Goal: Task Accomplishment & Management: Complete application form

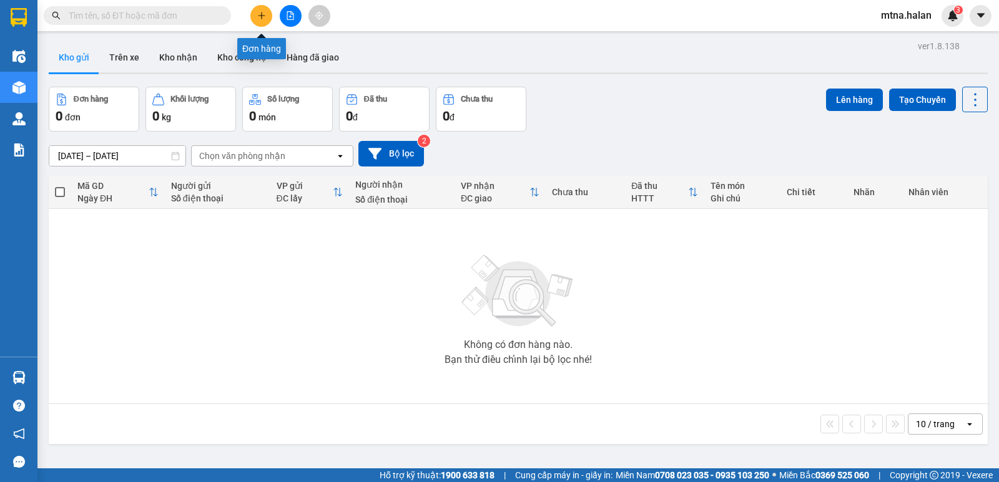
click at [260, 16] on icon "plus" at bounding box center [261, 15] width 9 height 9
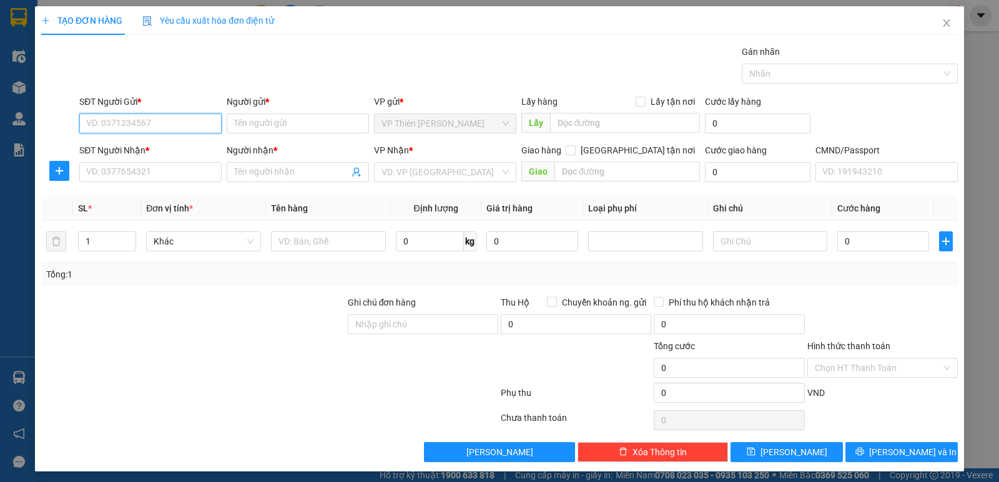
click at [173, 122] on input "SĐT Người Gửi *" at bounding box center [150, 124] width 142 height 20
type input "0969699662"
click at [154, 147] on div "0969699662 - DŨNG" at bounding box center [149, 149] width 126 height 14
type input "DŨNG"
type input "0969699662"
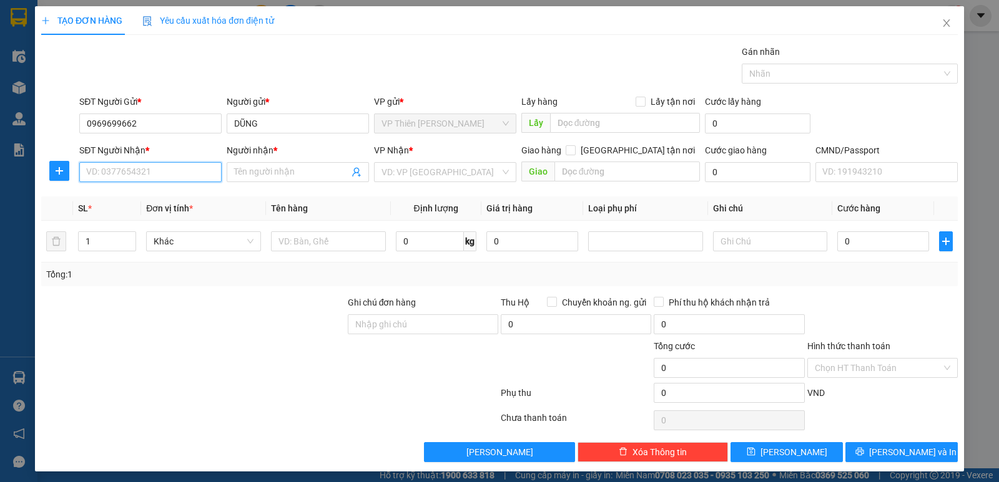
click at [156, 170] on input "SĐT Người Nhận *" at bounding box center [150, 172] width 142 height 20
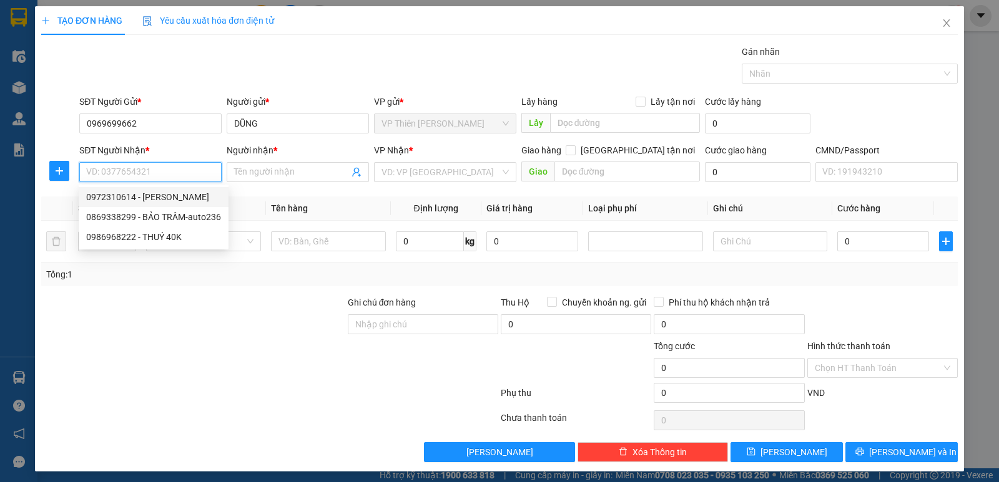
click at [152, 195] on div "0972310614 - [PERSON_NAME]" at bounding box center [153, 197] width 135 height 14
type input "0972310614"
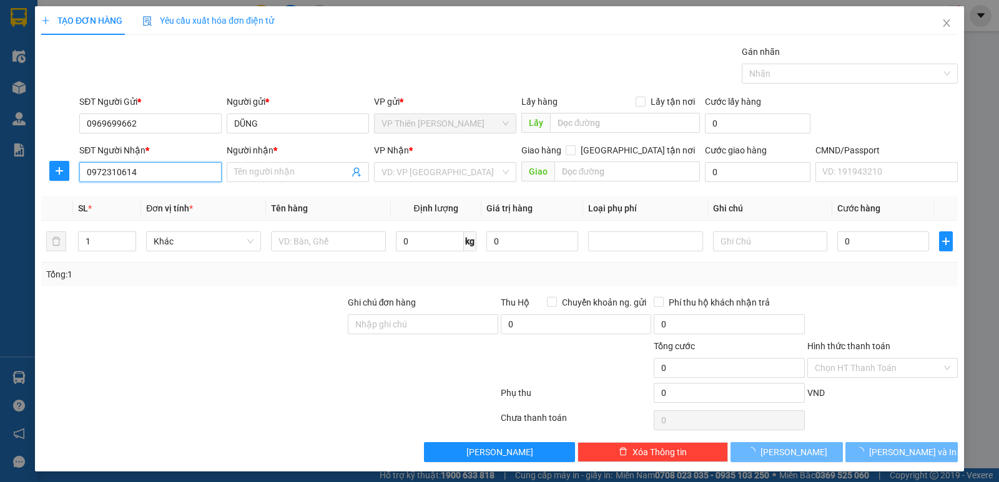
type input "Lương"
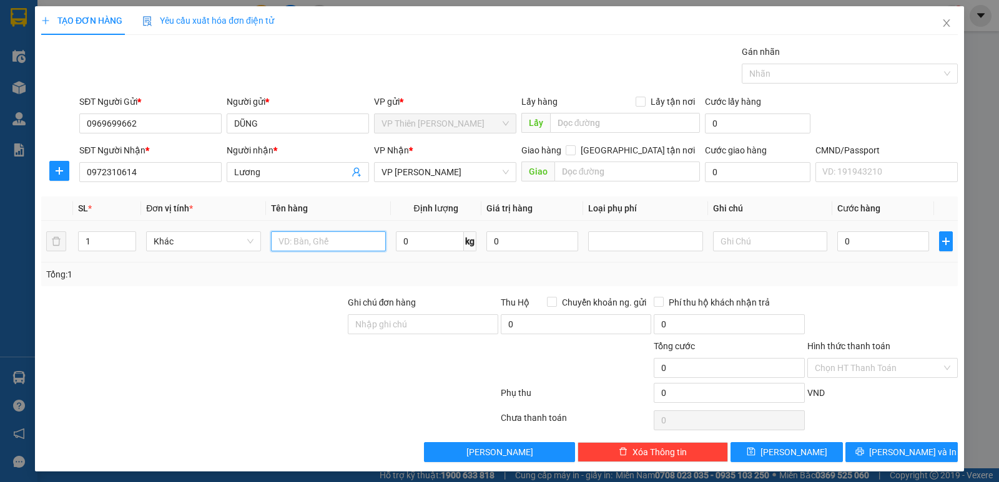
click at [341, 240] on input "text" at bounding box center [328, 242] width 115 height 20
click at [56, 171] on icon "plus" at bounding box center [59, 170] width 7 height 1
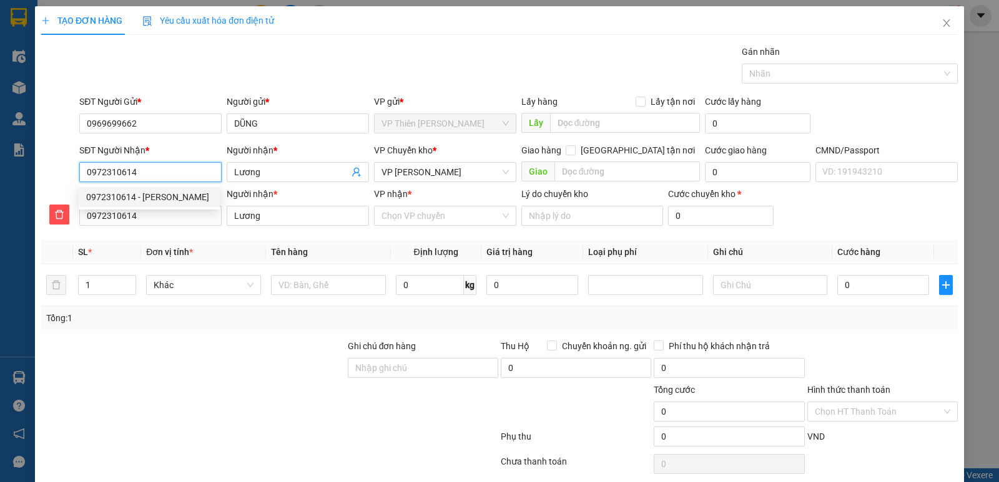
drag, startPoint x: 139, startPoint y: 170, endPoint x: 86, endPoint y: 172, distance: 53.1
click at [86, 172] on input "0972310614" at bounding box center [150, 172] width 142 height 20
click at [943, 21] on span "Close" at bounding box center [946, 23] width 35 height 35
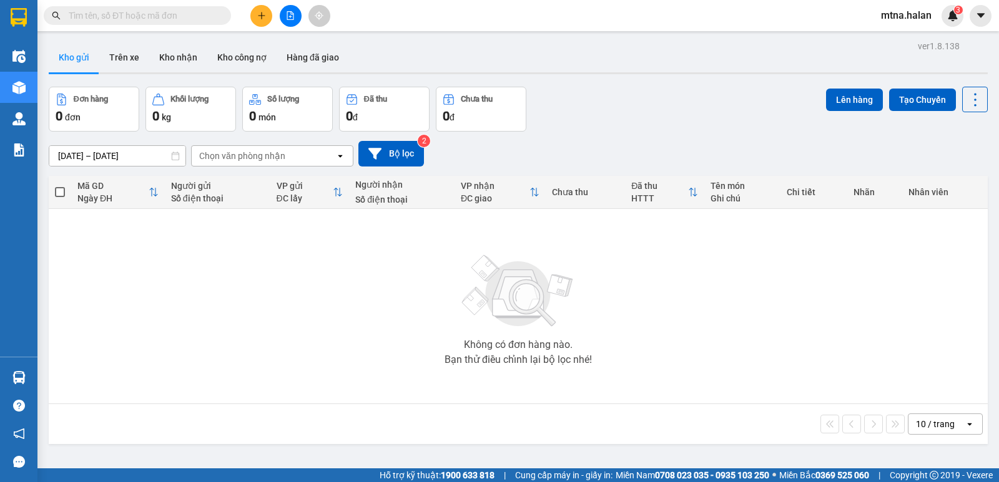
click at [202, 14] on input "text" at bounding box center [142, 16] width 147 height 14
paste input "0972310614"
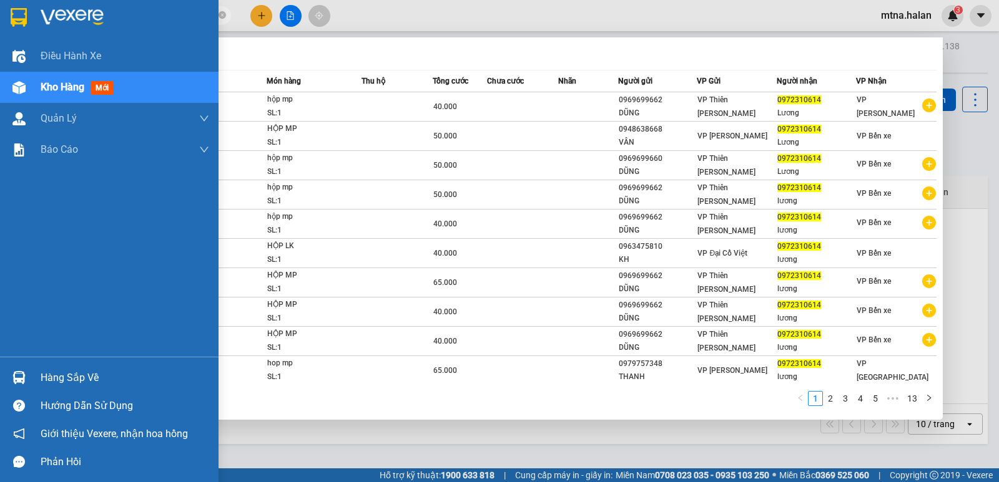
type input "0972310614"
click at [12, 89] on img at bounding box center [18, 87] width 13 height 13
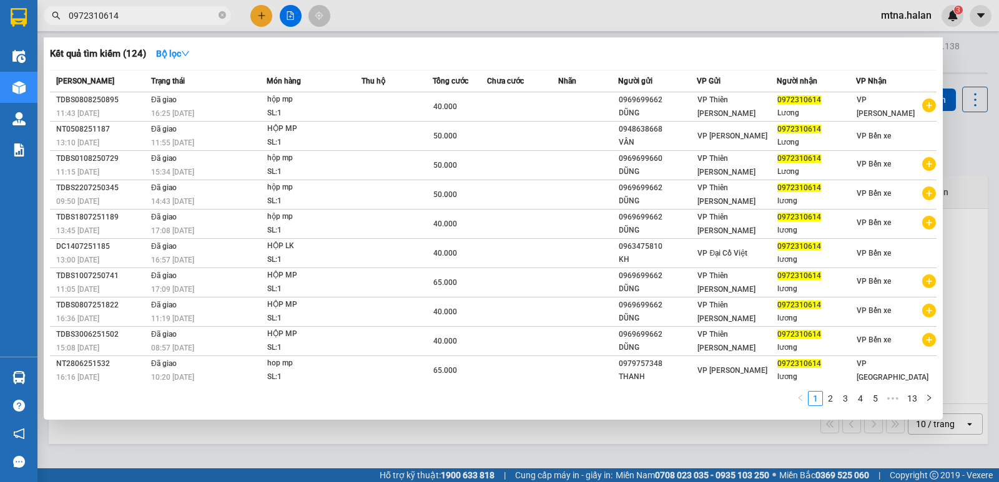
click at [266, 15] on div at bounding box center [499, 241] width 999 height 482
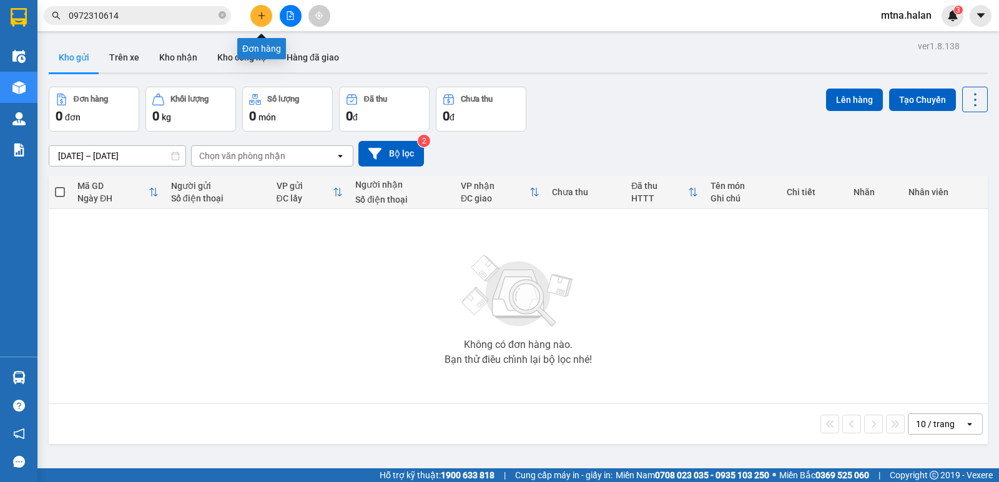
click at [264, 17] on icon "plus" at bounding box center [261, 15] width 9 height 9
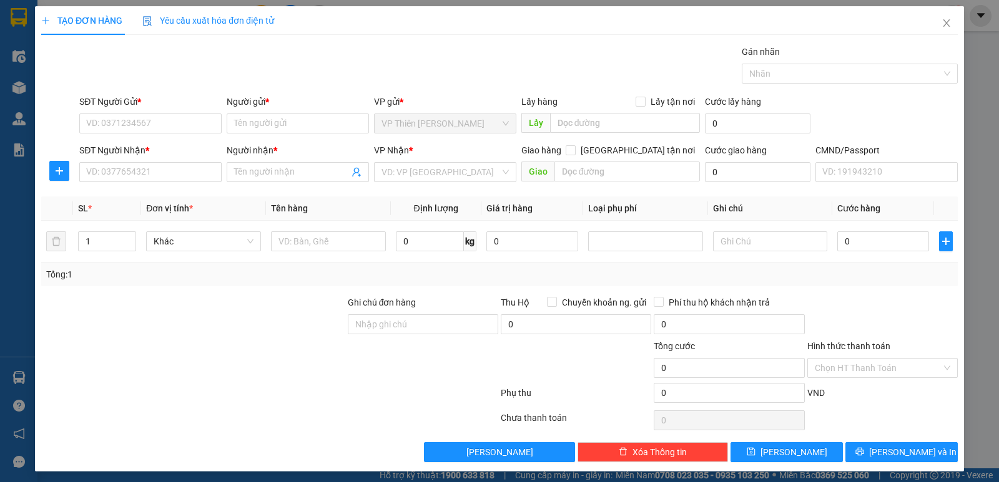
click at [159, 113] on div "SĐT Người Gửi *" at bounding box center [150, 104] width 142 height 19
click at [160, 122] on input "SĐT Người Gửi *" at bounding box center [150, 124] width 142 height 20
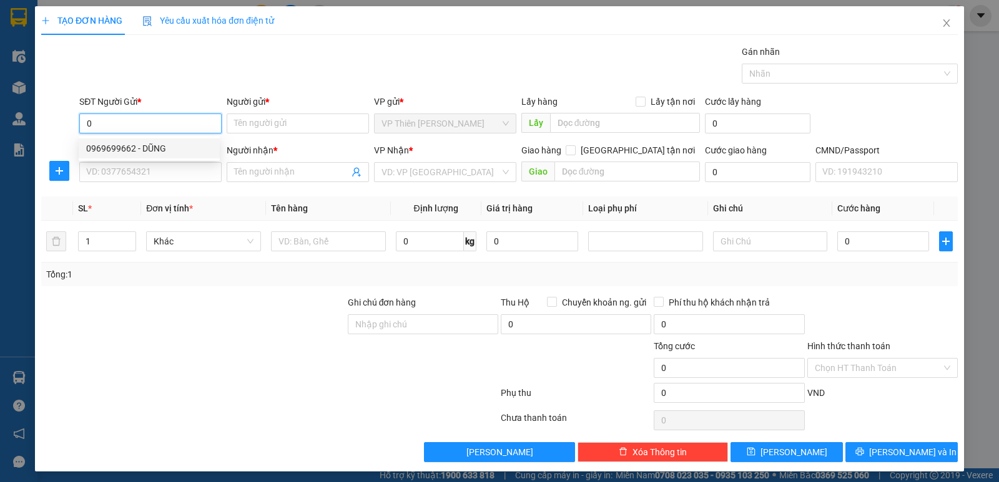
click at [130, 147] on div "0969699662 - DŨNG" at bounding box center [149, 149] width 126 height 14
type input "0969699662"
type input "DŨNG"
type input "0969699662"
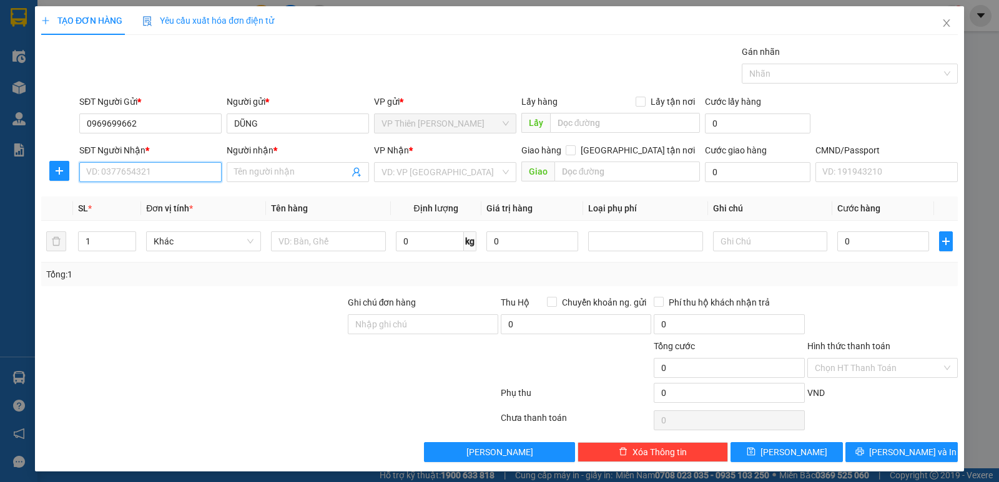
click at [167, 172] on input "SĐT Người Nhận *" at bounding box center [150, 172] width 142 height 20
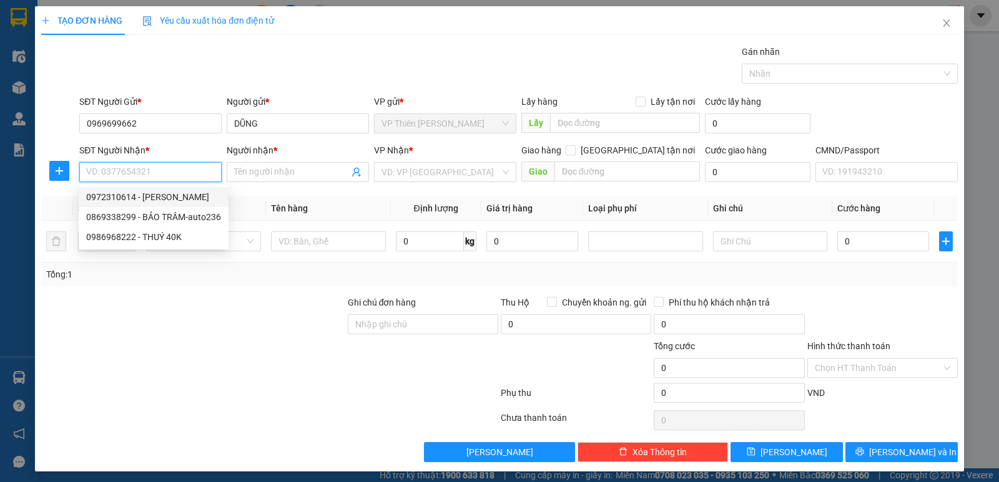
click at [148, 194] on div "0972310614 - [PERSON_NAME]" at bounding box center [153, 197] width 135 height 14
type input "0972310614"
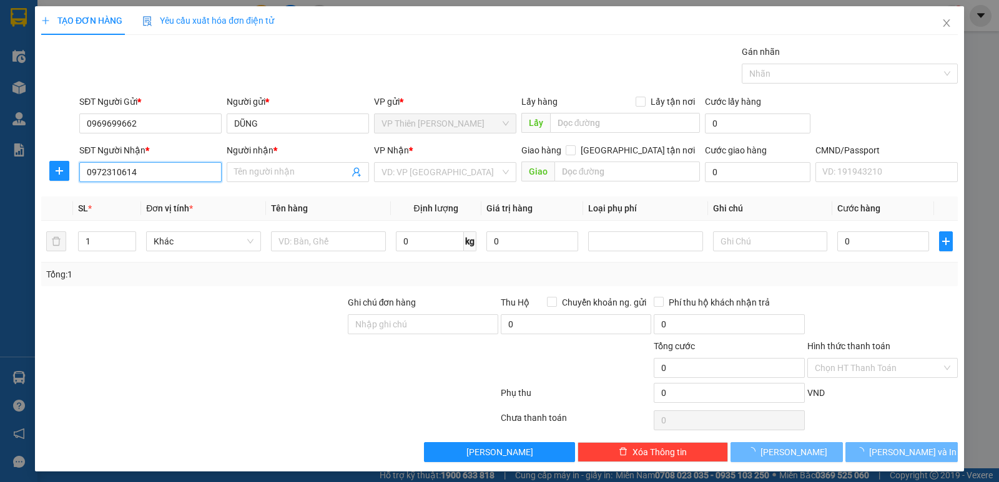
type input "Lương"
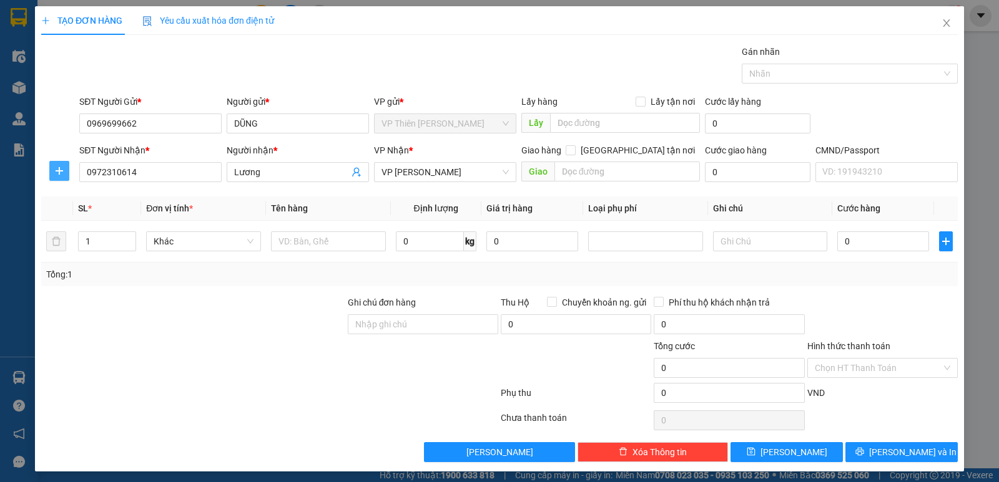
drag, startPoint x: 55, startPoint y: 172, endPoint x: 303, endPoint y: 172, distance: 248.4
click at [60, 172] on icon "plus" at bounding box center [59, 171] width 10 height 10
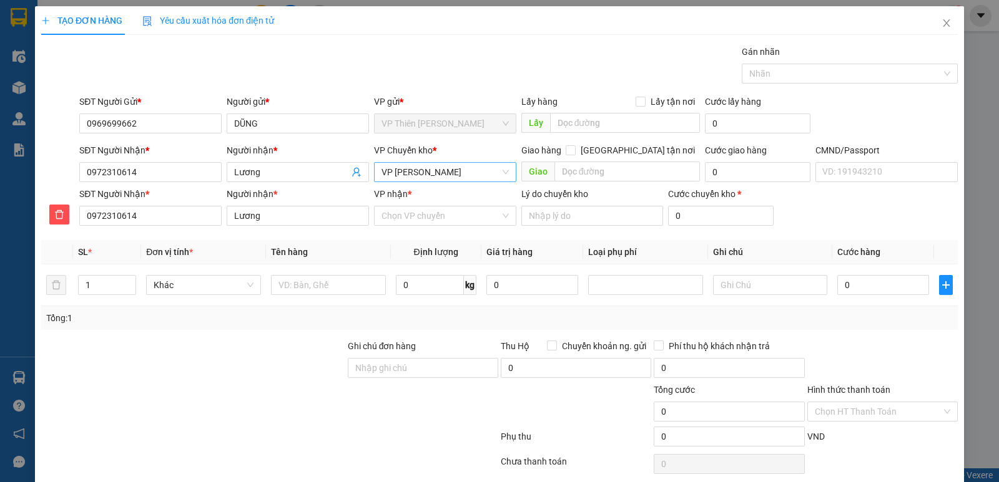
click at [443, 175] on span "VP [PERSON_NAME]" at bounding box center [444, 172] width 127 height 19
click at [278, 393] on div at bounding box center [193, 405] width 306 height 44
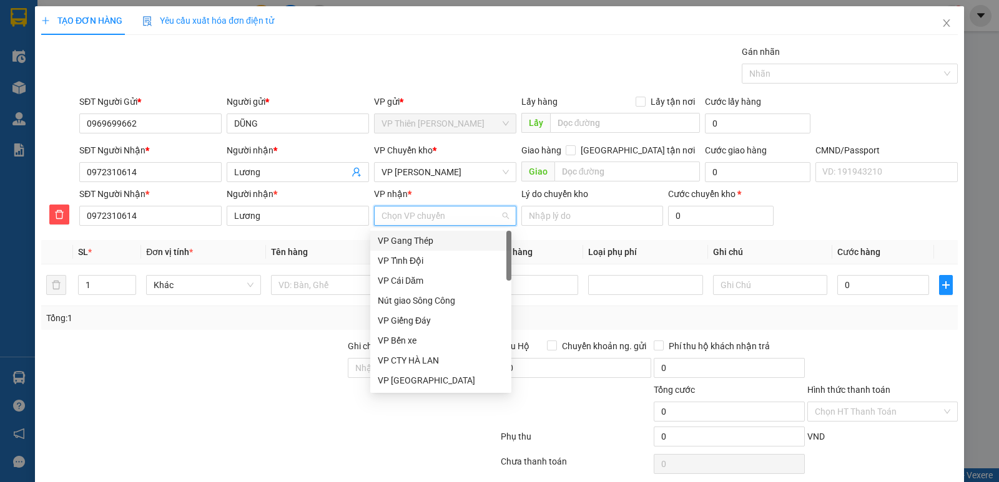
click at [430, 215] on input "VP nhận *" at bounding box center [440, 216] width 119 height 19
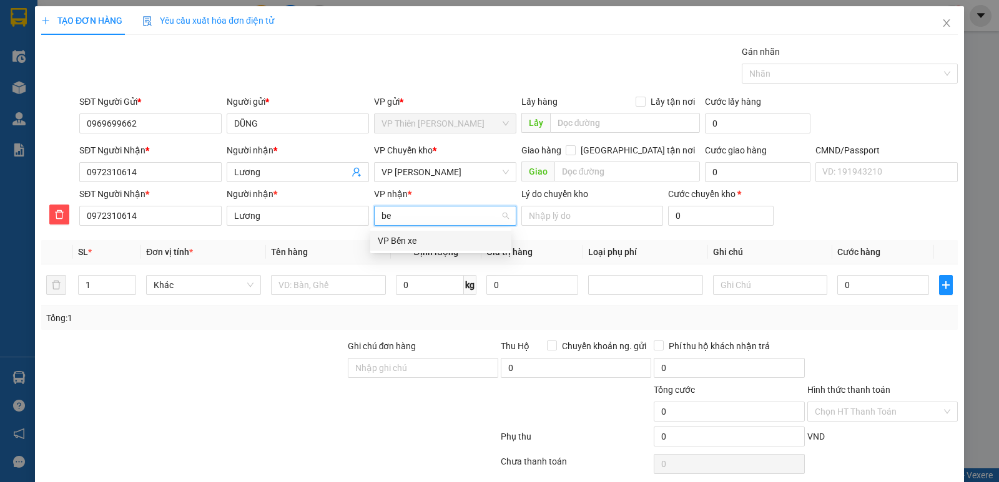
type input "ben"
click at [404, 240] on div "VP Bến xe" at bounding box center [441, 241] width 126 height 14
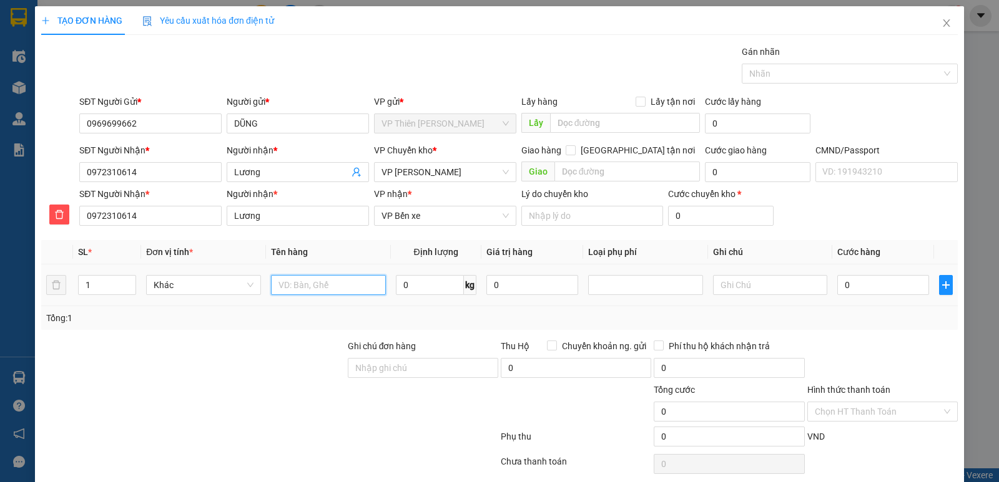
click at [353, 289] on input "text" at bounding box center [328, 285] width 115 height 20
type input "hộp mp"
click at [441, 283] on input "0" at bounding box center [430, 285] width 68 height 20
type input "6"
click at [859, 288] on input "0" at bounding box center [883, 285] width 92 height 20
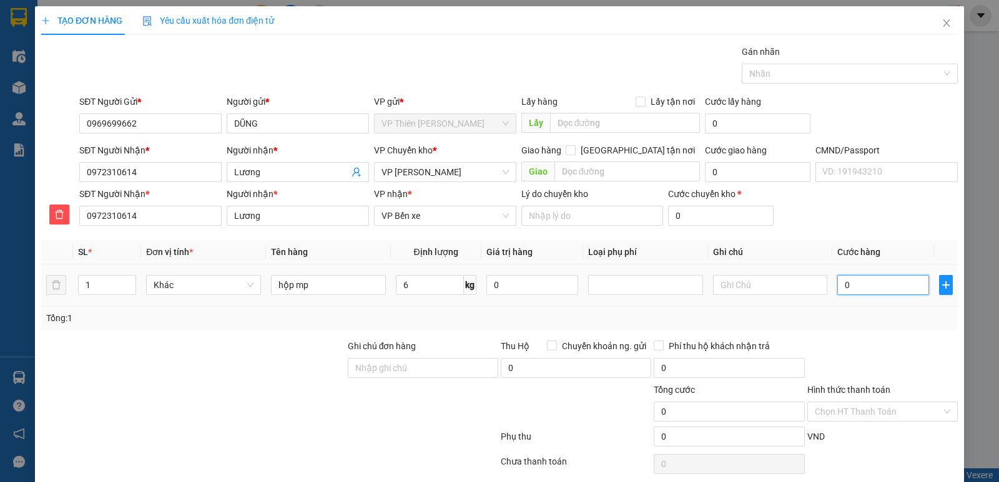
type input "6"
type input "0"
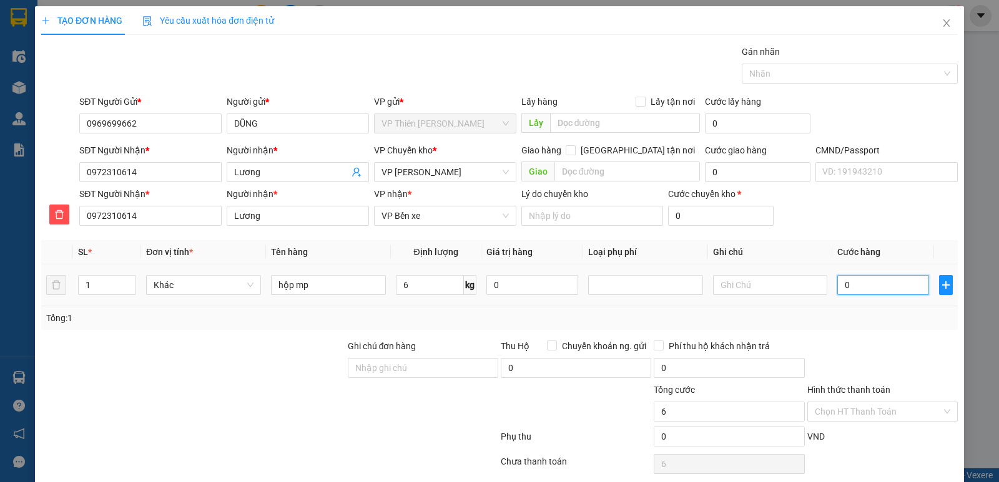
type input "0"
type input "04"
type input "4"
type input "040"
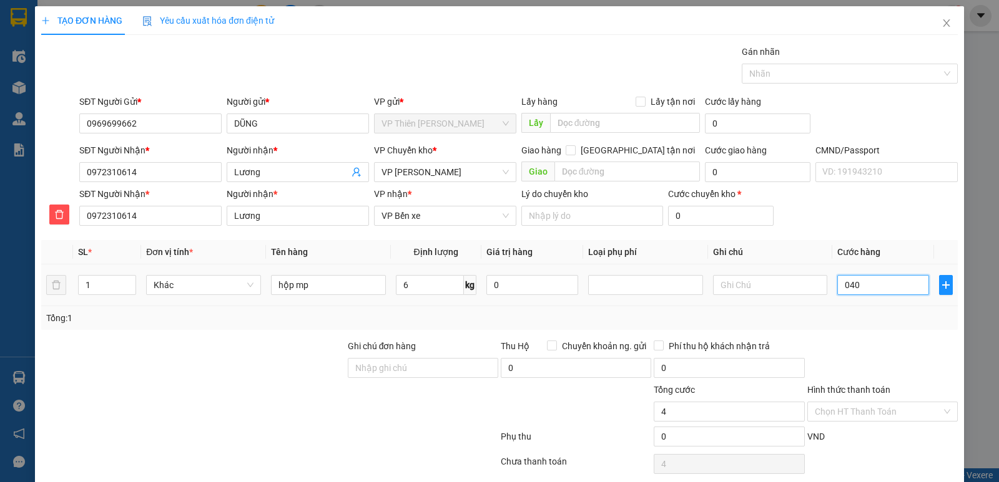
type input "40"
type input "0.400"
type input "400"
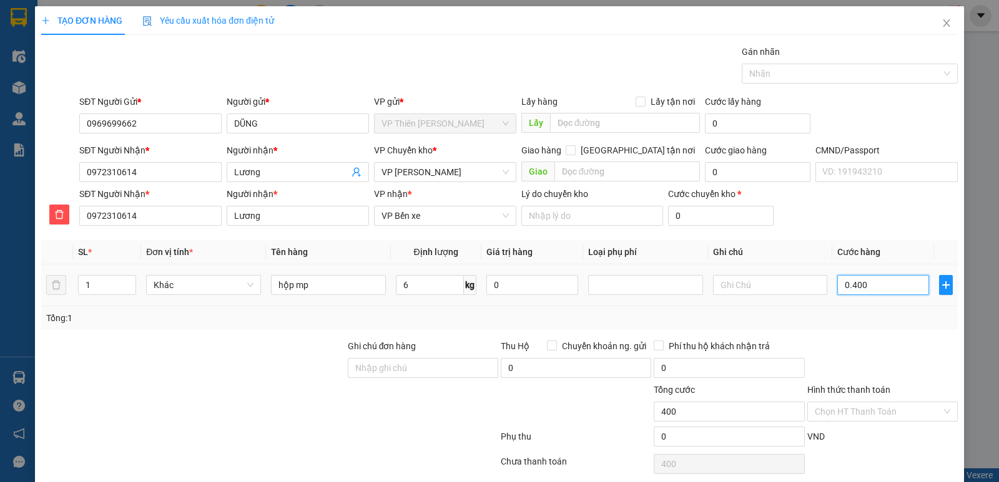
type input "040"
type input "40"
type input "04"
type input "4"
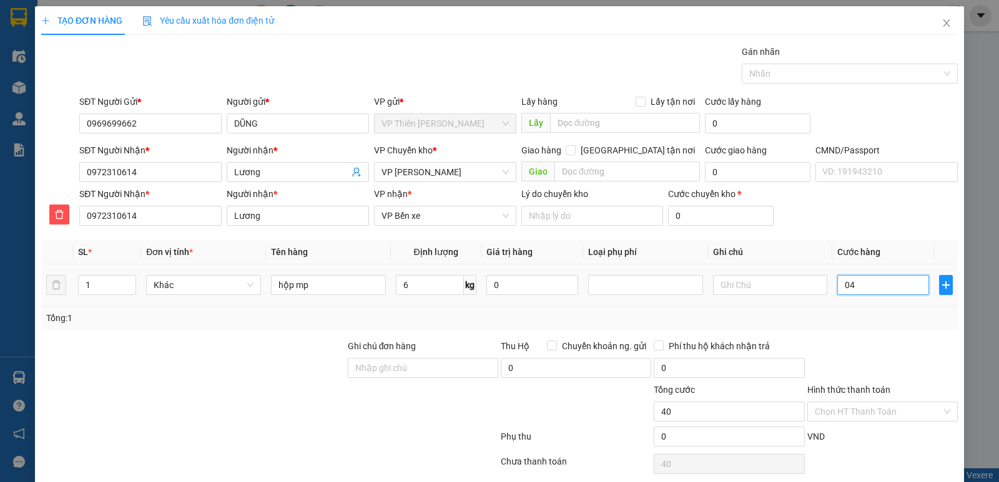
type input "4"
type input "0"
click at [859, 288] on input "0" at bounding box center [883, 285] width 92 height 20
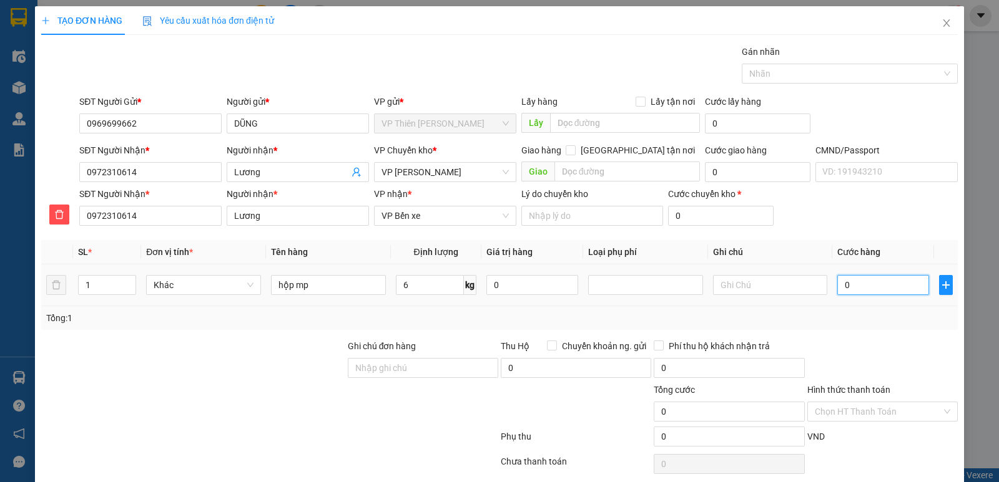
click at [859, 288] on input "0" at bounding box center [883, 285] width 92 height 20
type input "4"
type input "40"
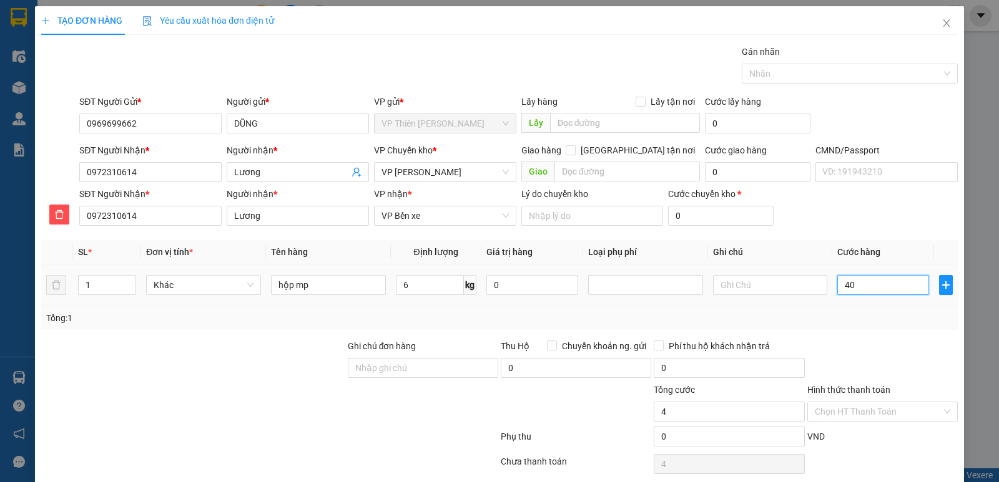
type input "40"
type input "400"
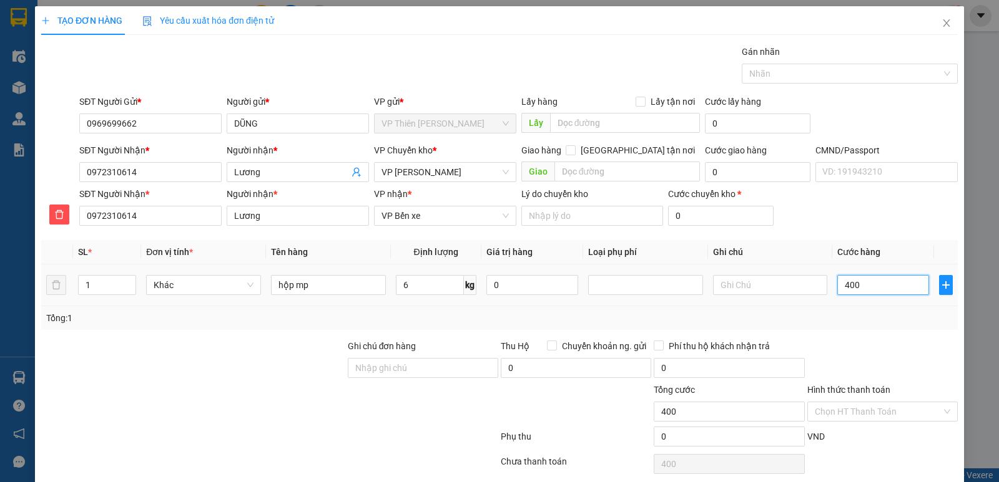
type input "4.000"
type input "40.000"
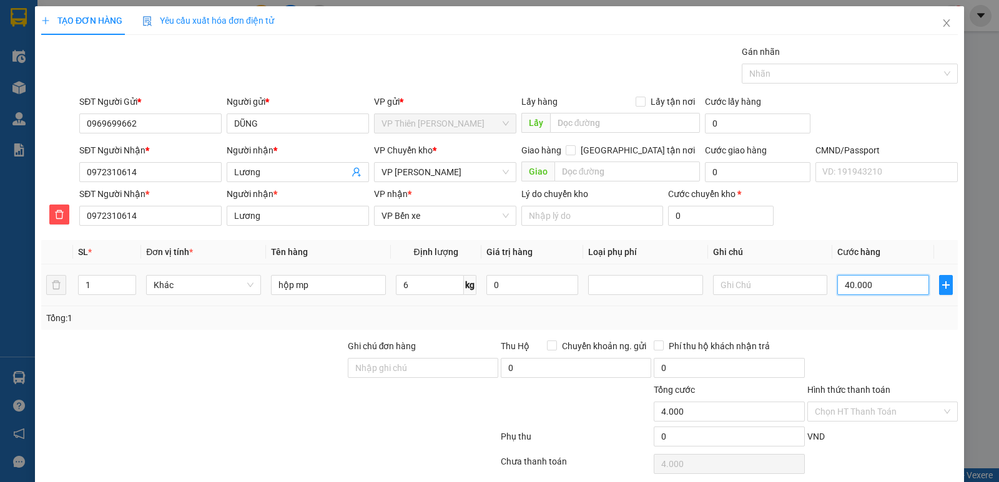
type input "40.000"
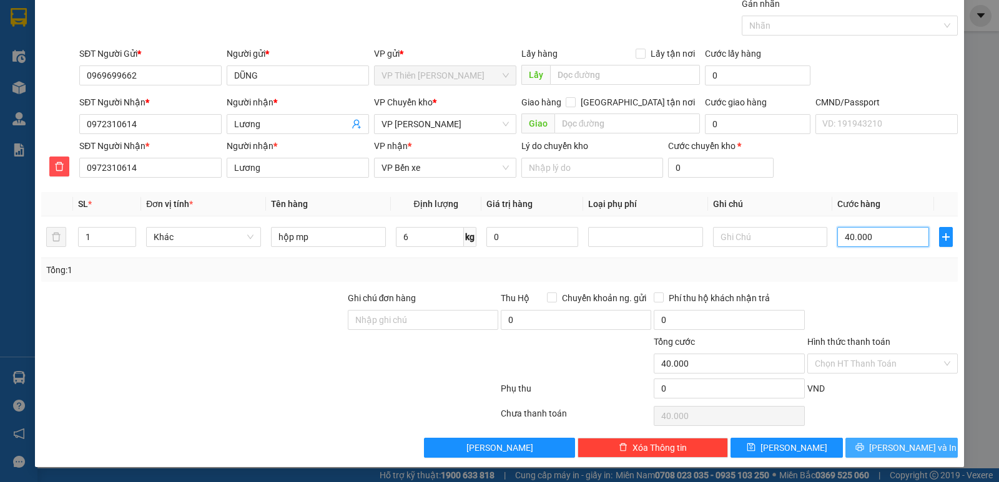
type input "40.000"
click at [893, 443] on span "[PERSON_NAME] và In" at bounding box center [912, 448] width 87 height 14
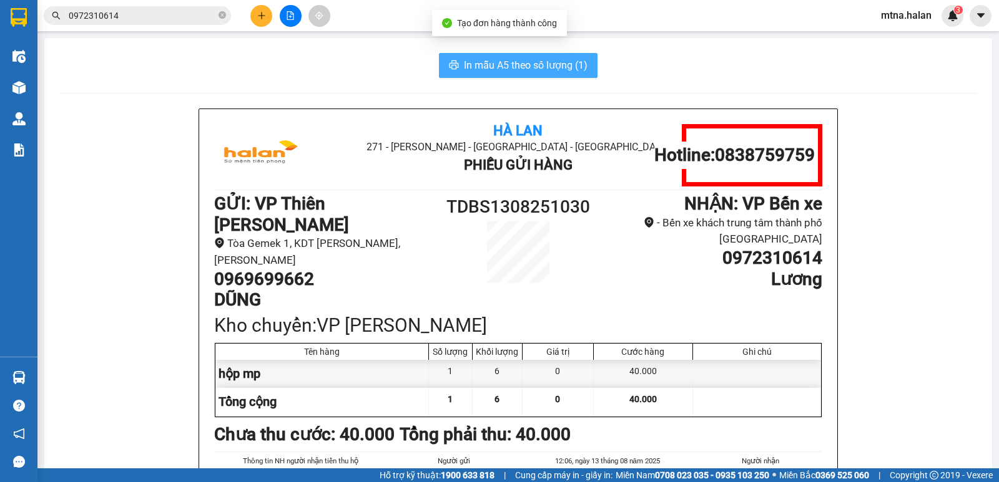
click at [519, 69] on span "In mẫu A5 theo số lượng (1)" at bounding box center [526, 65] width 124 height 16
click at [531, 71] on span "In mẫu A5 theo số lượng (1)" at bounding box center [526, 65] width 124 height 16
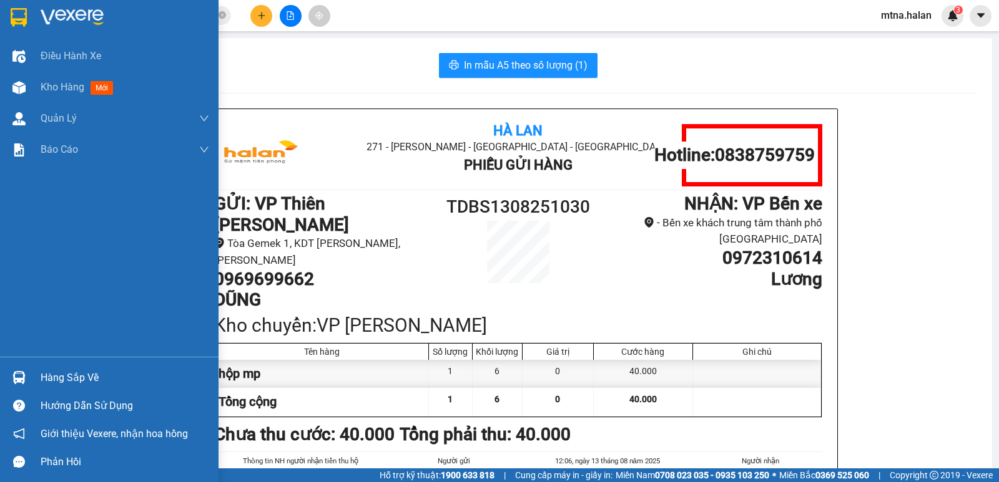
click at [13, 378] on img at bounding box center [18, 377] width 13 height 13
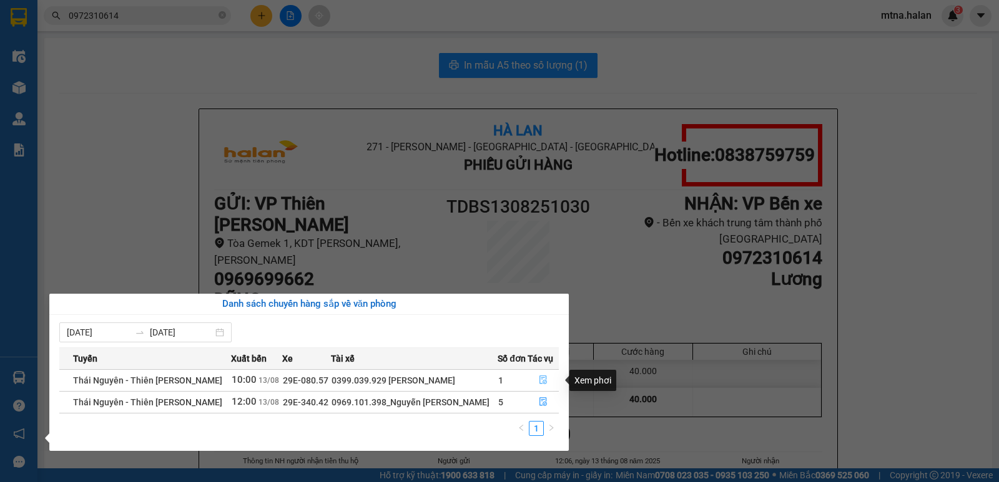
click at [539, 381] on icon "file-done" at bounding box center [543, 380] width 9 height 9
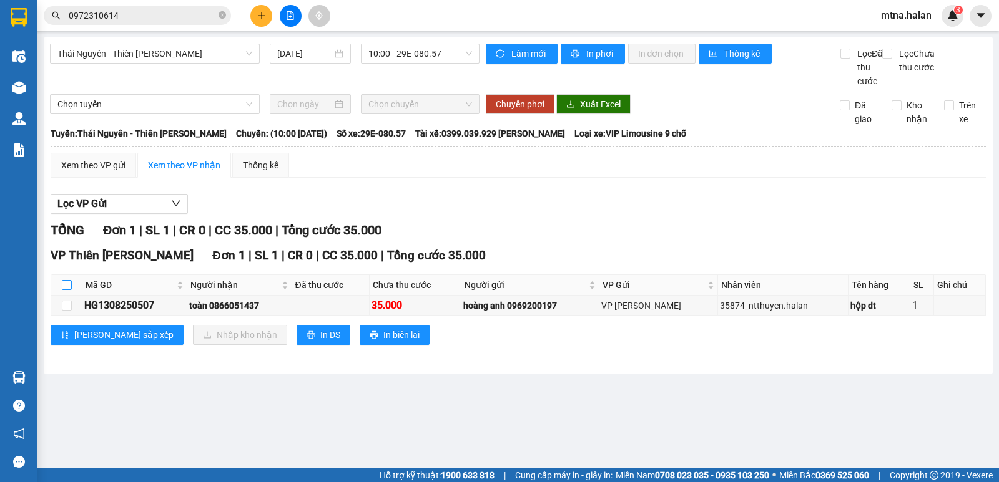
click at [67, 290] on input "checkbox" at bounding box center [67, 285] width 10 height 10
checkbox input "true"
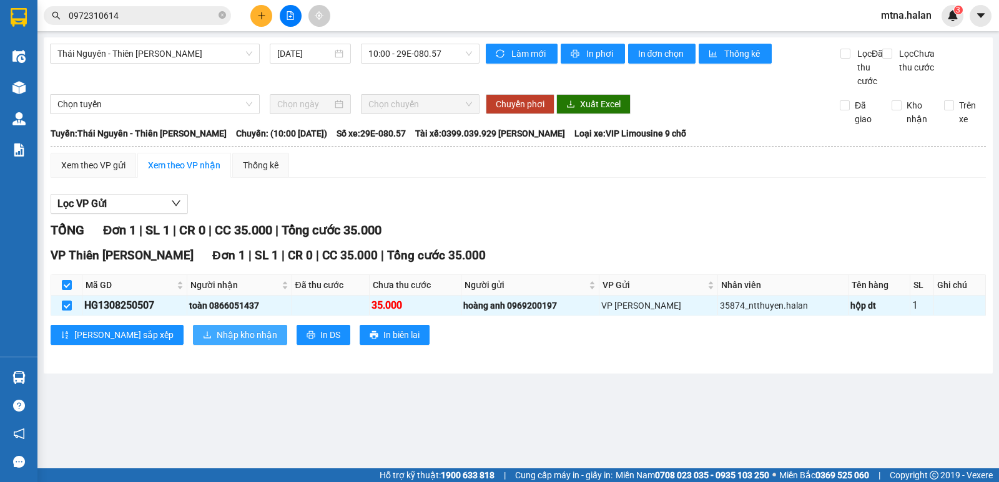
click at [217, 342] on span "Nhập kho nhận" at bounding box center [247, 335] width 61 height 14
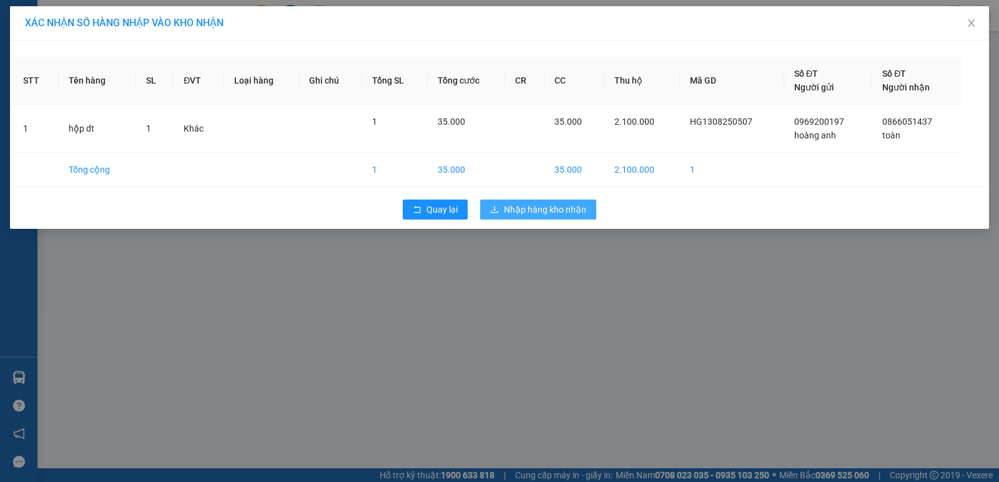
click at [560, 210] on span "Nhập hàng kho nhận" at bounding box center [545, 210] width 82 height 14
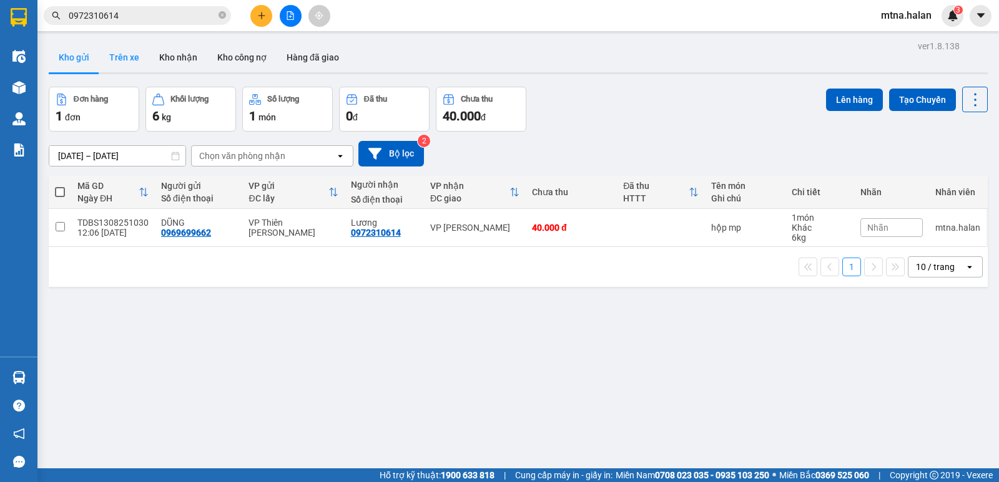
click at [125, 61] on button "Trên xe" at bounding box center [124, 57] width 50 height 30
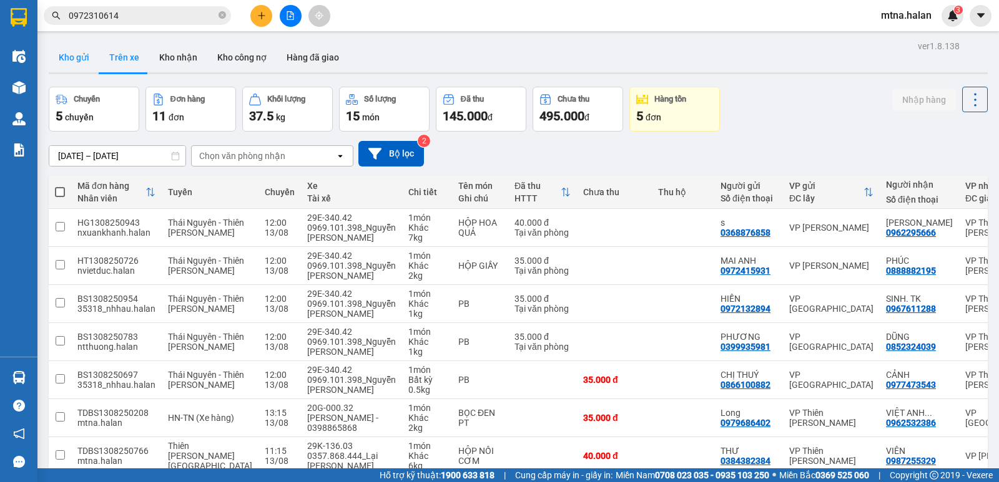
click at [76, 60] on button "Kho gửi" at bounding box center [74, 57] width 51 height 30
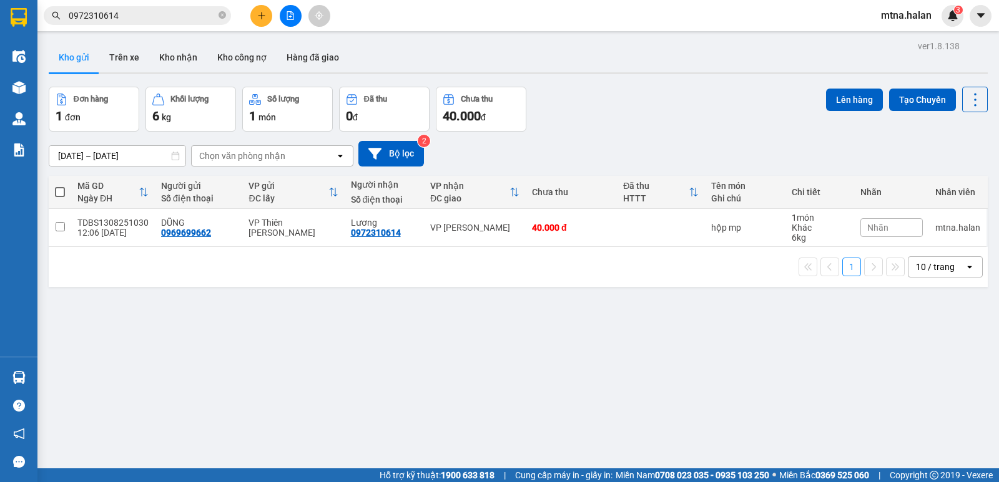
click at [53, 192] on th at bounding box center [60, 192] width 22 height 33
click at [57, 192] on span at bounding box center [60, 192] width 10 height 10
click at [60, 186] on input "checkbox" at bounding box center [60, 186] width 0 height 0
checkbox input "true"
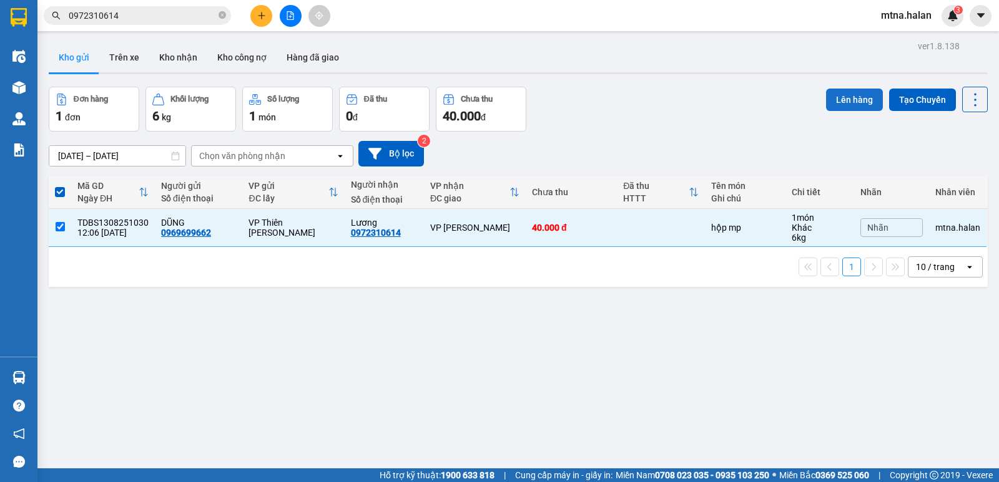
click at [847, 95] on button "Lên hàng" at bounding box center [854, 100] width 57 height 22
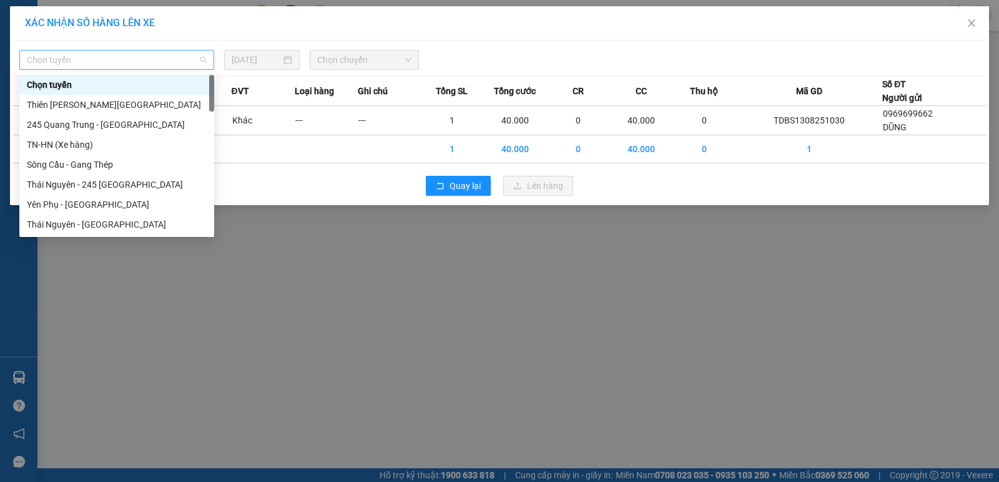
click at [100, 56] on span "Chọn tuyến" at bounding box center [117, 60] width 180 height 19
click at [85, 104] on div "Thiên [PERSON_NAME][GEOGRAPHIC_DATA]" at bounding box center [117, 105] width 180 height 14
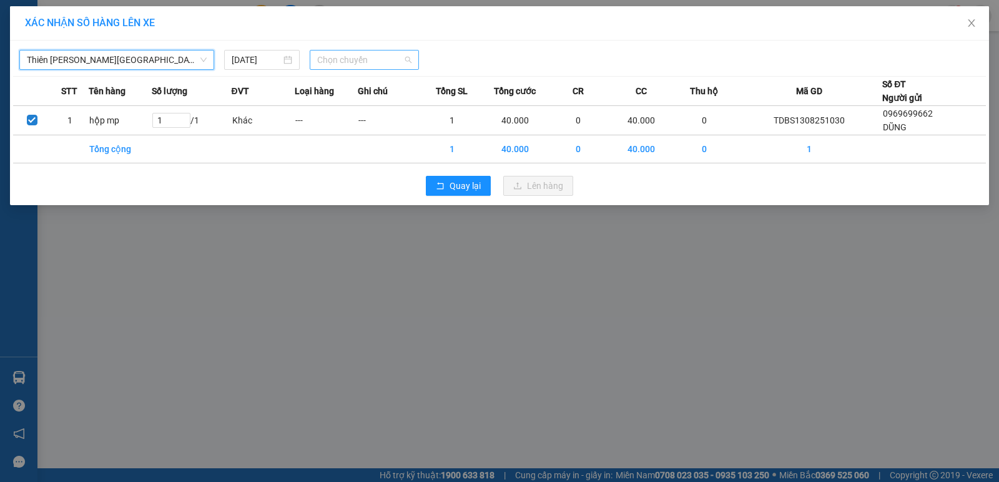
click at [377, 65] on span "Chọn chuyến" at bounding box center [364, 60] width 94 height 19
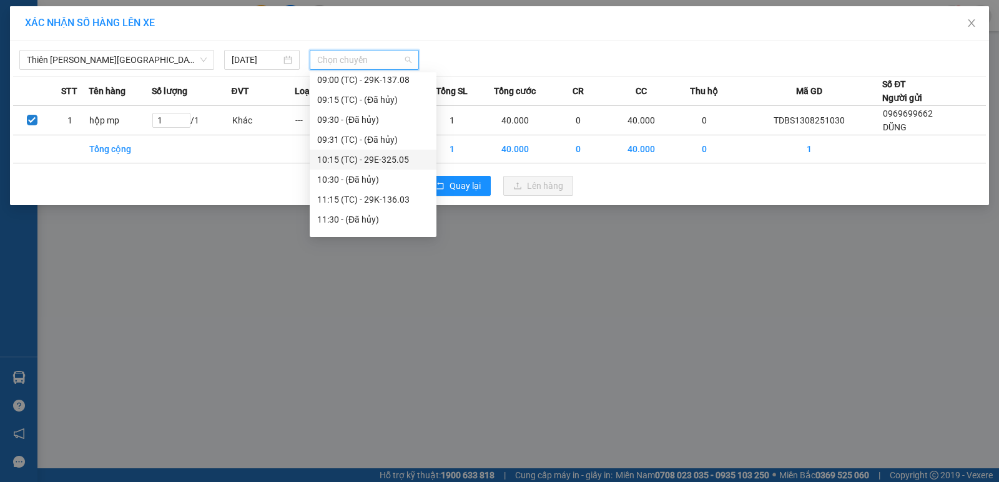
scroll to position [187, 0]
click at [382, 198] on div "13:00 (TC) - 29E-080.57" at bounding box center [373, 197] width 112 height 14
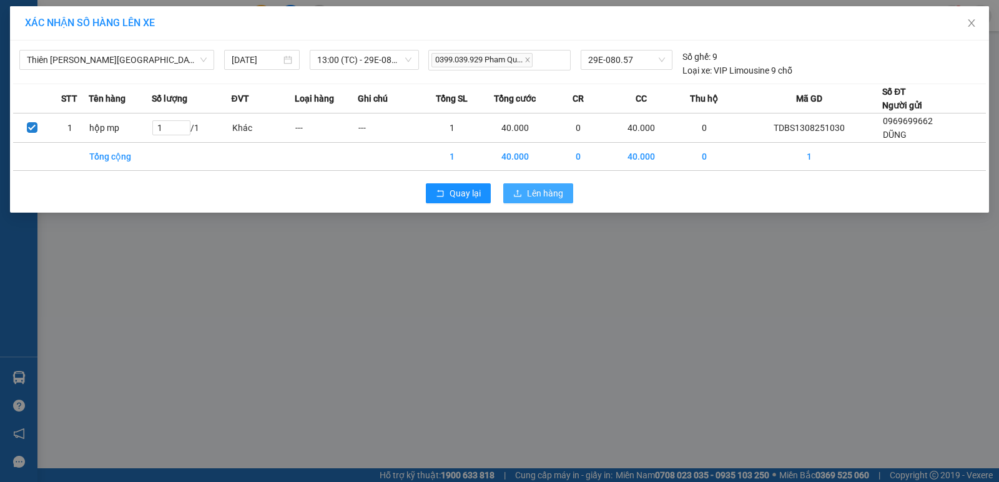
click at [541, 192] on span "Lên hàng" at bounding box center [545, 194] width 36 height 14
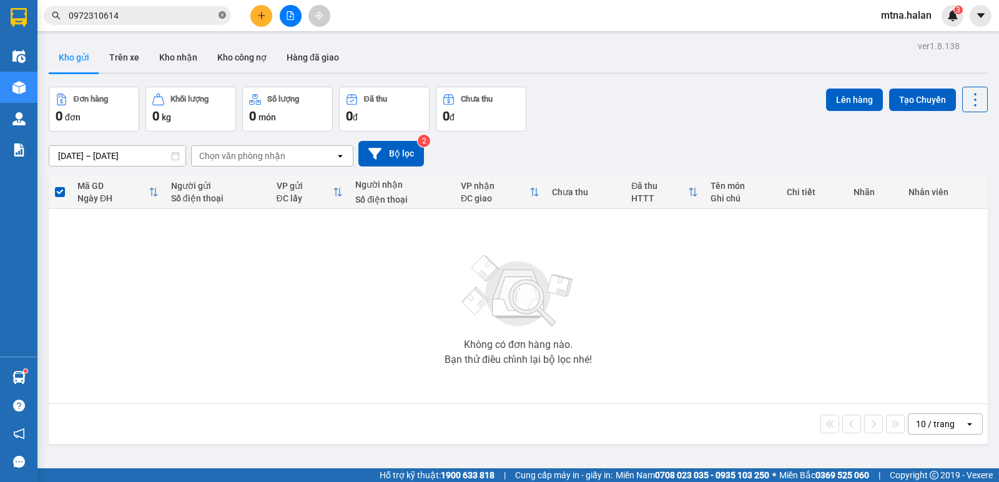
click at [224, 12] on icon "close-circle" at bounding box center [221, 14] width 7 height 7
click at [192, 14] on input "text" at bounding box center [142, 16] width 147 height 14
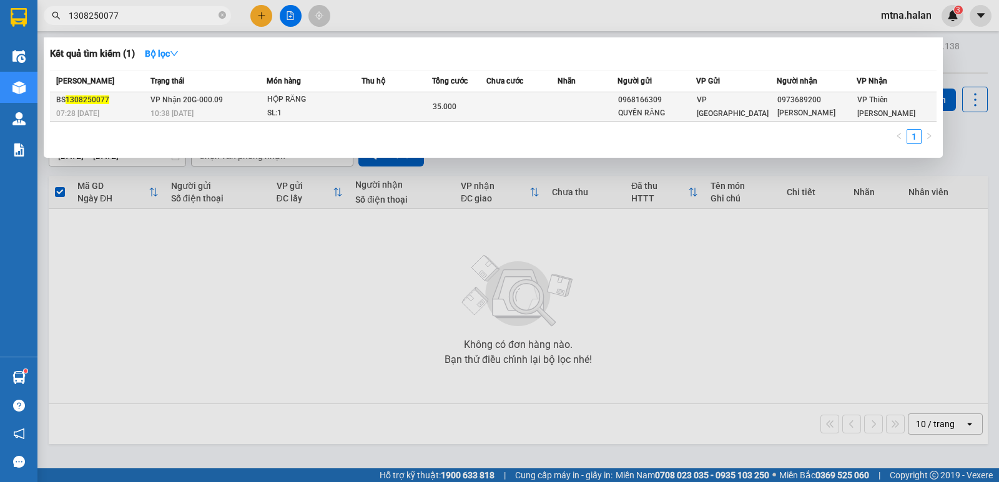
type input "1308250077"
click at [536, 105] on td at bounding box center [521, 106] width 71 height 29
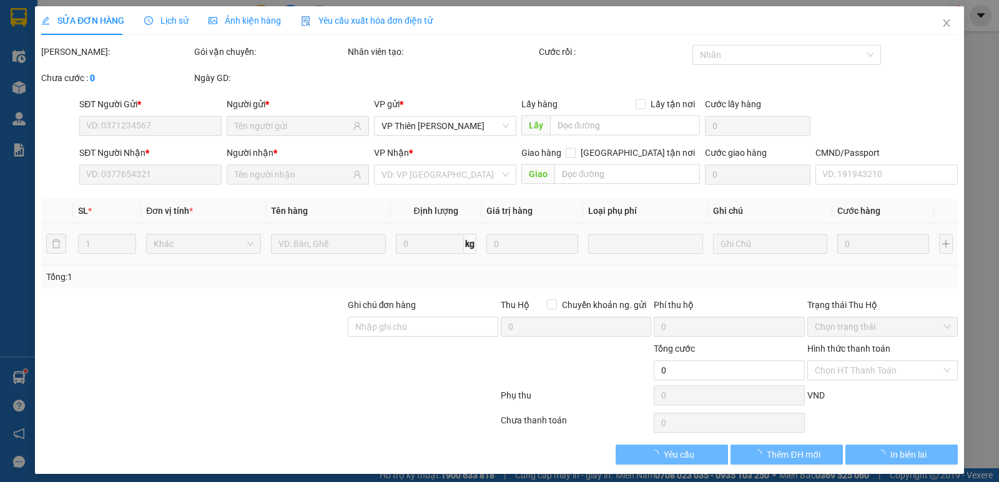
type input "0968166309"
type input "QUYỀN RĂNG"
type input "0973689200"
type input "[PERSON_NAME]"
type input "35.000"
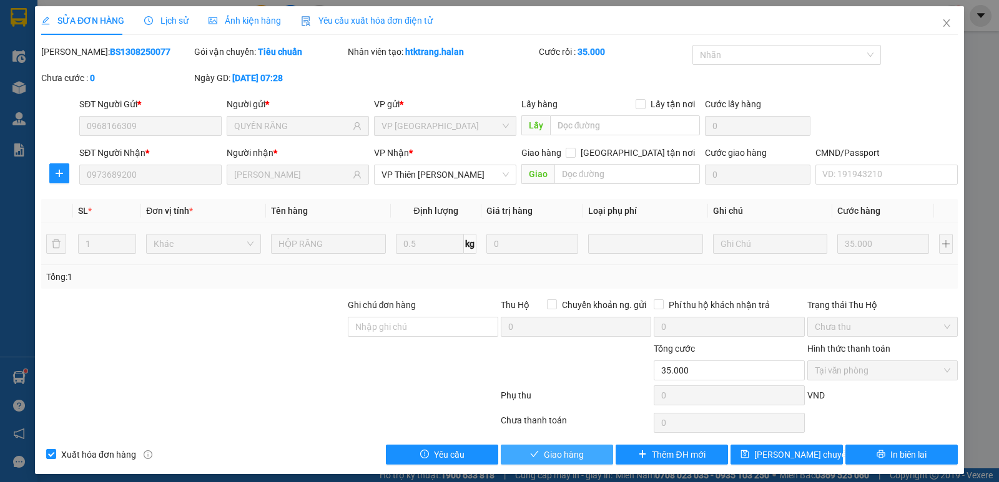
click at [577, 453] on span "Giao hàng" at bounding box center [564, 455] width 40 height 14
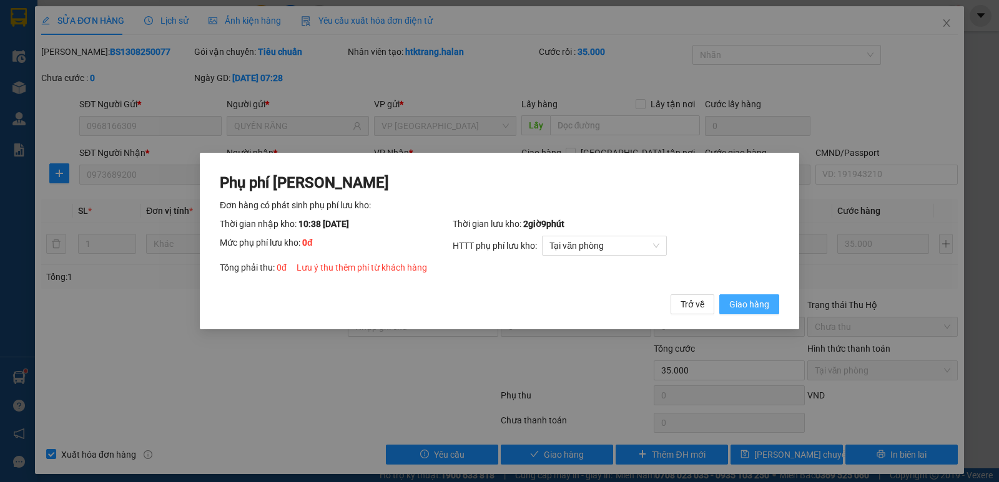
click at [745, 305] on span "Giao hàng" at bounding box center [749, 305] width 40 height 14
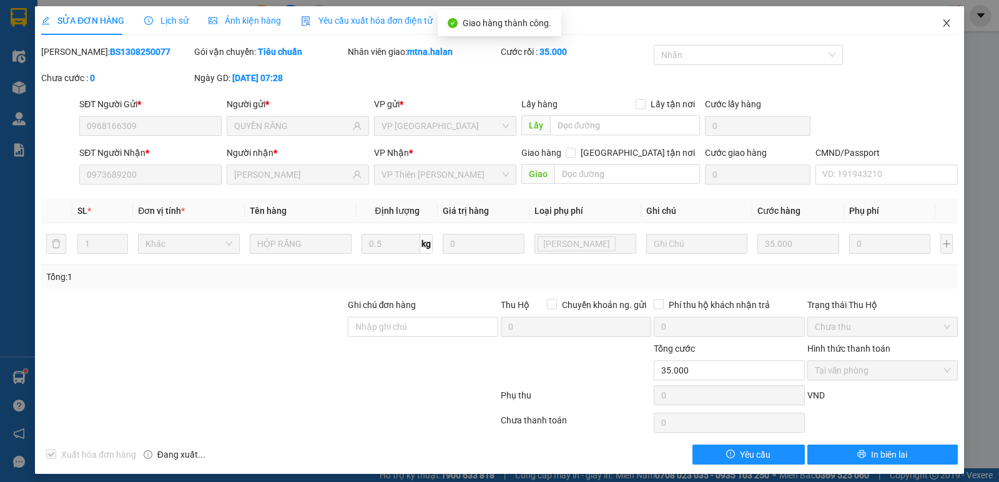
click at [941, 22] on icon "close" at bounding box center [946, 23] width 10 height 10
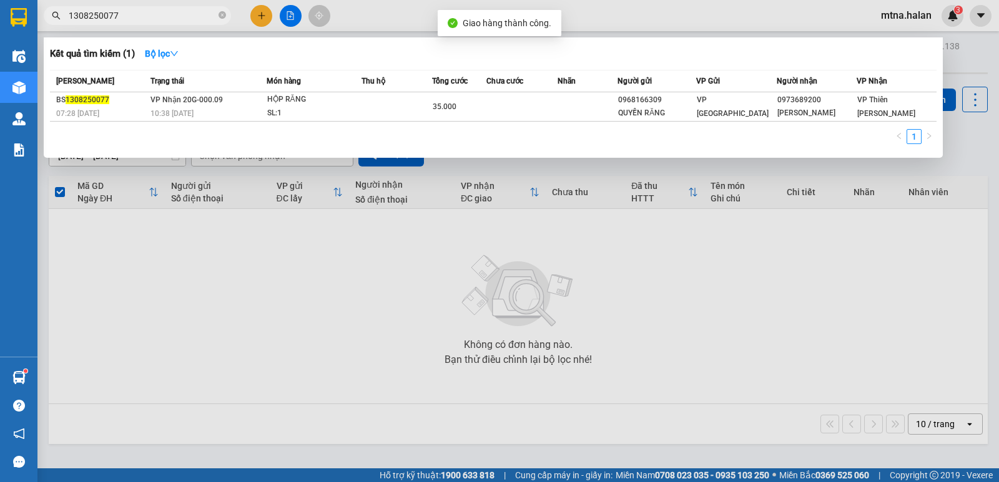
click at [218, 16] on span "1308250077" at bounding box center [137, 15] width 187 height 19
click at [224, 16] on icon "close-circle" at bounding box center [221, 14] width 7 height 7
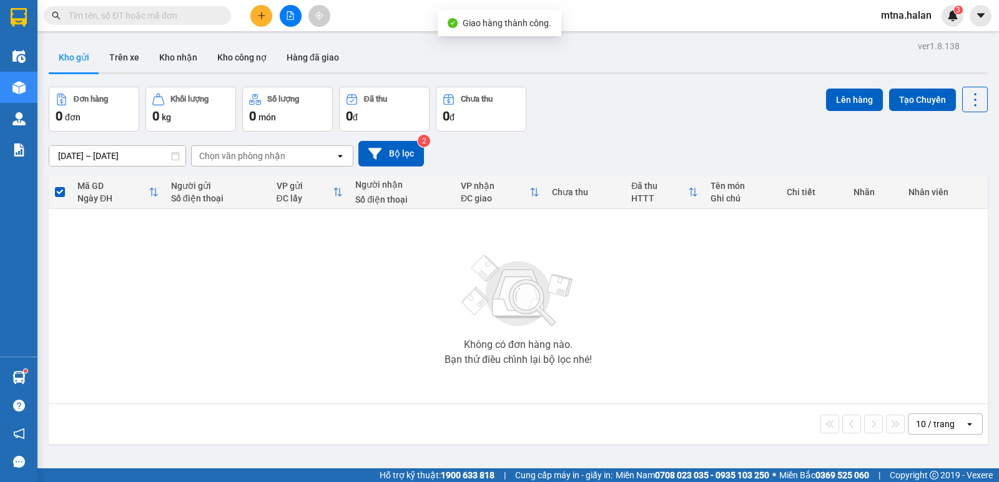
click at [202, 16] on input "text" at bounding box center [142, 16] width 147 height 14
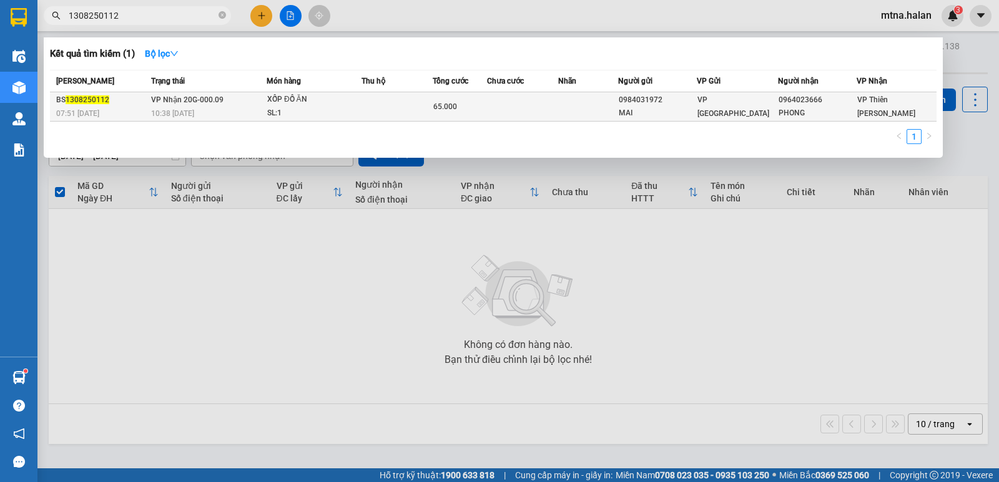
type input "1308250112"
click at [526, 114] on td at bounding box center [522, 106] width 71 height 29
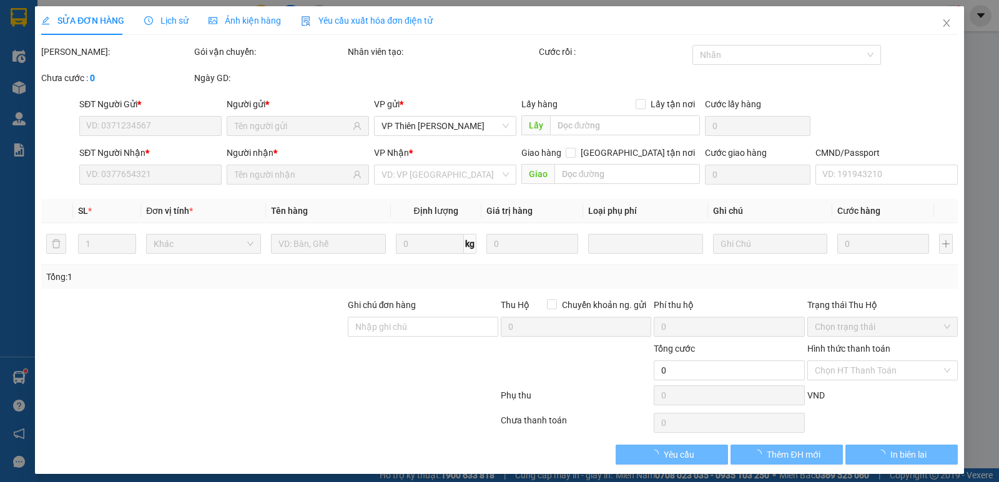
type input "0984031972"
type input "MAI"
type input "0964023666"
type input "PHONG"
type input "65.000"
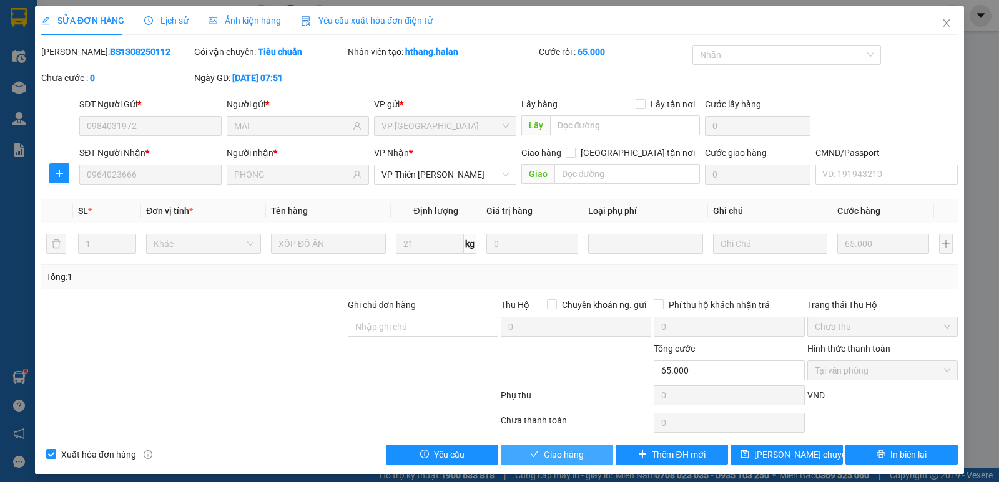
click at [577, 454] on span "Giao hàng" at bounding box center [564, 455] width 40 height 14
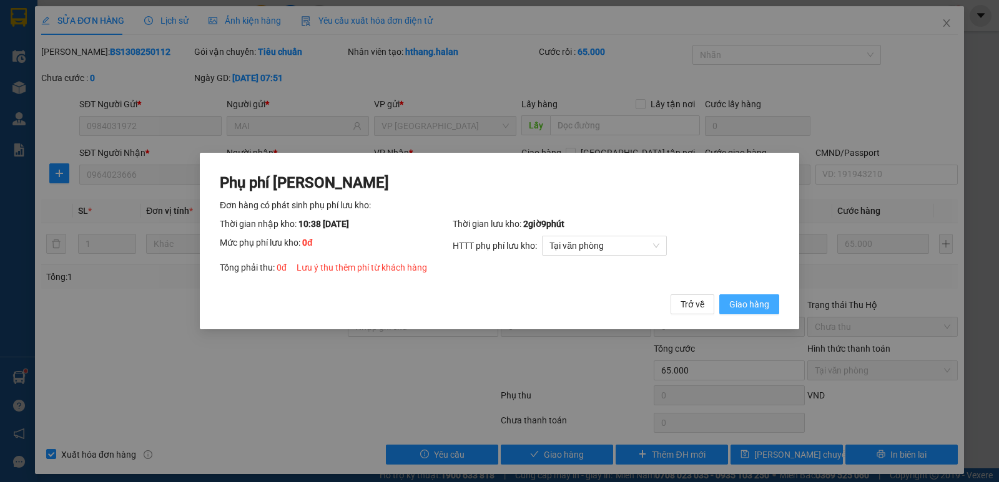
click at [750, 308] on span "Giao hàng" at bounding box center [749, 305] width 40 height 14
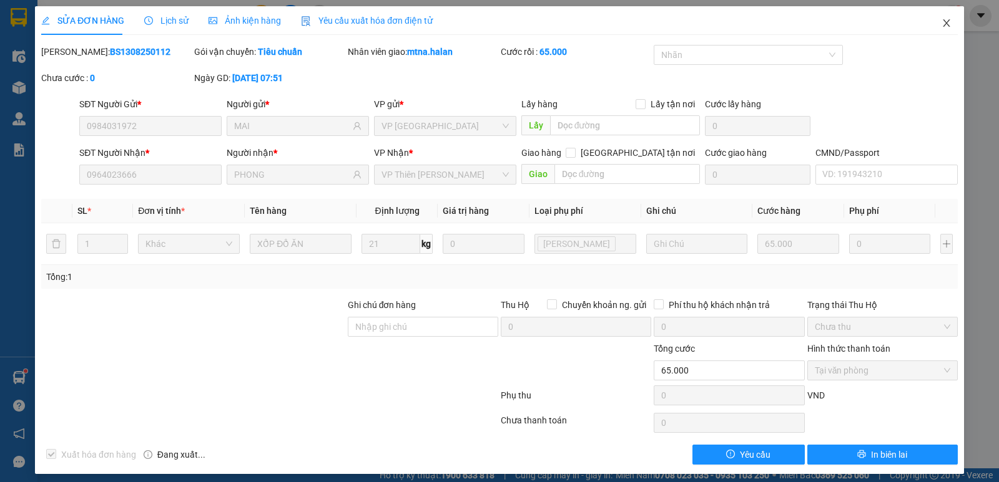
click at [941, 22] on icon "close" at bounding box center [946, 23] width 10 height 10
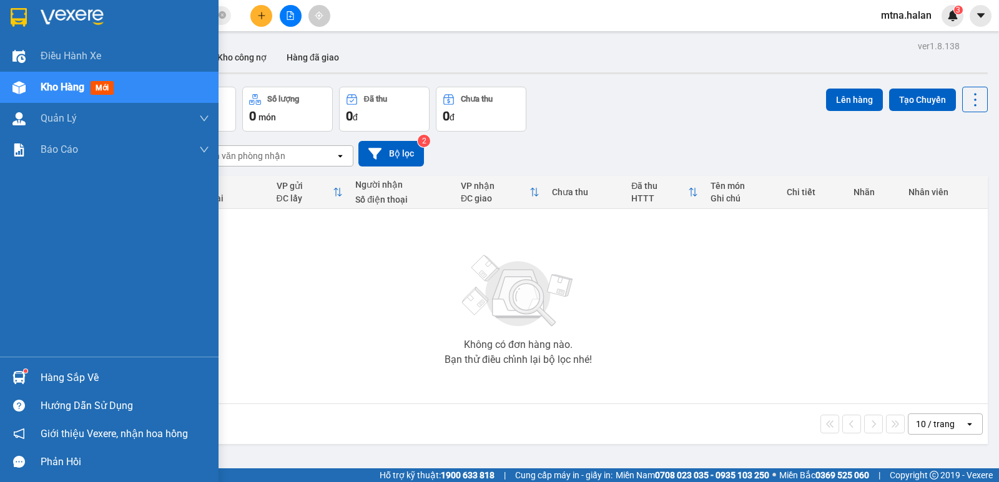
click at [18, 382] on img at bounding box center [18, 377] width 13 height 13
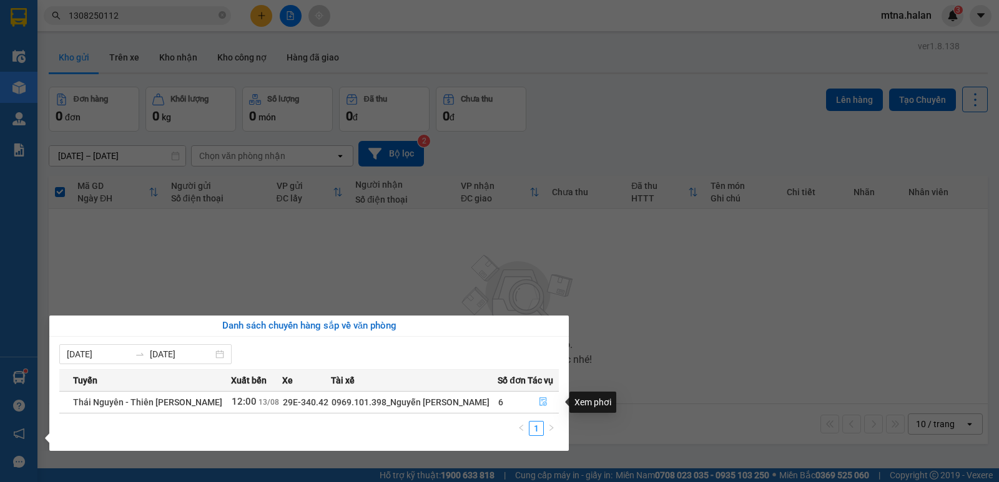
click at [539, 402] on icon "file-done" at bounding box center [543, 402] width 9 height 9
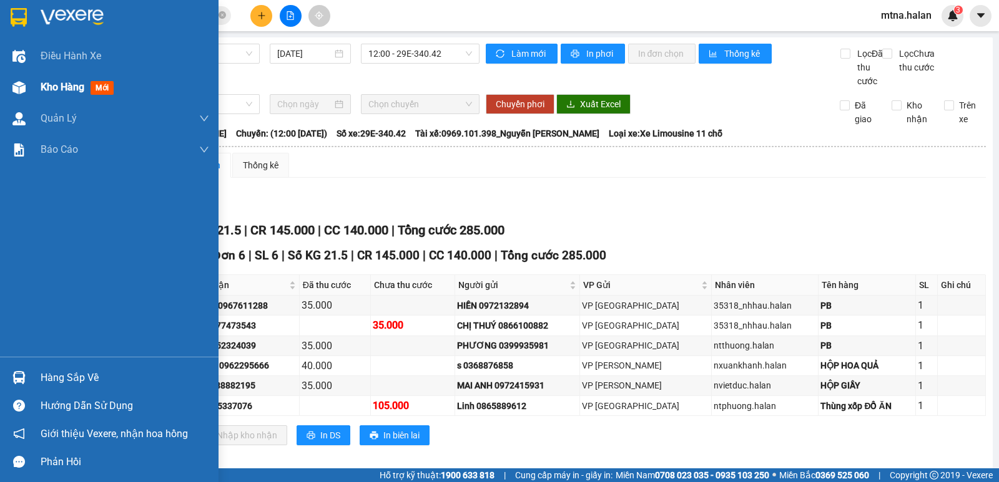
click at [16, 85] on img at bounding box center [18, 87] width 13 height 13
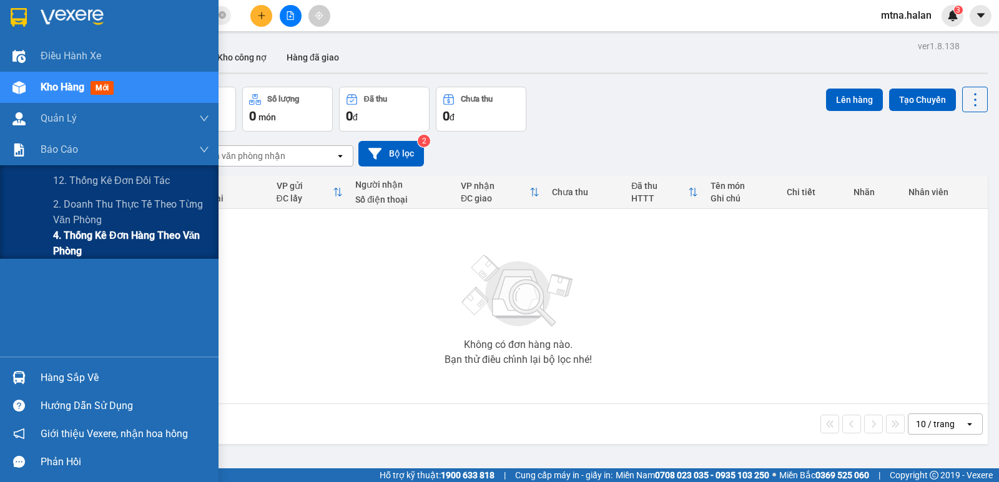
click at [67, 232] on span "4. Thống kê đơn hàng theo văn phòng" at bounding box center [131, 243] width 156 height 31
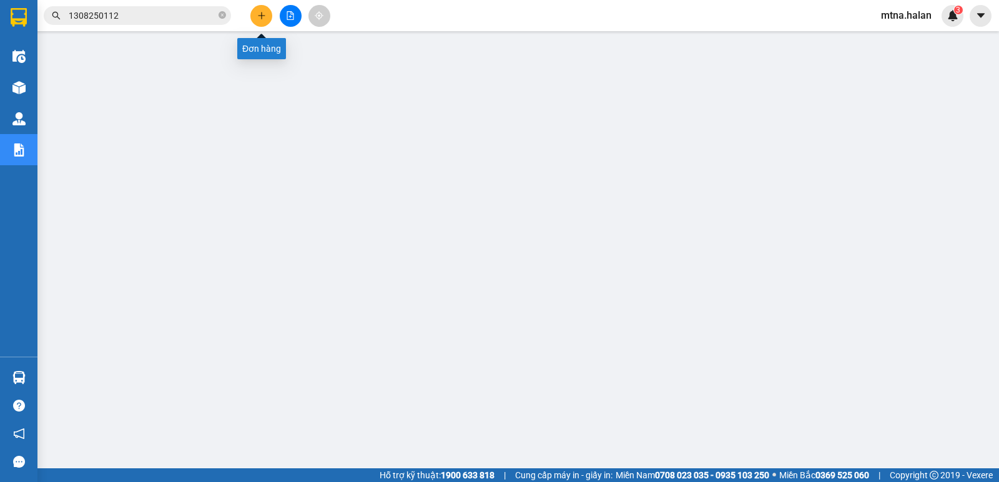
click at [262, 19] on icon "plus" at bounding box center [261, 15] width 9 height 9
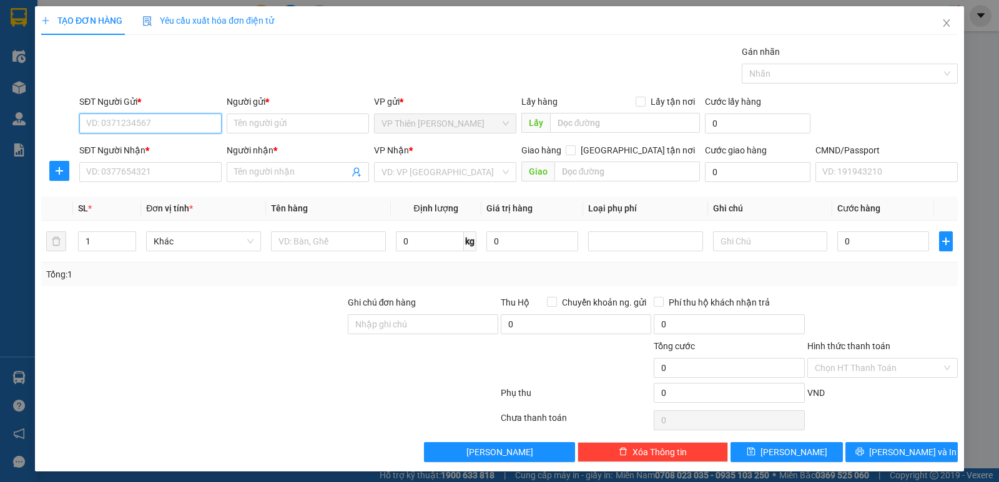
click at [157, 125] on input "SĐT Người Gửi *" at bounding box center [150, 124] width 142 height 20
click at [941, 24] on icon "close" at bounding box center [946, 23] width 10 height 10
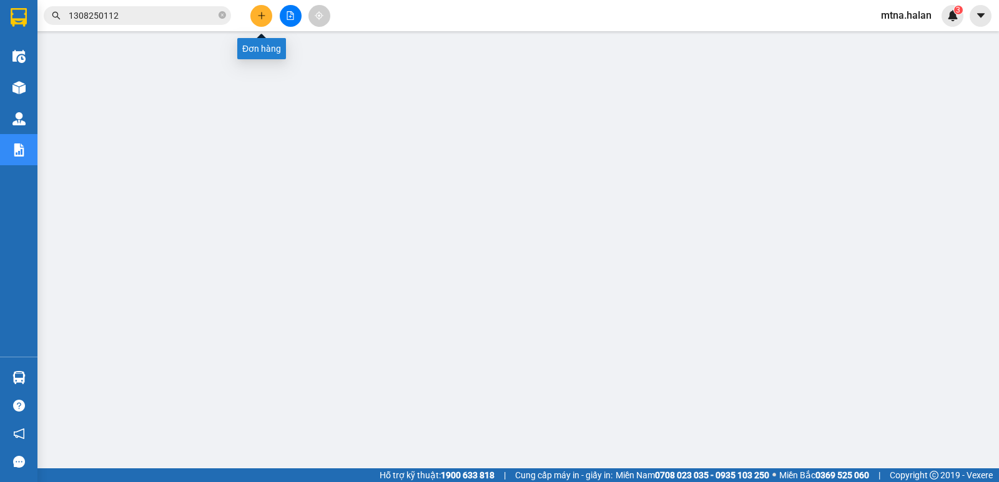
click at [261, 13] on icon "plus" at bounding box center [261, 15] width 9 height 9
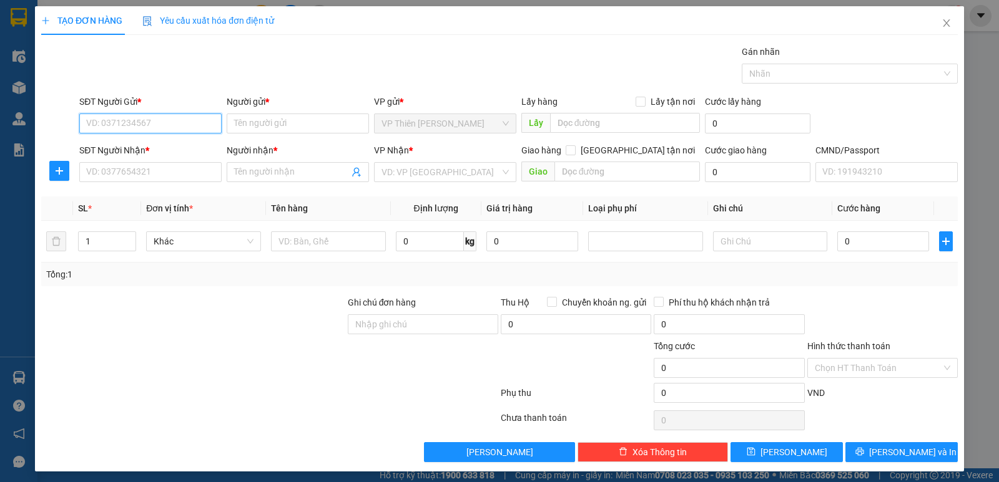
click at [157, 127] on input "SĐT Người Gửi *" at bounding box center [150, 124] width 142 height 20
click at [120, 147] on div "0888555817 - [PERSON_NAME]" at bounding box center [149, 149] width 126 height 14
type input "0888555817"
type input "VÂN"
type input "0888555817"
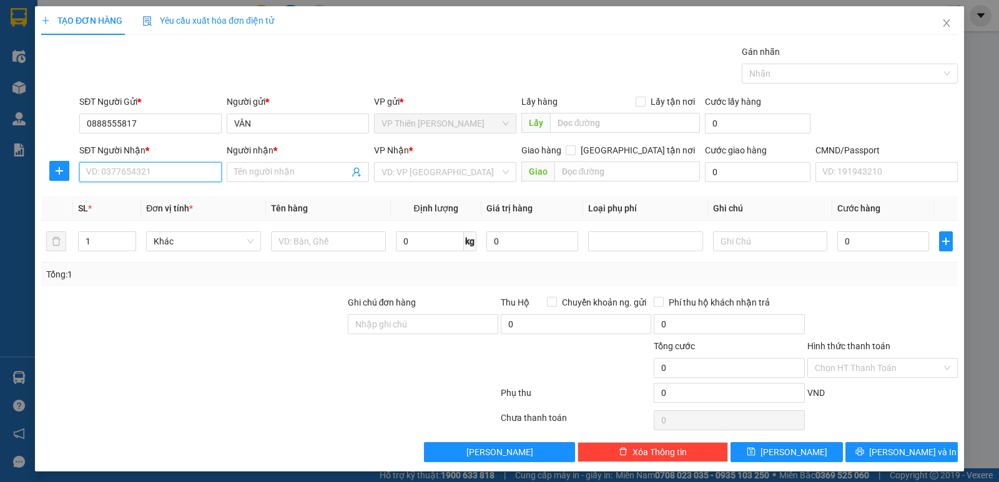
click at [158, 169] on input "SĐT Người Nhận *" at bounding box center [150, 172] width 142 height 20
type input "0912737044"
click at [123, 195] on div "0912737044 - TOÀN" at bounding box center [149, 197] width 126 height 14
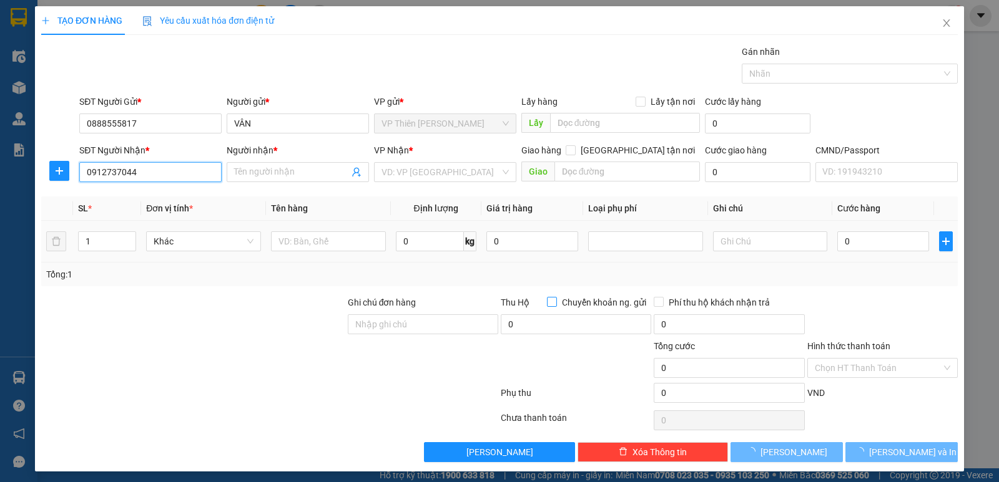
type input "TOÀN"
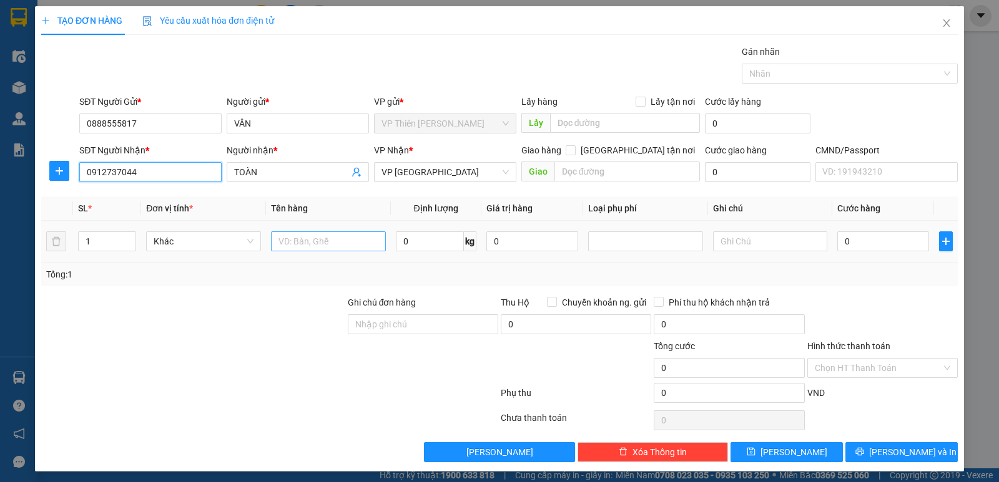
type input "0912737044"
click at [326, 234] on input "text" at bounding box center [328, 242] width 115 height 20
type input "bọc đen bs"
click at [433, 248] on input "0" at bounding box center [430, 242] width 68 height 20
type input "1"
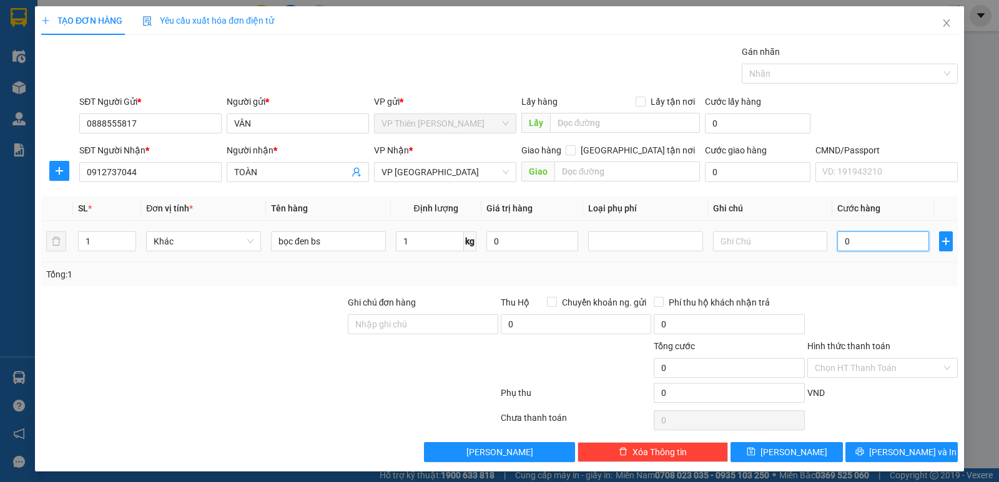
click at [866, 242] on input "0" at bounding box center [883, 242] width 92 height 20
type input "3"
type input "35"
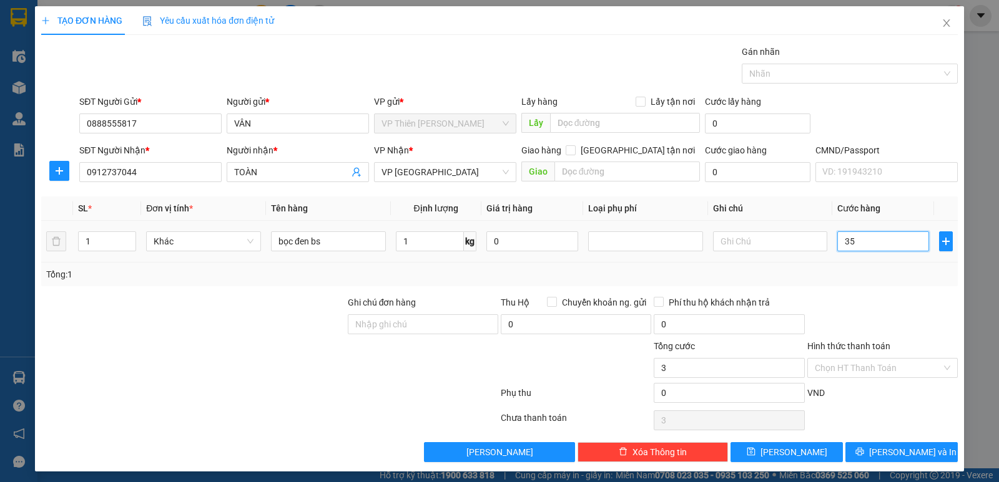
type input "35"
type input "350"
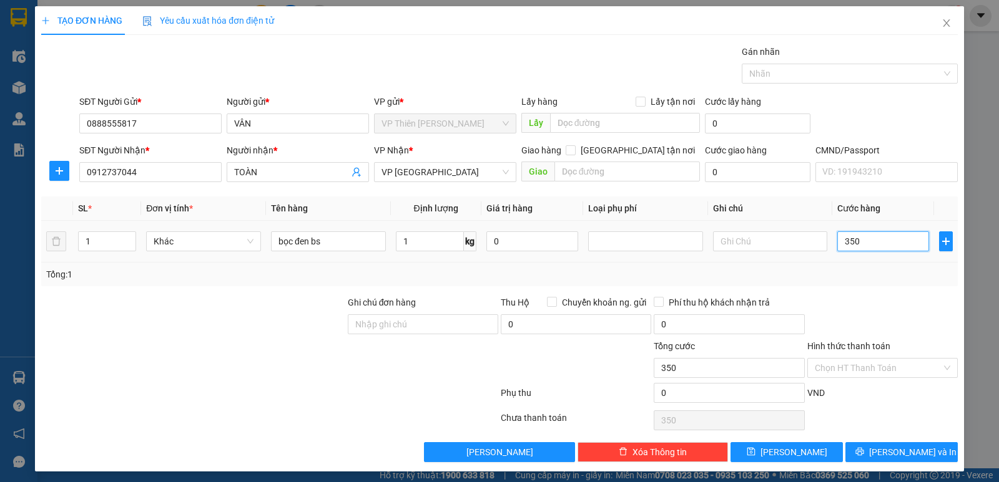
type input "3.500"
type input "35.000"
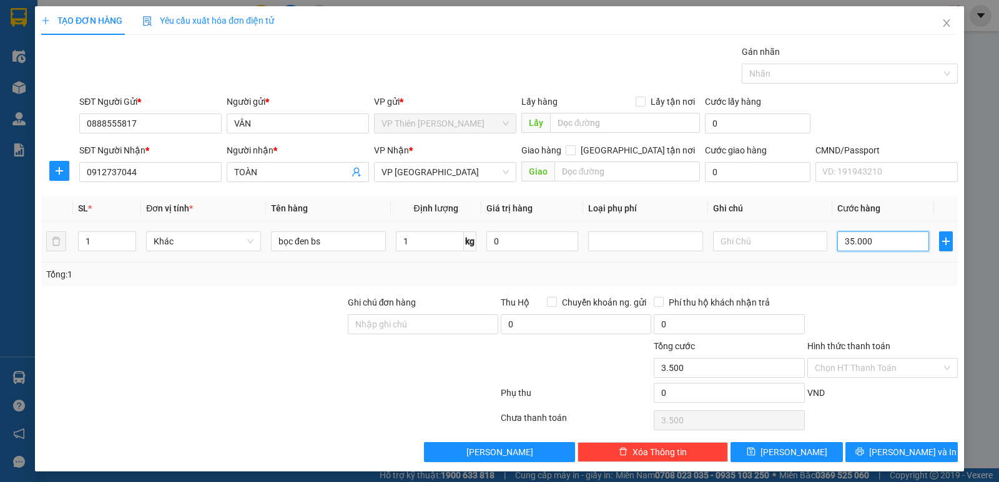
type input "35.000"
click at [889, 456] on span "[PERSON_NAME] và In" at bounding box center [912, 453] width 87 height 14
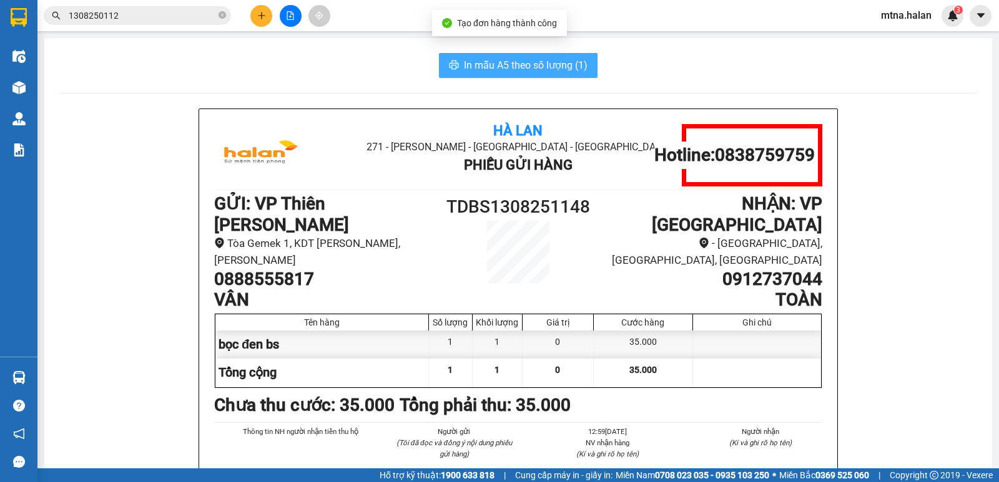
click at [532, 64] on span "In mẫu A5 theo số lượng (1)" at bounding box center [526, 65] width 124 height 16
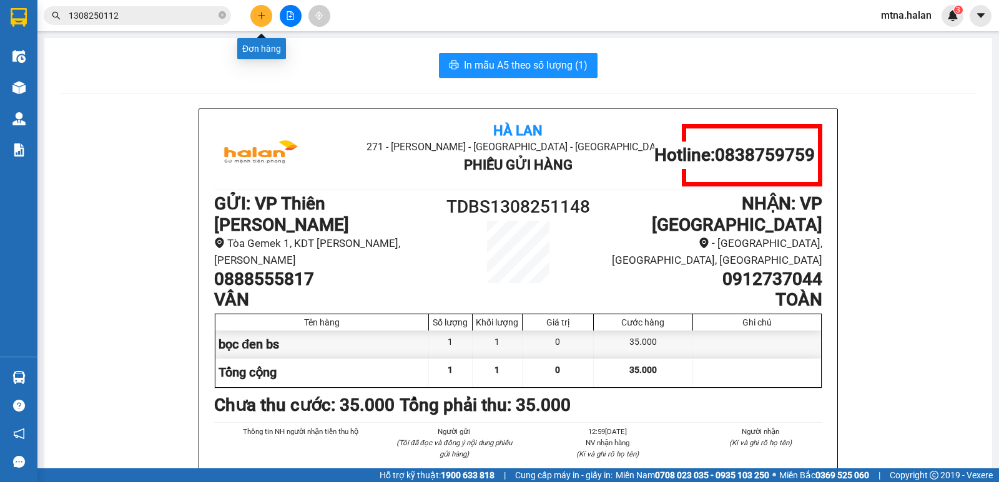
click at [267, 14] on button at bounding box center [261, 16] width 22 height 22
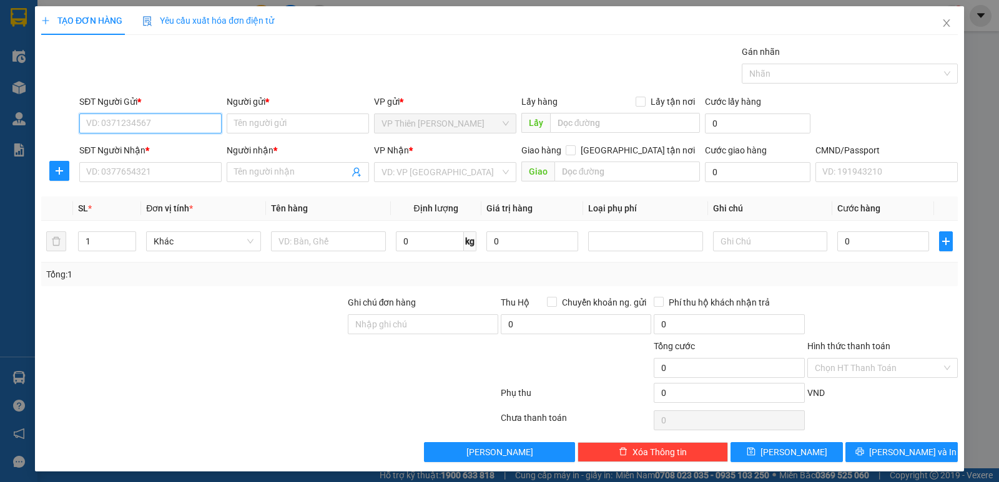
drag, startPoint x: 172, startPoint y: 118, endPoint x: 185, endPoint y: 112, distance: 15.1
click at [185, 112] on div "SĐT Người Gửi * VD: 0371234567" at bounding box center [150, 117] width 142 height 44
click at [109, 147] on div "0888555817 - [PERSON_NAME]" at bounding box center [149, 149] width 126 height 14
type input "0888555817"
type input "VÂN"
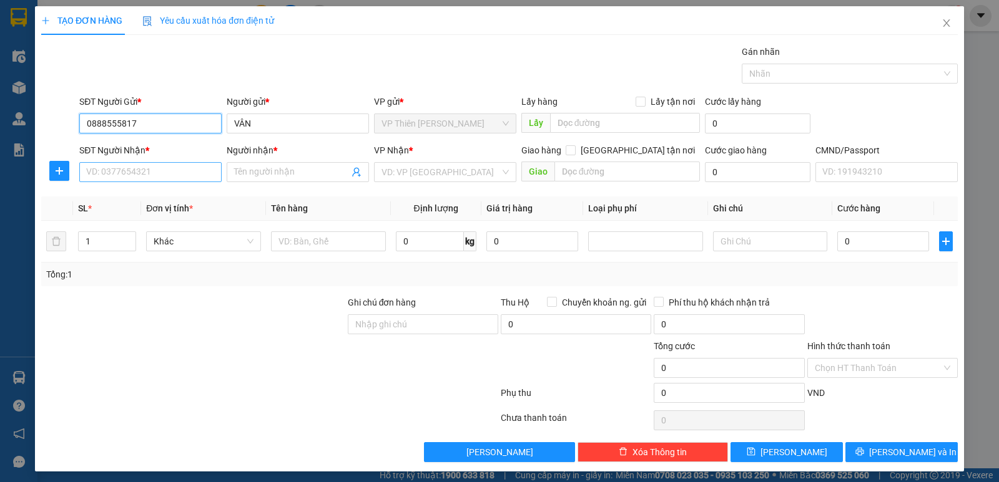
type input "0888555817"
click at [155, 169] on input "SĐT Người Nhận *" at bounding box center [150, 172] width 142 height 20
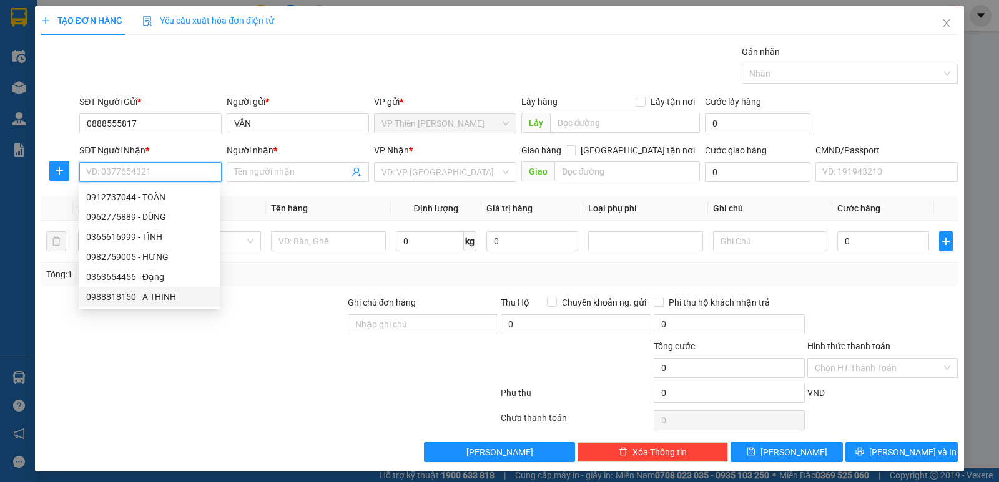
click at [149, 294] on div "0988818150 - A THỊNH" at bounding box center [149, 297] width 126 height 14
type input "0988818150"
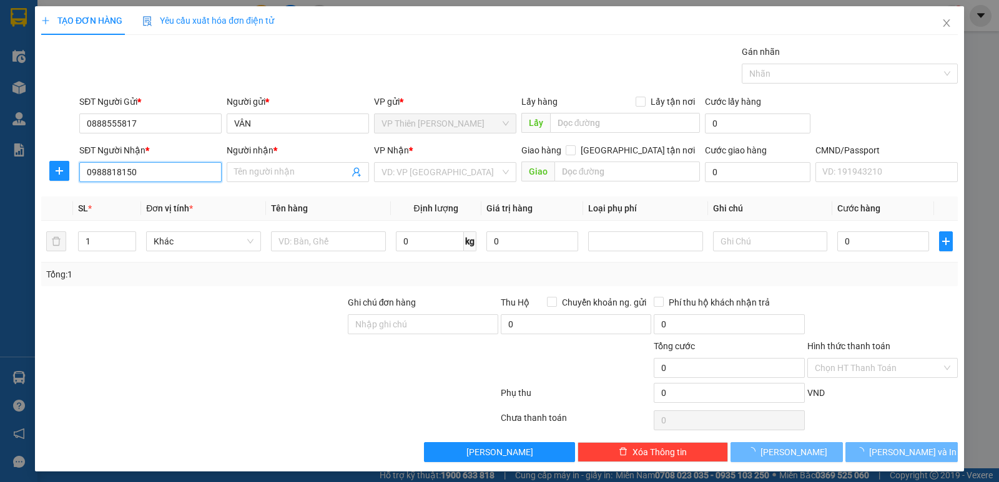
type input "A THỊNH"
checkbox input "true"
type input "ĐU PHÚ LƯƠNG"
type input "20.000"
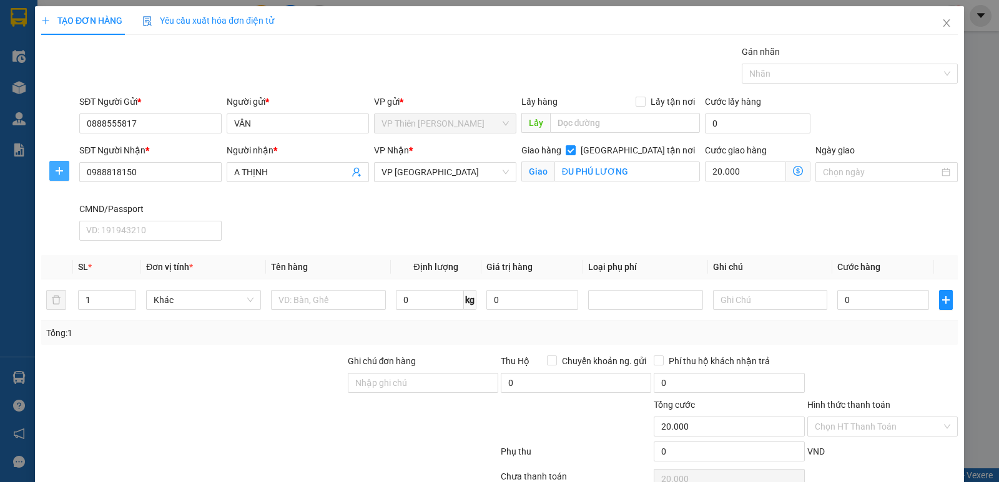
click at [61, 168] on icon "plus" at bounding box center [59, 171] width 10 height 10
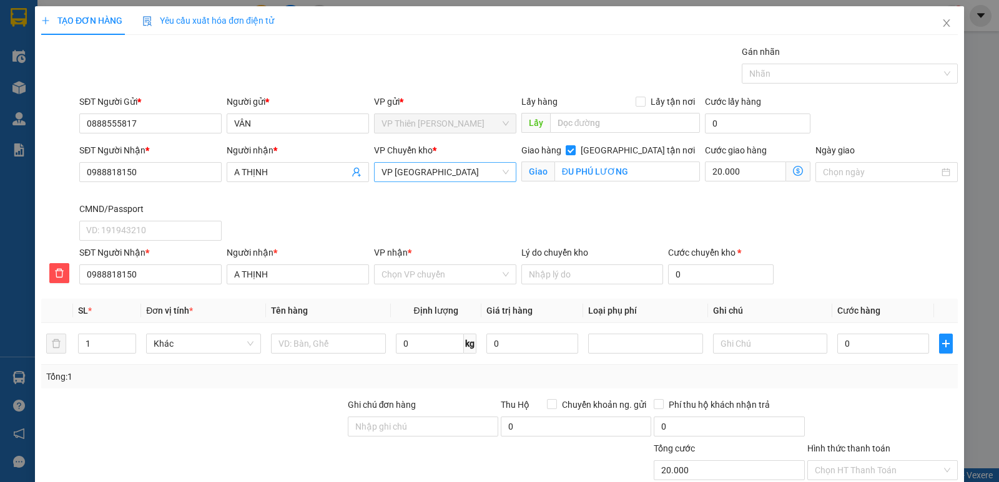
click at [436, 166] on span "VP [GEOGRAPHIC_DATA]" at bounding box center [444, 172] width 127 height 19
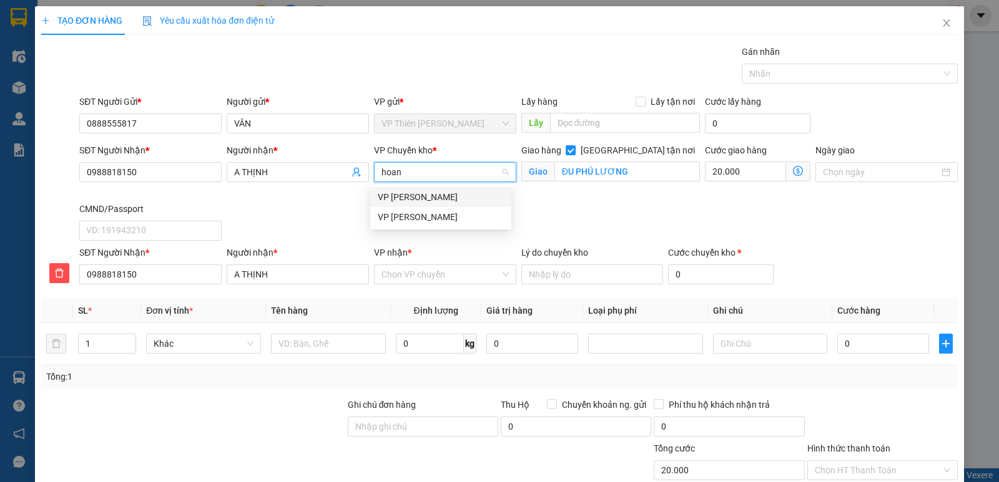
type input "hoang"
click at [401, 215] on div "VP [PERSON_NAME]" at bounding box center [441, 217] width 126 height 14
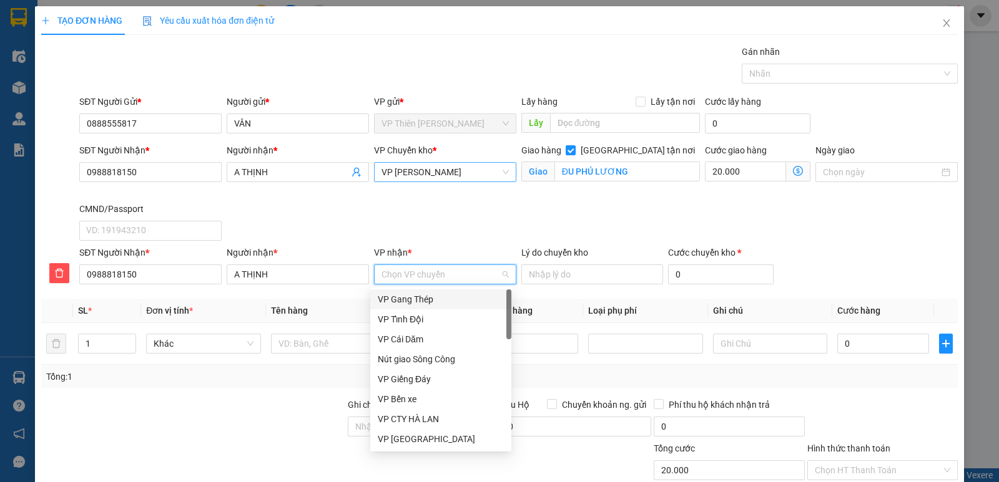
click at [413, 269] on input "VP nhận *" at bounding box center [440, 274] width 119 height 19
type input "di"
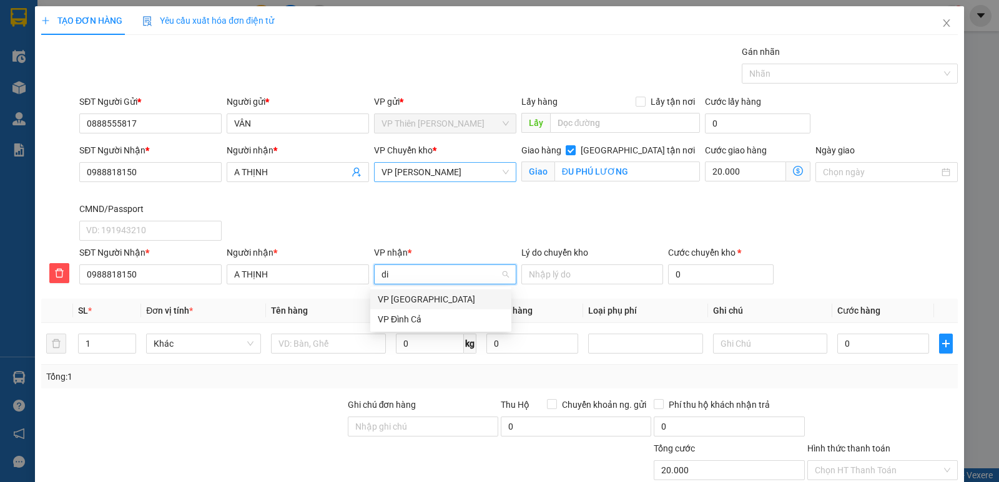
click at [411, 299] on div "VP [GEOGRAPHIC_DATA]" at bounding box center [441, 300] width 126 height 14
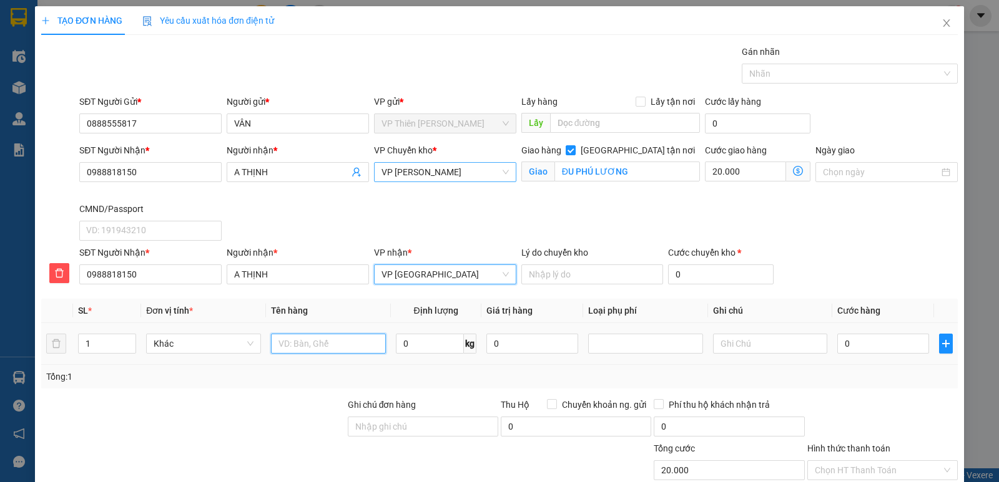
click at [337, 343] on input "text" at bounding box center [328, 344] width 115 height 20
type input "bọc đen bs"
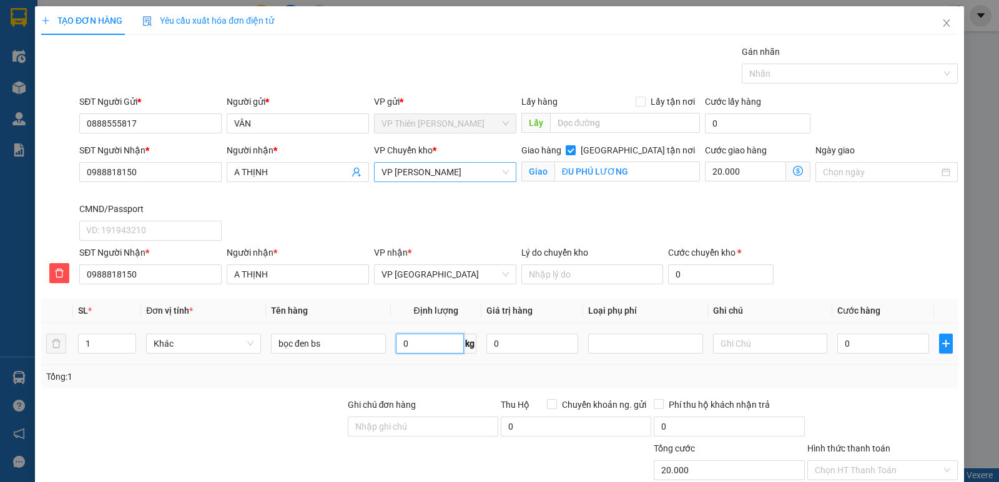
click at [428, 342] on input "0" at bounding box center [430, 344] width 68 height 20
type input "1"
click at [851, 341] on input "0" at bounding box center [883, 344] width 92 height 20
type input "4"
type input "20.004"
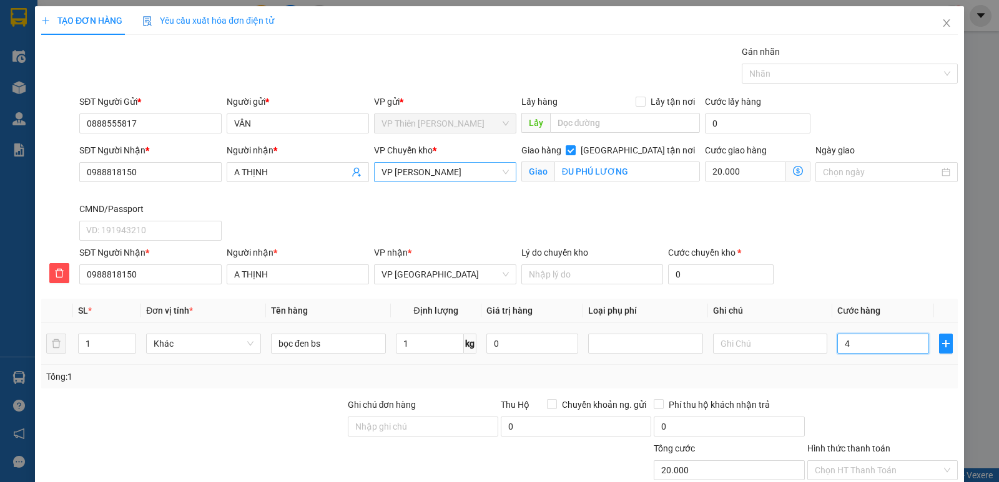
type input "20.004"
type input "40"
type input "20.040"
type input "400"
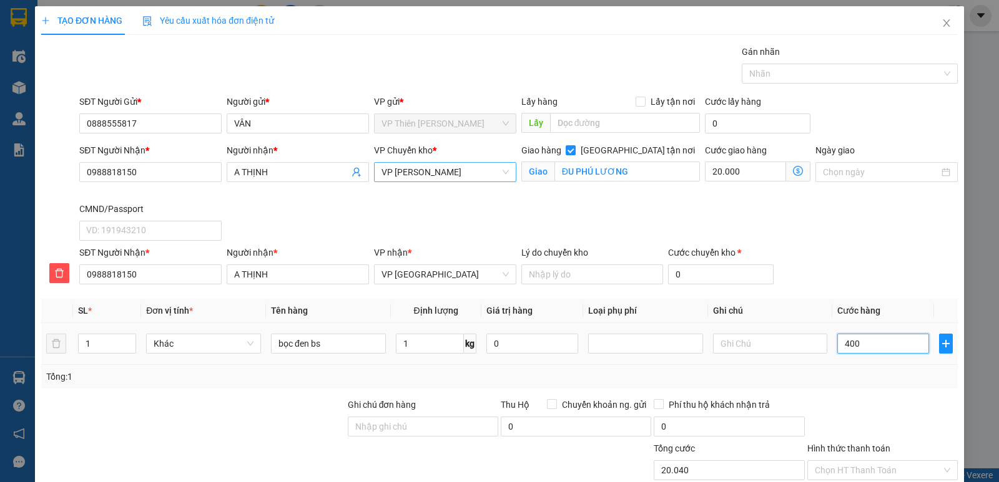
type input "20.400"
type input "4.000"
type input "24.000"
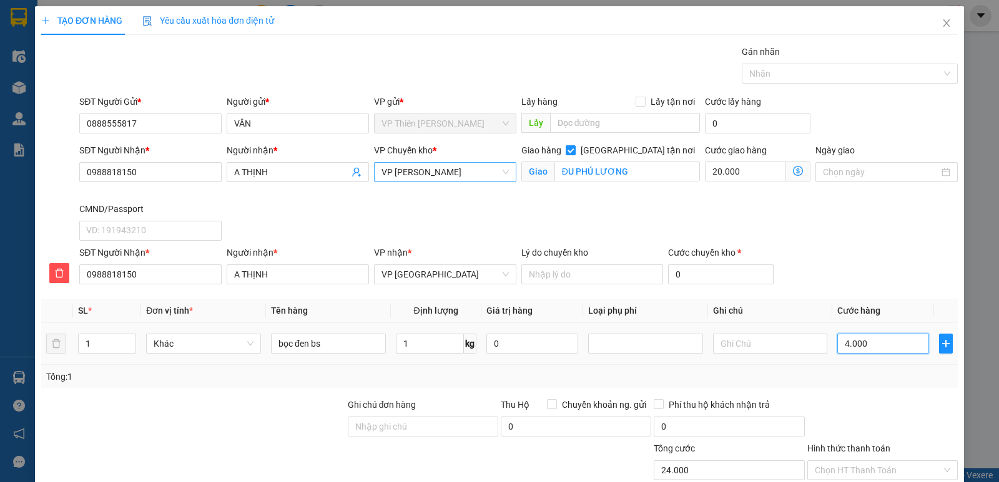
type input "40.000"
type input "60.000"
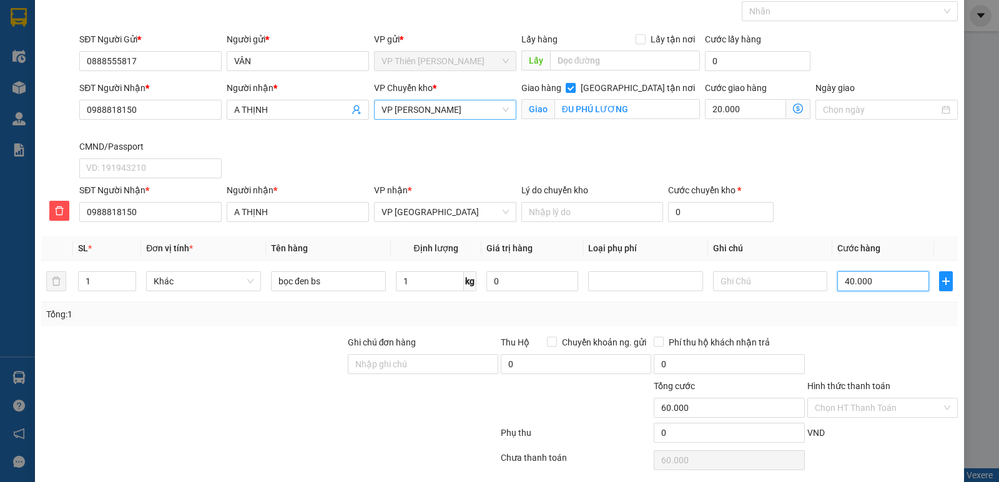
scroll to position [107, 0]
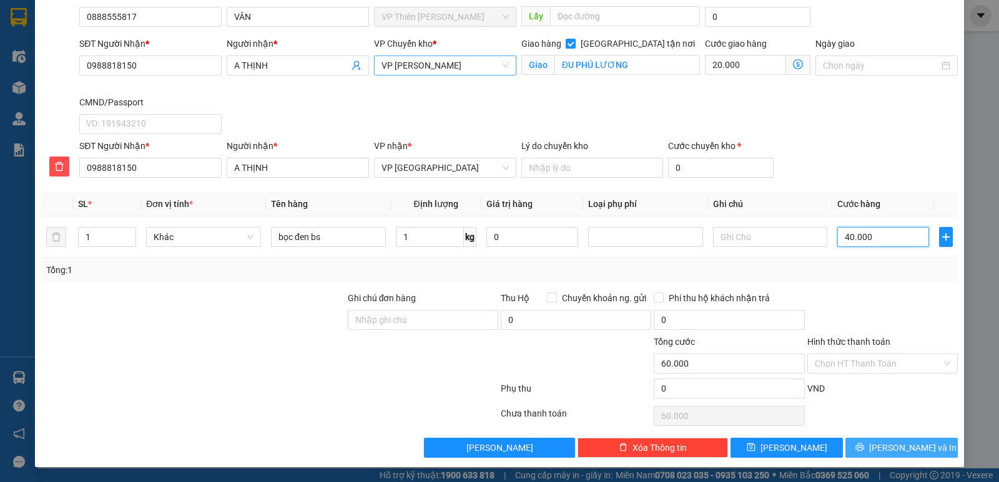
type input "40.000"
click at [890, 453] on span "[PERSON_NAME] và In" at bounding box center [912, 448] width 87 height 14
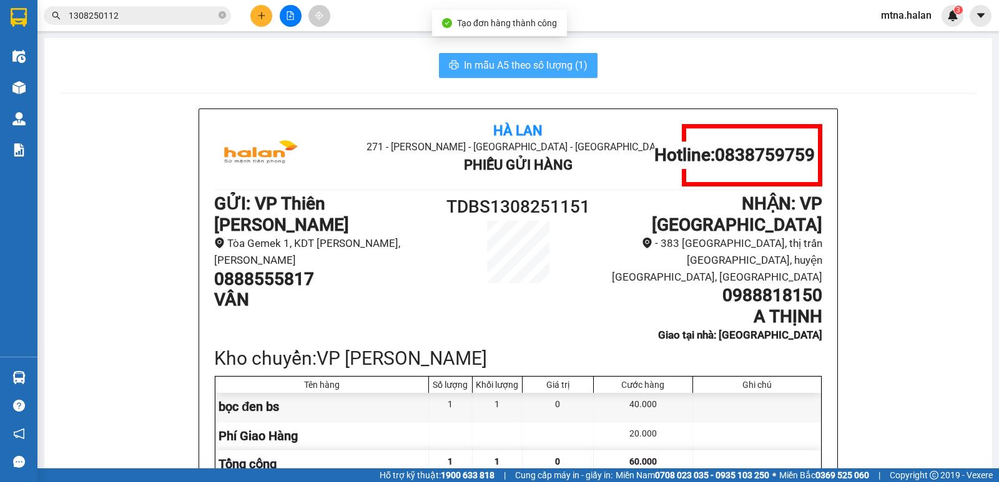
click at [497, 67] on span "In mẫu A5 theo số lượng (1)" at bounding box center [526, 65] width 124 height 16
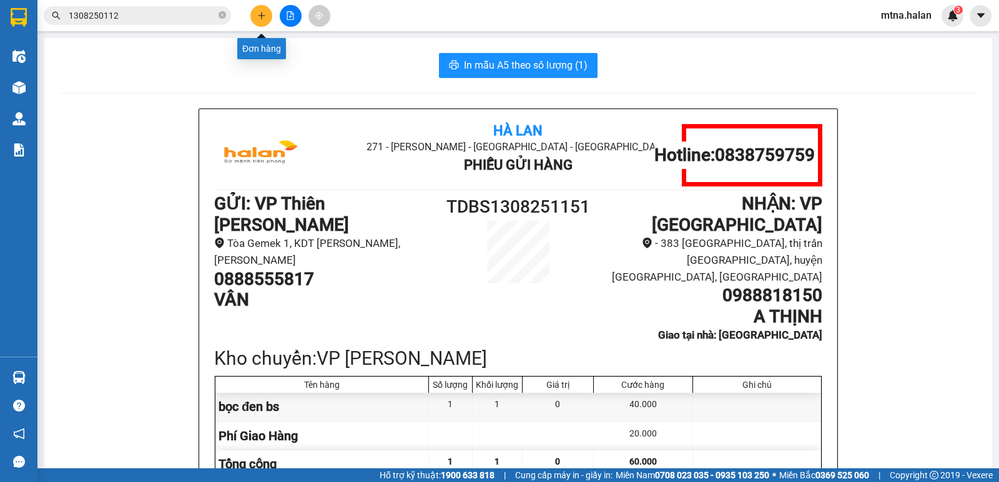
click at [264, 16] on icon "plus" at bounding box center [261, 15] width 7 height 1
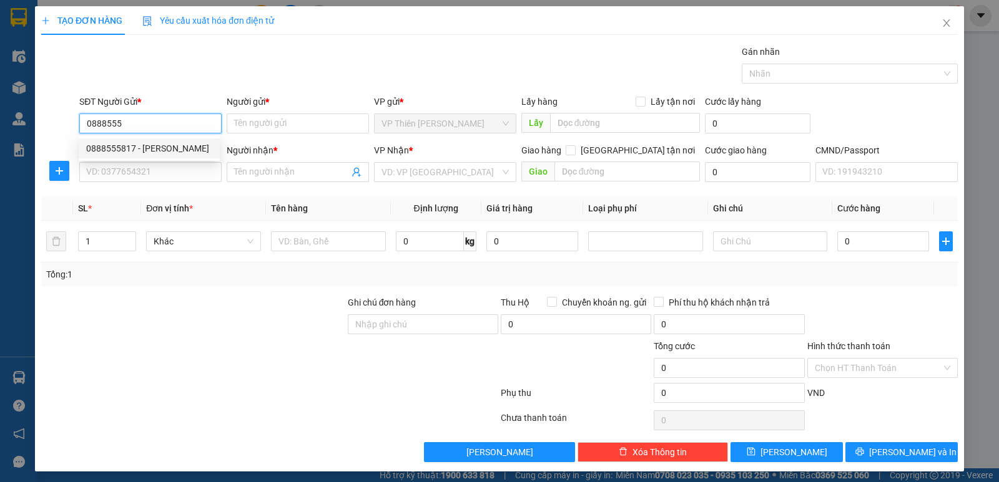
click at [124, 148] on div "0888555817 - [PERSON_NAME]" at bounding box center [149, 149] width 126 height 14
type input "0888555817"
type input "VÂN"
type input "0888555817"
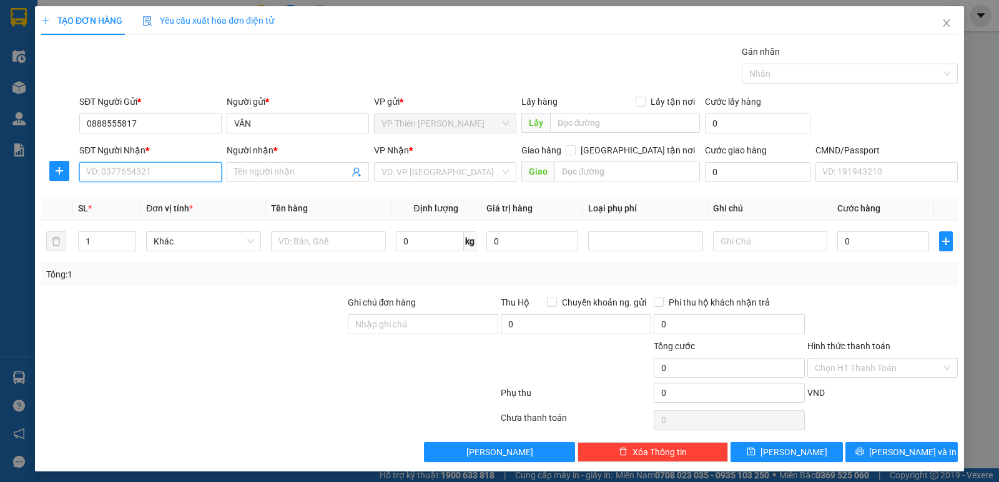
click at [179, 174] on input "SĐT Người Nhận *" at bounding box center [150, 172] width 142 height 20
click at [122, 195] on div "0963693888 - HIỆP" at bounding box center [149, 197] width 126 height 14
type input "0963693888"
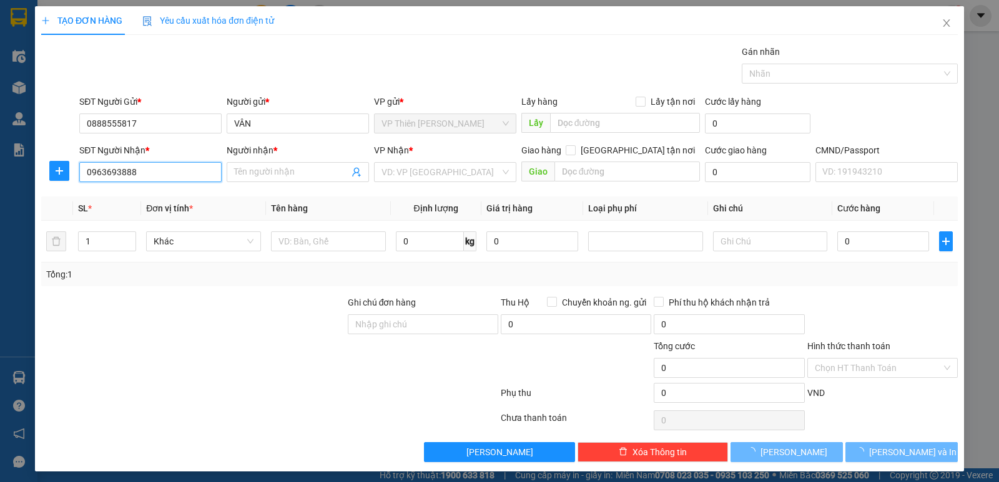
type input "HIỆP"
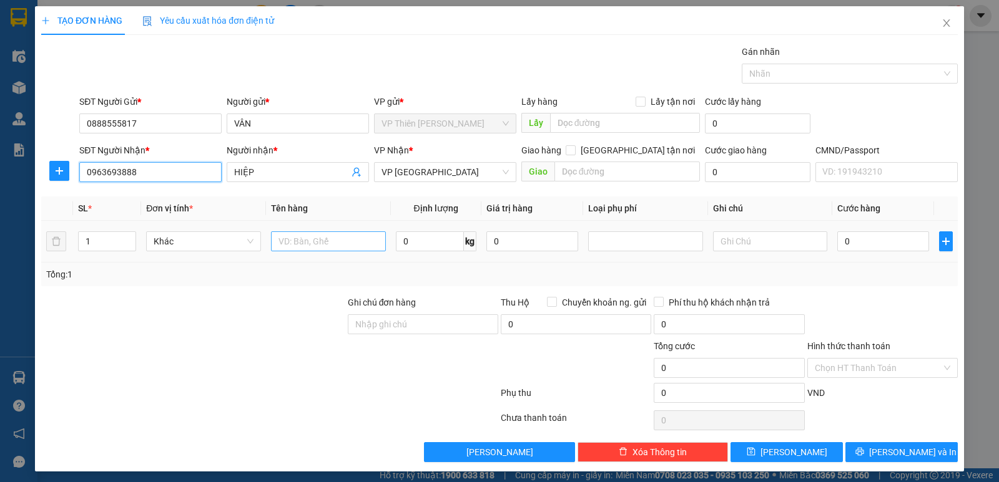
type input "0963693888"
click at [344, 237] on input "text" at bounding box center [328, 242] width 115 height 20
type input "bọc đen bs"
click at [444, 248] on input "0" at bounding box center [430, 242] width 68 height 20
type input "1"
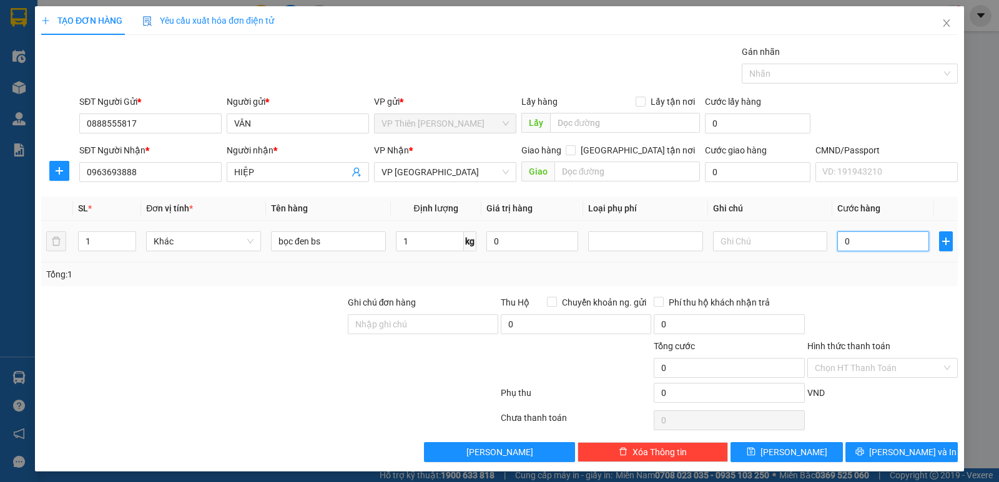
click at [858, 240] on input "0" at bounding box center [883, 242] width 92 height 20
type input "4"
type input "40"
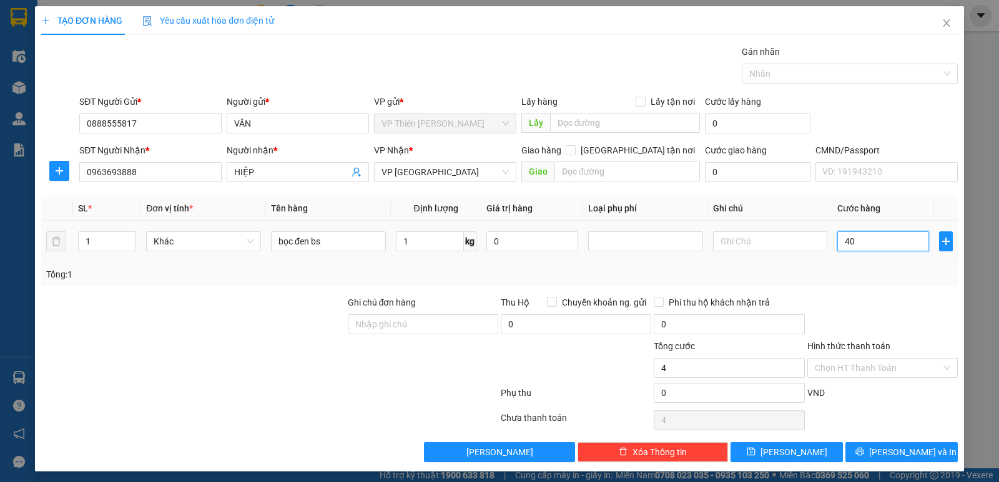
type input "40"
type input "400"
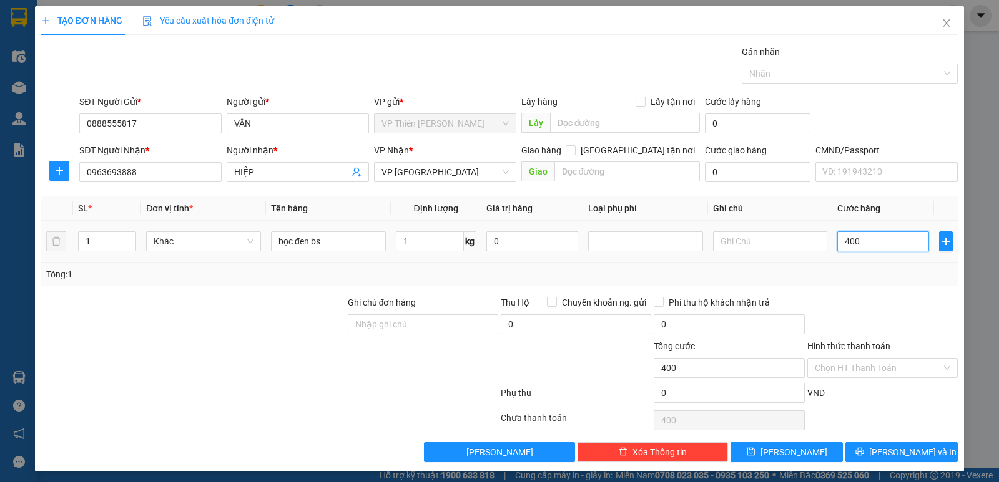
type input "4.000"
type input "40.000"
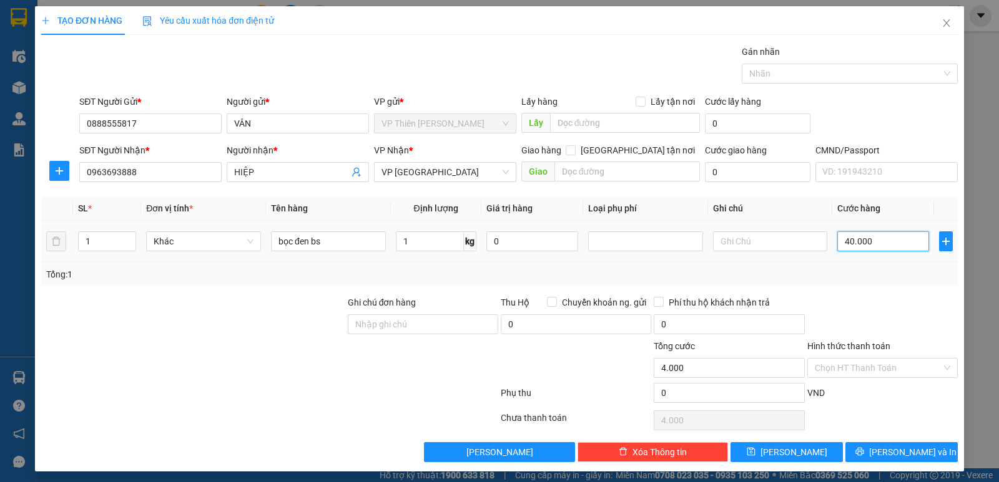
type input "40.000"
click at [893, 450] on span "[PERSON_NAME] và In" at bounding box center [912, 453] width 87 height 14
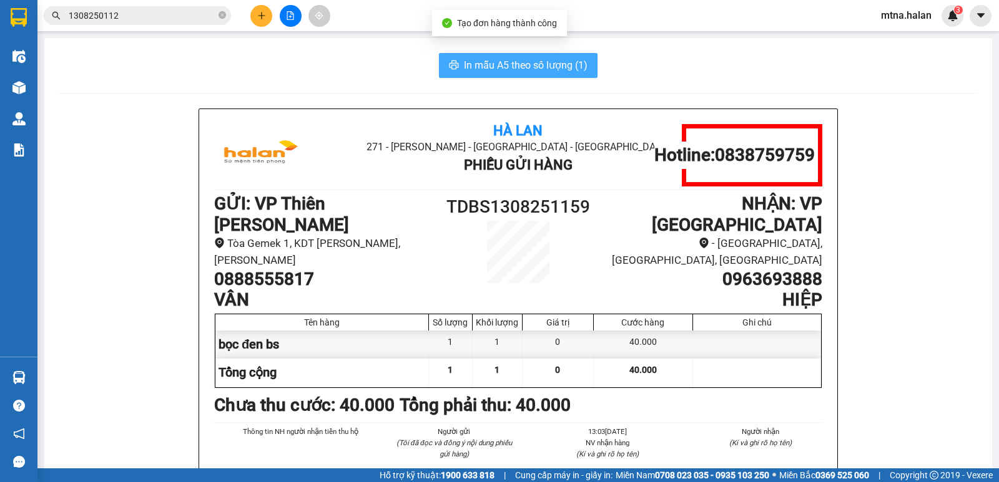
click at [541, 60] on span "In mẫu A5 theo số lượng (1)" at bounding box center [526, 65] width 124 height 16
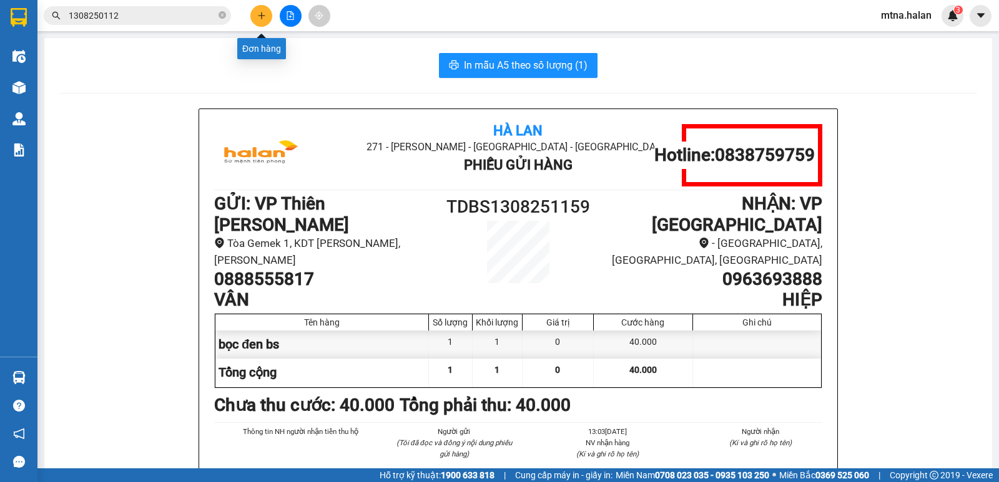
click at [274, 13] on div at bounding box center [290, 16] width 94 height 22
click at [265, 14] on icon "plus" at bounding box center [261, 15] width 9 height 9
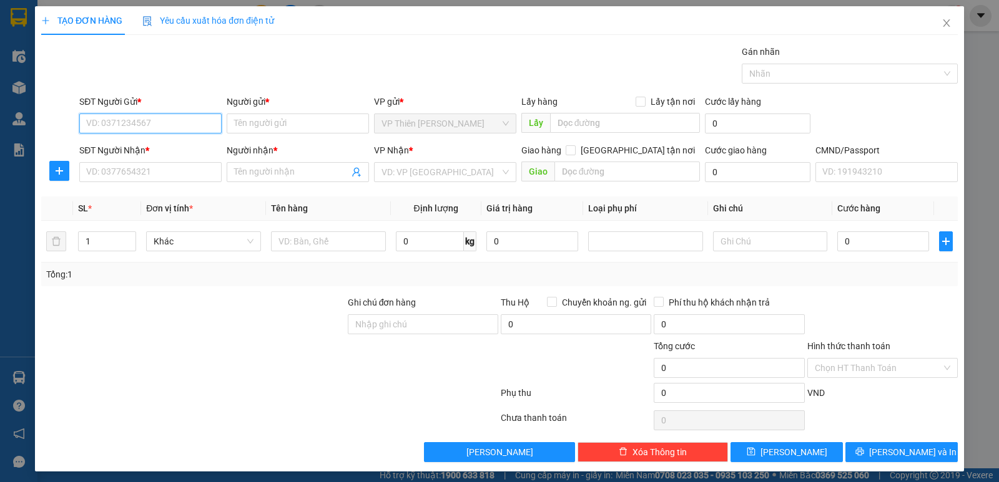
click at [173, 123] on input "SĐT Người Gửi *" at bounding box center [150, 124] width 142 height 20
click at [142, 149] on div "0888555817 - [PERSON_NAME]" at bounding box center [149, 149] width 126 height 14
type input "0888555817"
type input "VÂN"
type input "0888555817"
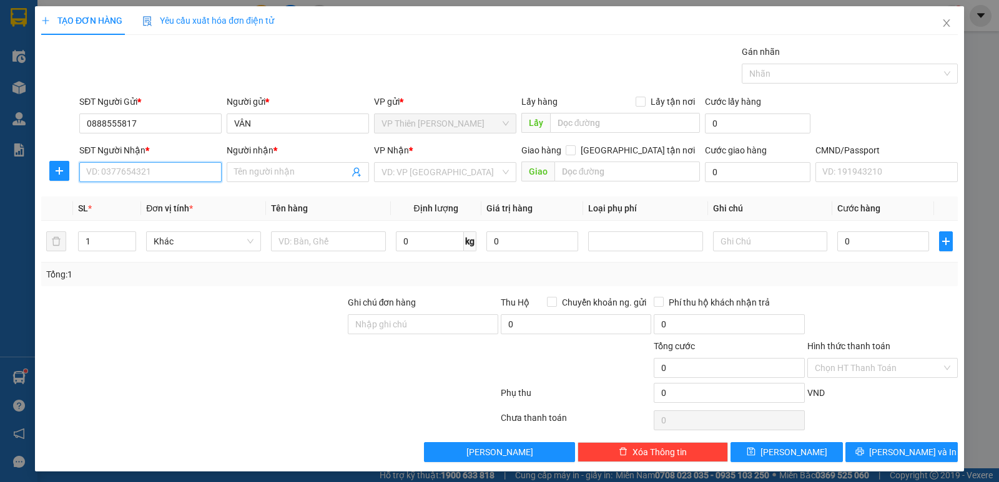
click at [169, 166] on input "SĐT Người Nhận *" at bounding box center [150, 172] width 142 height 20
click at [144, 196] on div "0528333222 - cường" at bounding box center [149, 197] width 126 height 14
type input "0528333222"
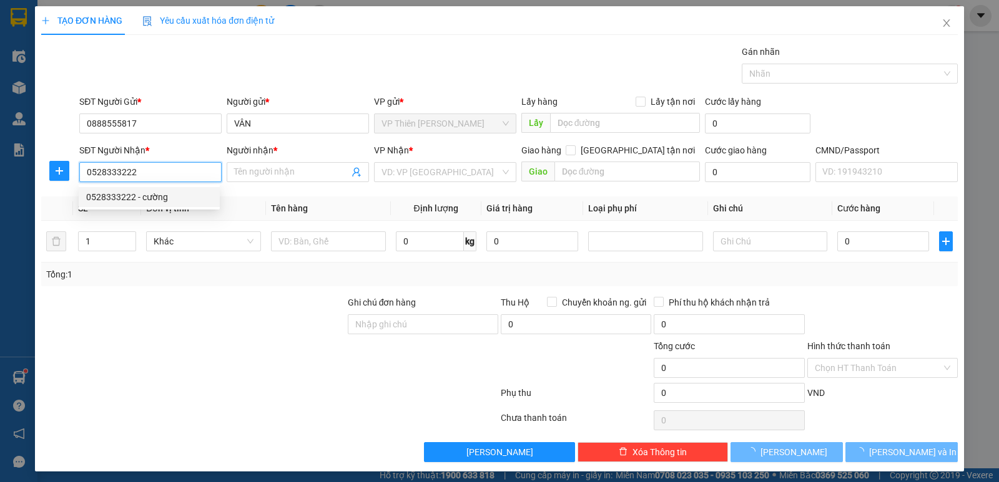
type input "cường"
type input "019071013818"
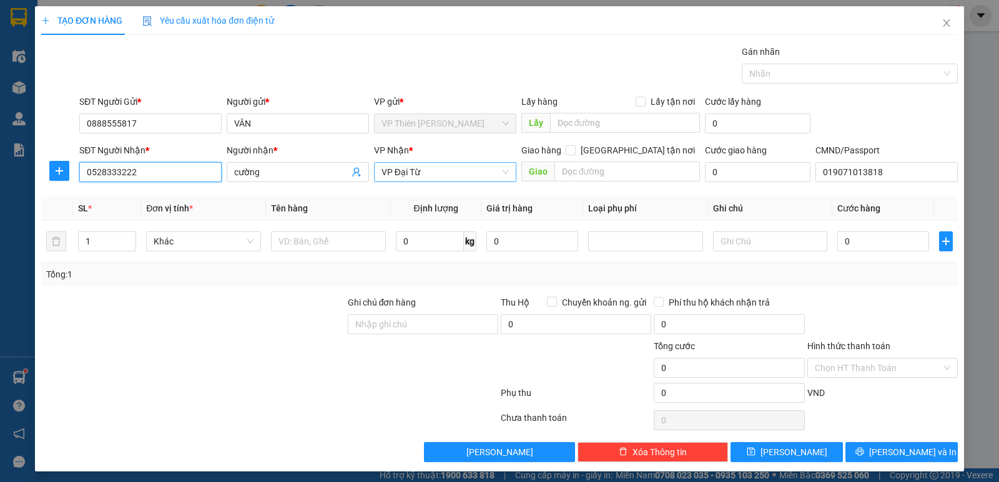
click at [443, 174] on span "VP Đại Từ" at bounding box center [444, 172] width 127 height 19
type input "0528333222"
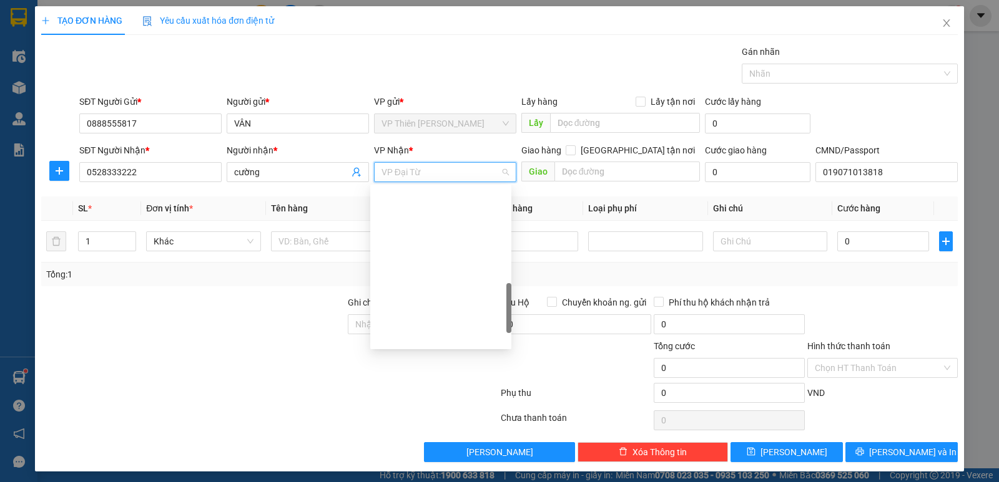
scroll to position [389, 0]
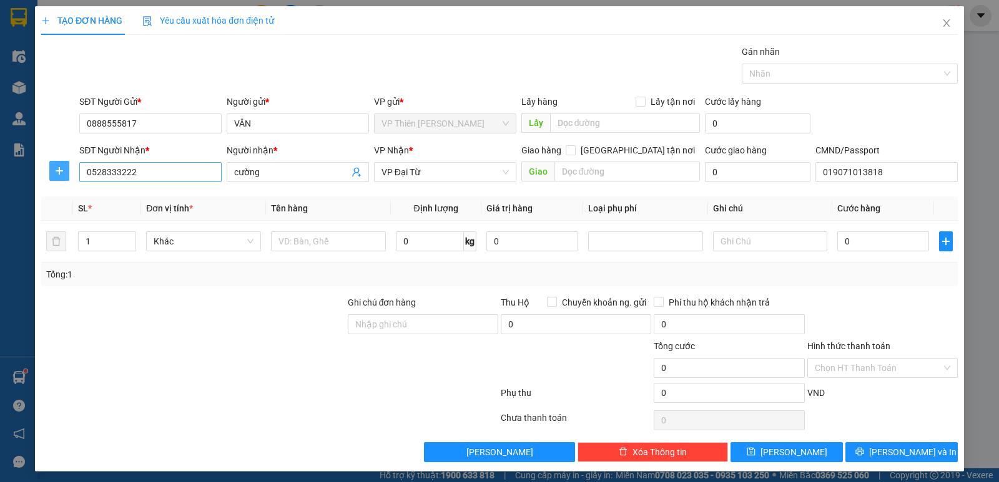
drag, startPoint x: 62, startPoint y: 174, endPoint x: 183, endPoint y: 179, distance: 120.6
click at [70, 172] on div at bounding box center [59, 171] width 36 height 20
click at [61, 171] on icon "plus" at bounding box center [59, 170] width 7 height 1
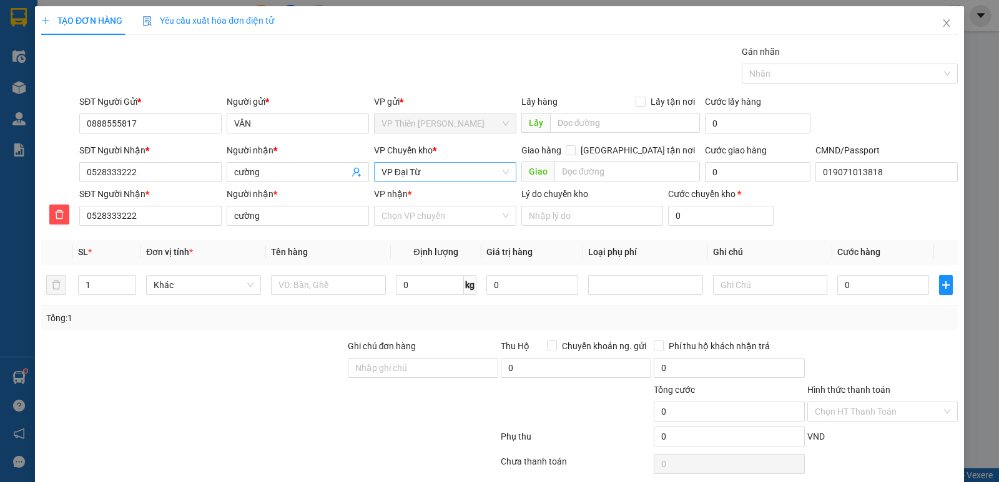
click at [428, 175] on span "VP Đại Từ" at bounding box center [444, 172] width 127 height 19
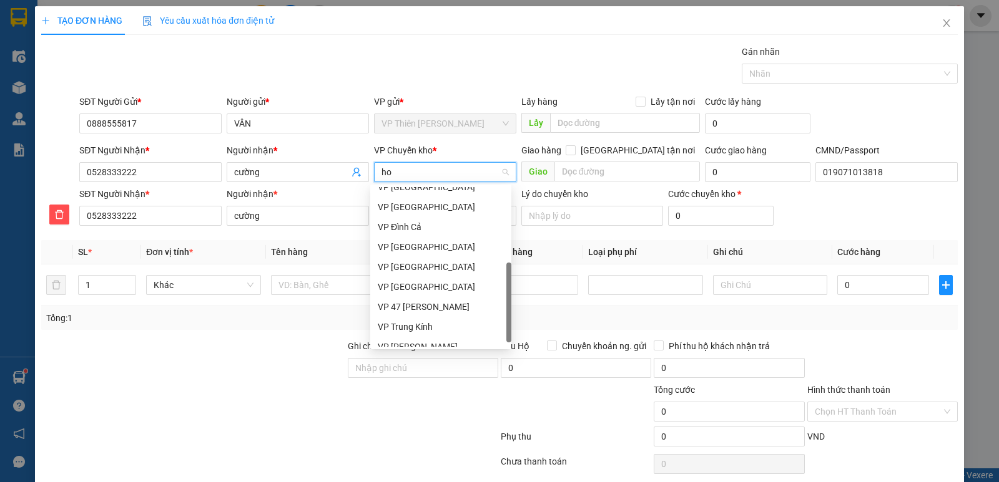
scroll to position [0, 0]
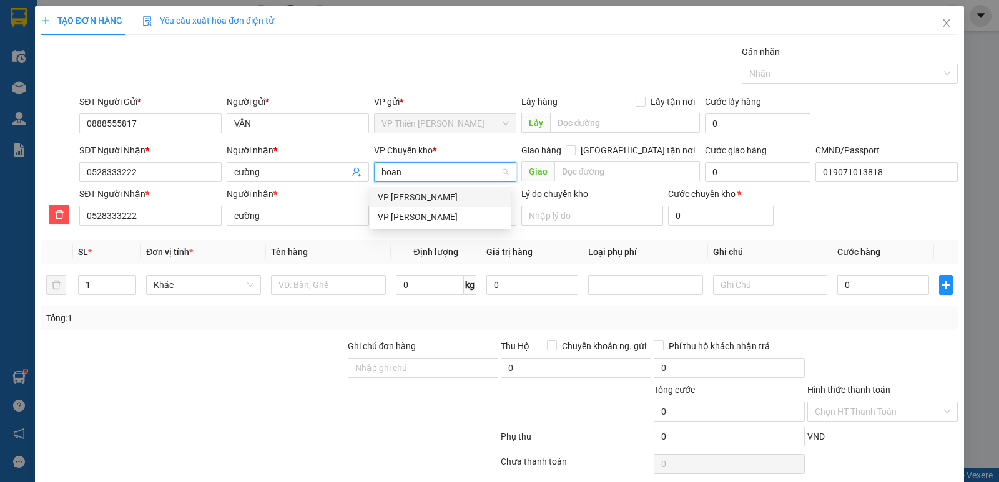
type input "hoang"
click at [408, 216] on div "VP [PERSON_NAME]" at bounding box center [441, 217] width 126 height 14
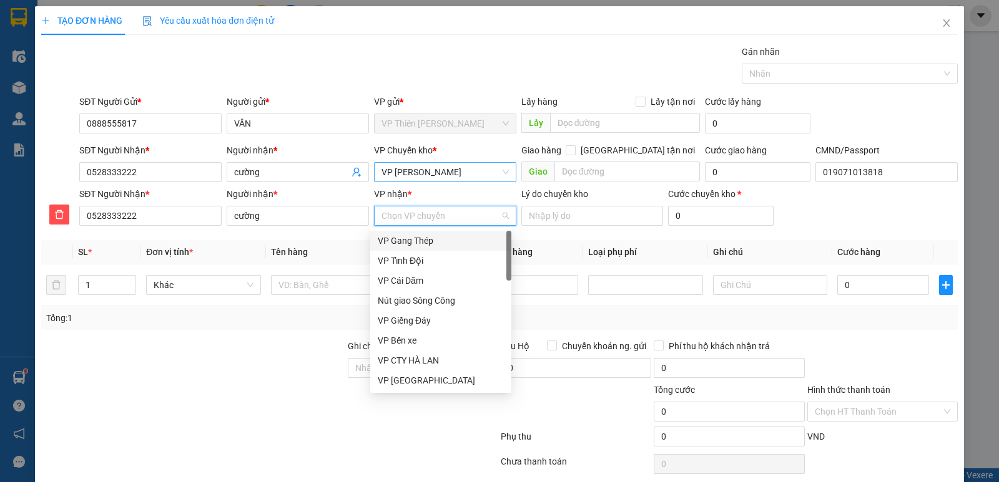
click at [434, 215] on input "VP nhận *" at bounding box center [440, 216] width 119 height 19
type input "be"
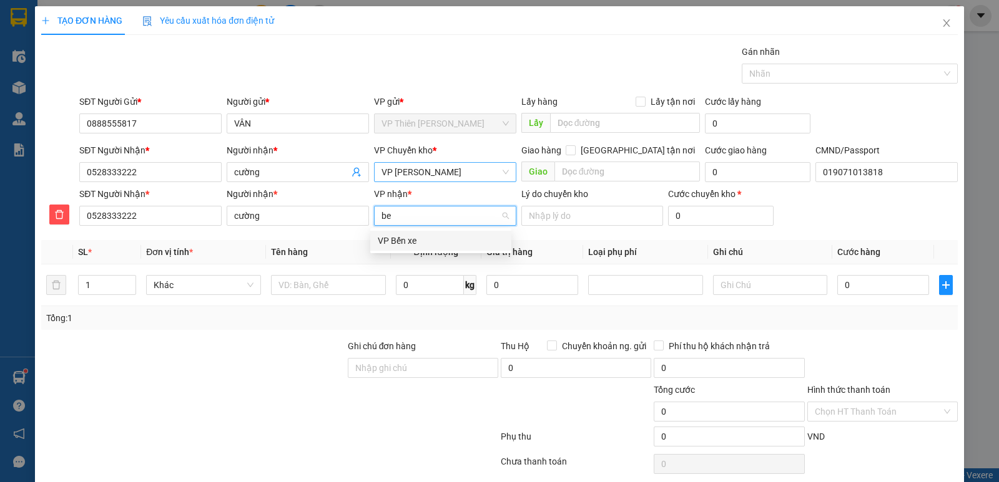
click at [394, 243] on div "VP Bến xe" at bounding box center [441, 241] width 126 height 14
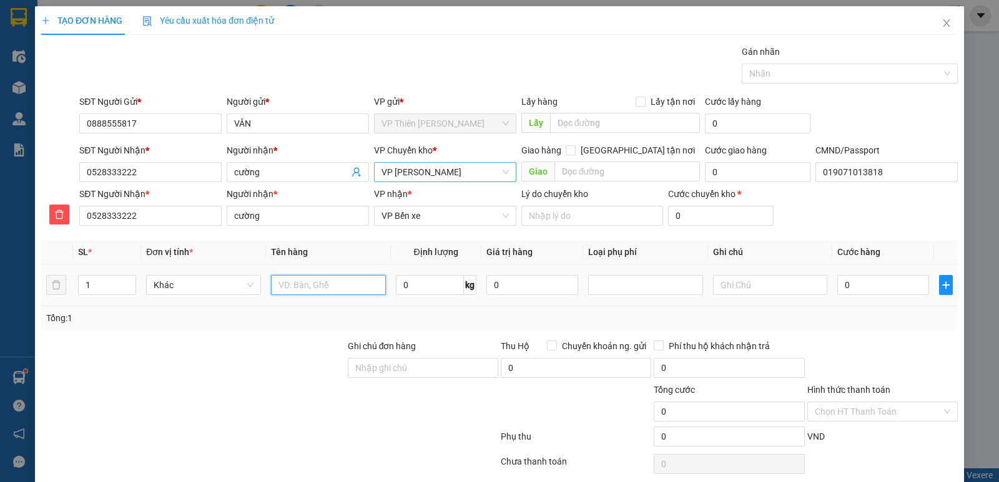
click at [343, 280] on input "text" at bounding box center [328, 285] width 115 height 20
type input "c"
type input "bọc đen bs"
click at [419, 283] on input "0" at bounding box center [430, 285] width 68 height 20
type input "1"
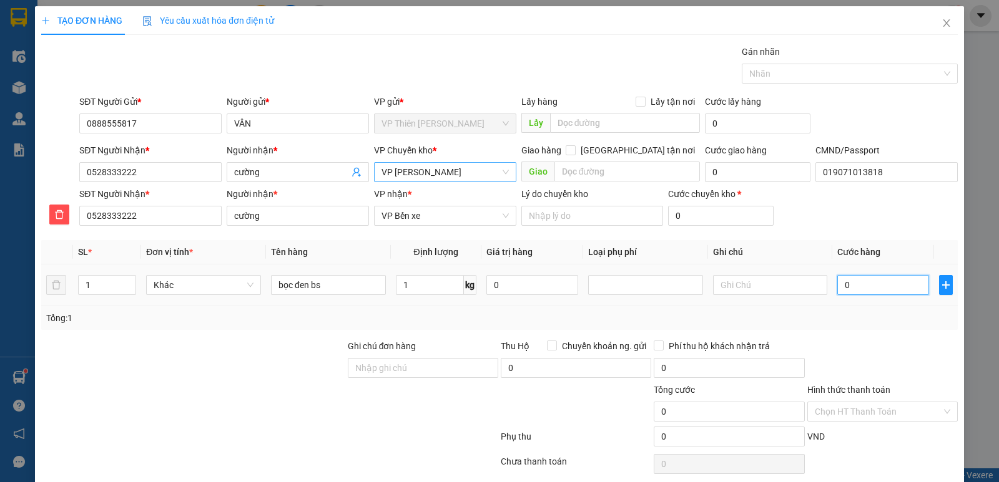
click at [868, 280] on input "0" at bounding box center [883, 285] width 92 height 20
type input "3"
type input "35"
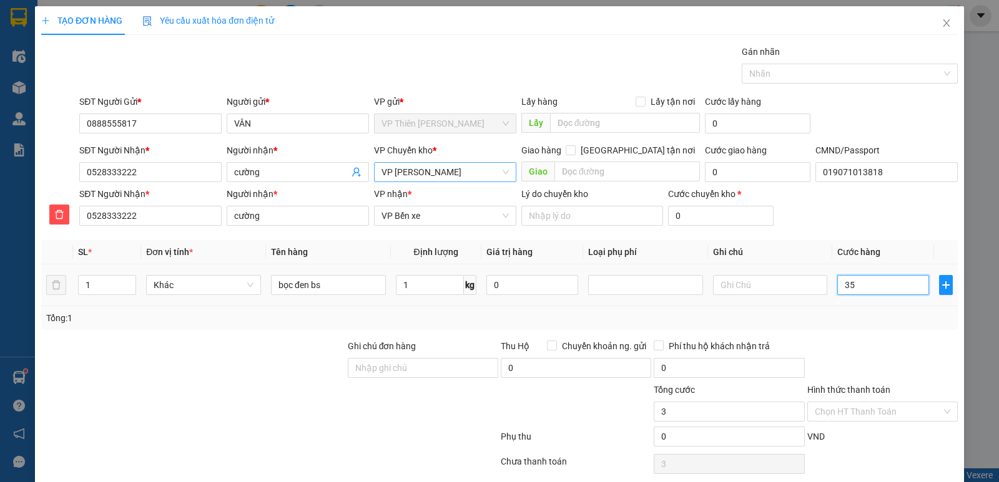
type input "35"
type input "350"
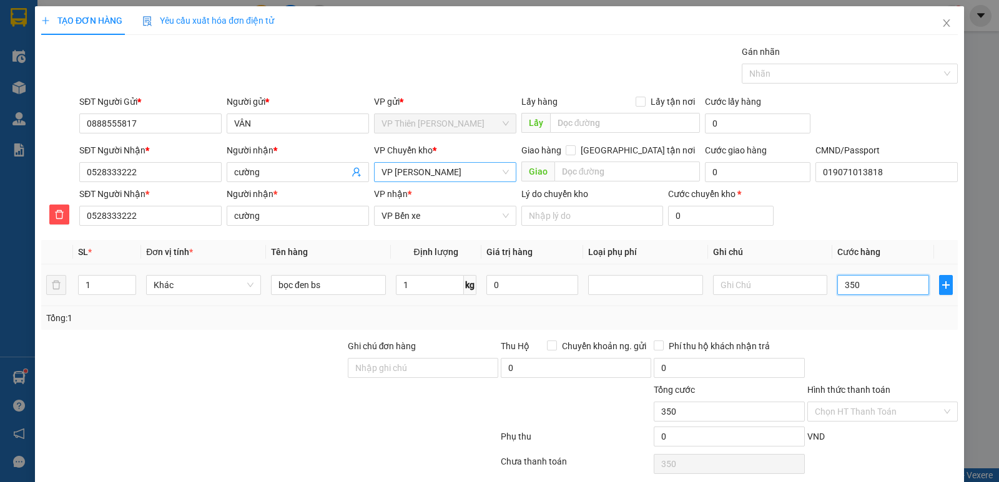
type input "3.500"
type input "35.000"
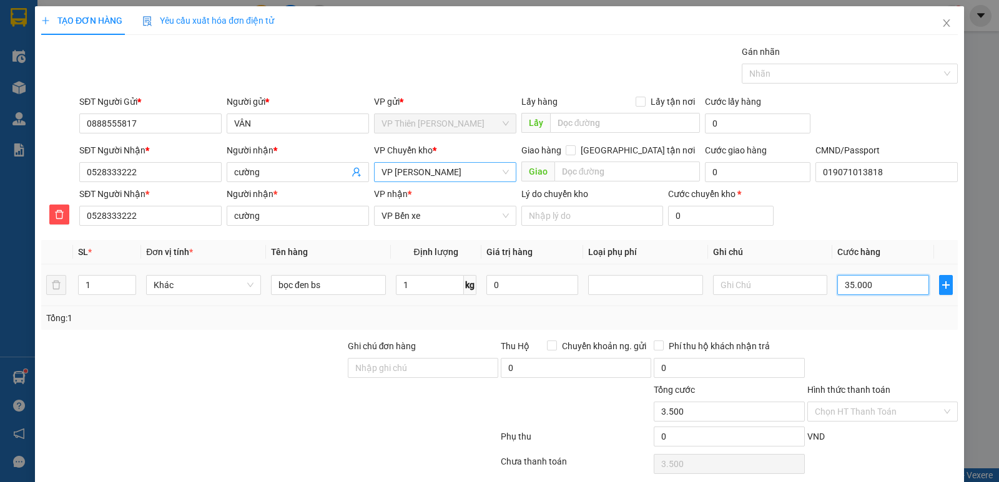
type input "35.000"
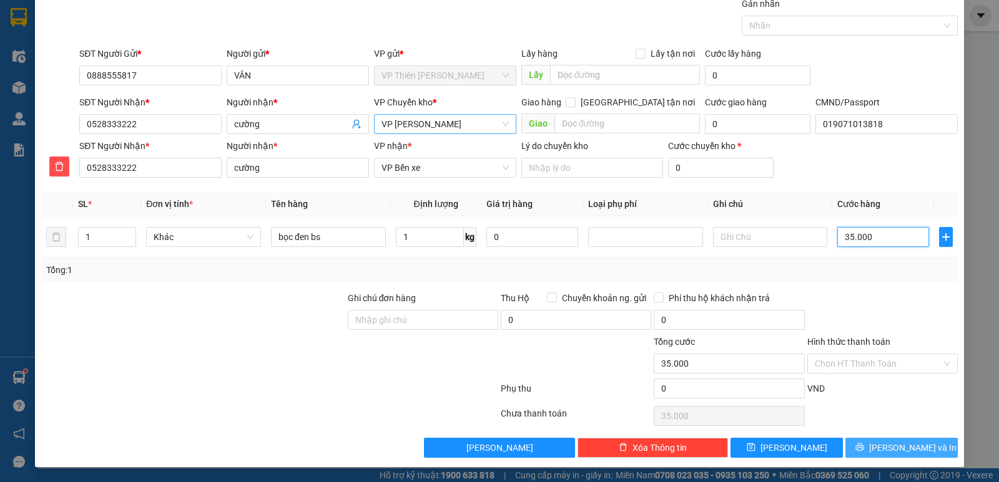
type input "35.000"
click at [903, 444] on span "[PERSON_NAME] và In" at bounding box center [912, 448] width 87 height 14
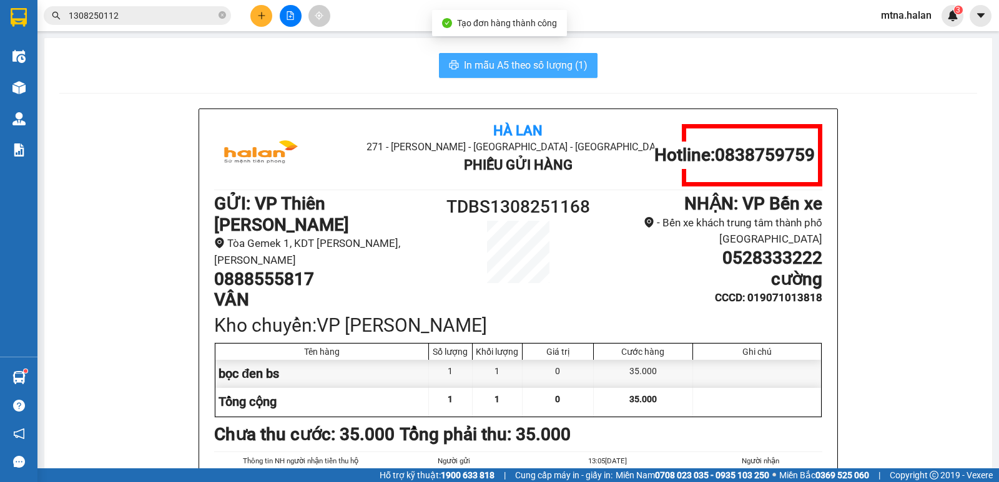
click at [501, 57] on span "In mẫu A5 theo số lượng (1)" at bounding box center [526, 65] width 124 height 16
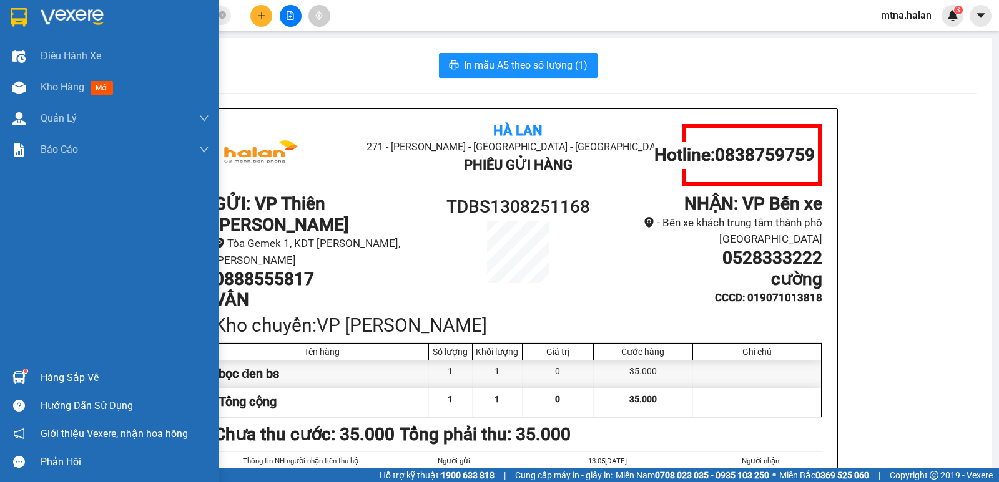
click at [21, 373] on img at bounding box center [18, 377] width 13 height 13
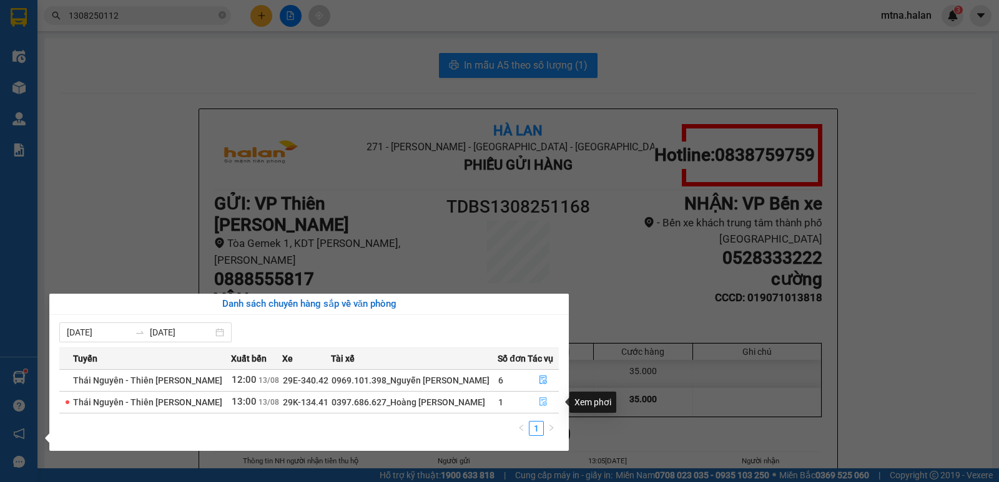
click at [543, 403] on icon "file-done" at bounding box center [542, 402] width 7 height 9
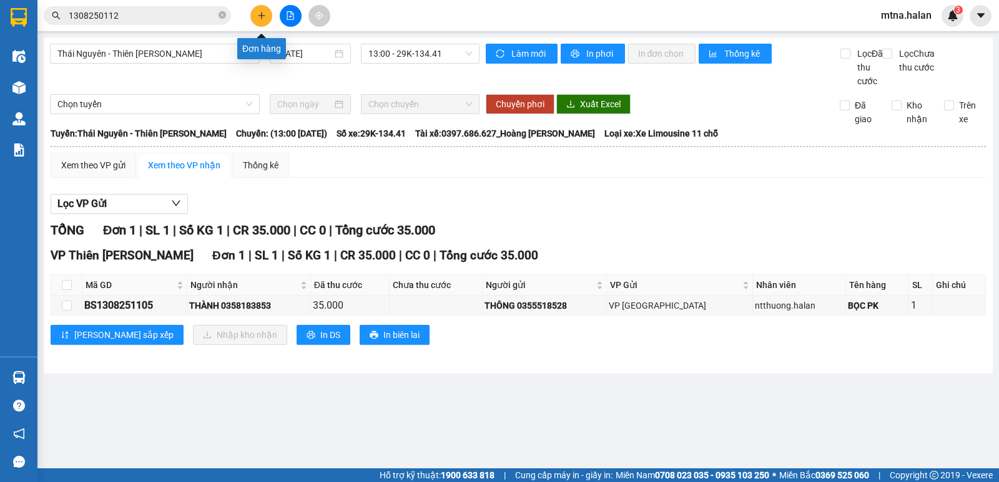
click at [255, 13] on button at bounding box center [261, 16] width 22 height 22
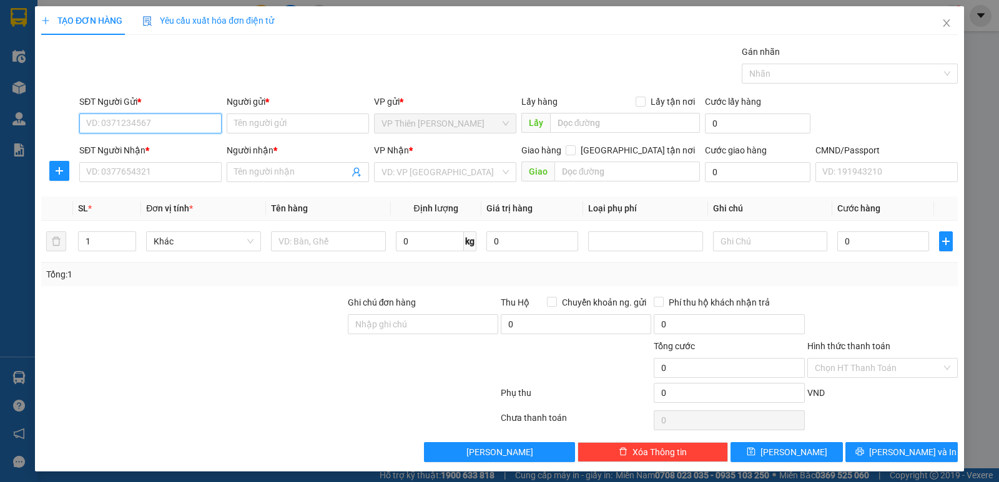
click at [170, 119] on input "SĐT Người Gửi *" at bounding box center [150, 124] width 142 height 20
click at [127, 147] on div "0988902012 - quý" at bounding box center [149, 149] width 126 height 14
type input "0988902012"
type input "quý"
type input "0988902012"
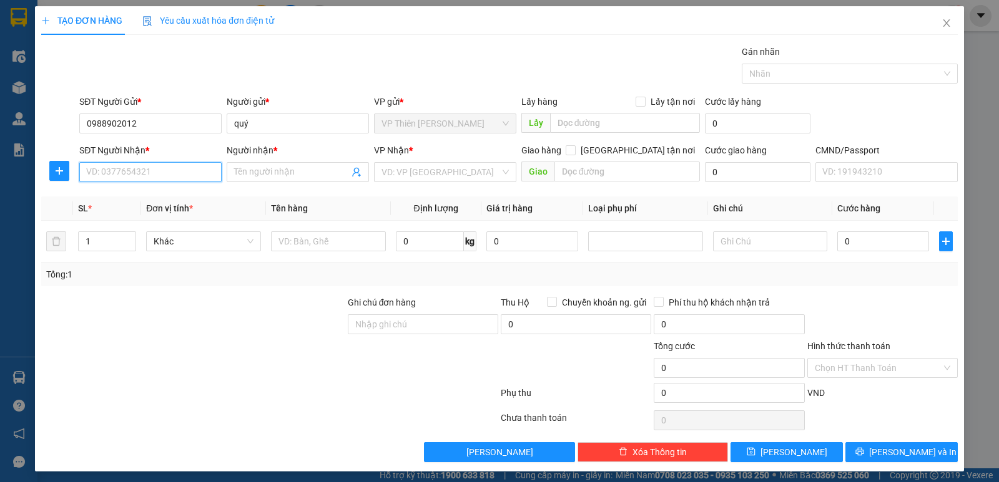
click at [167, 177] on input "SĐT Người Nhận *" at bounding box center [150, 172] width 142 height 20
type input "0395838567"
click at [167, 194] on div "0395838567 - HOÀNG" at bounding box center [149, 197] width 126 height 14
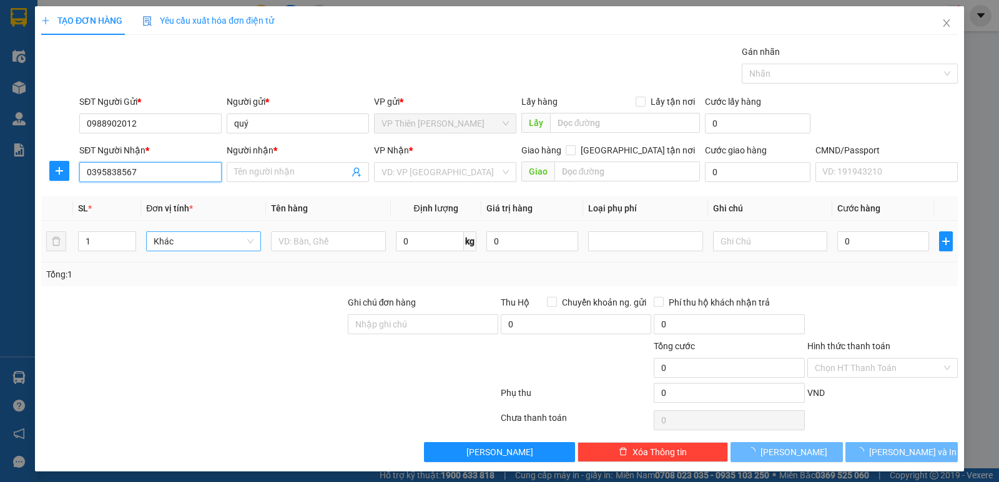
type input "HOÀNG"
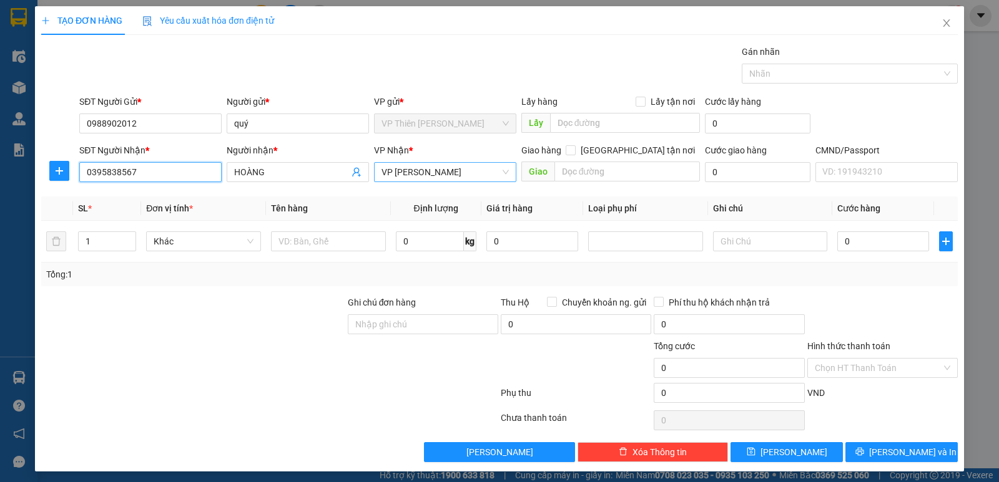
click at [470, 174] on span "VP [PERSON_NAME]" at bounding box center [444, 172] width 127 height 19
type input "0395838567"
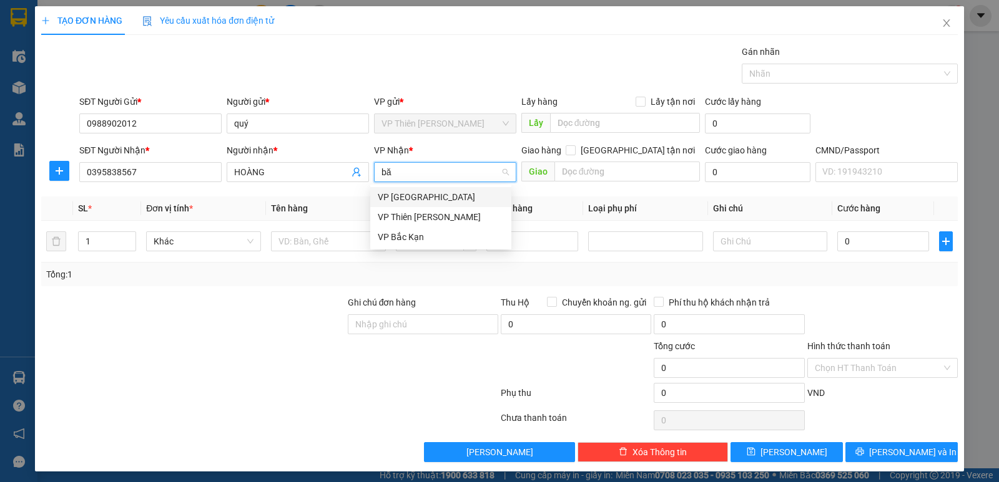
type input "băc"
click at [419, 194] on div "VP [GEOGRAPHIC_DATA]" at bounding box center [441, 197] width 126 height 14
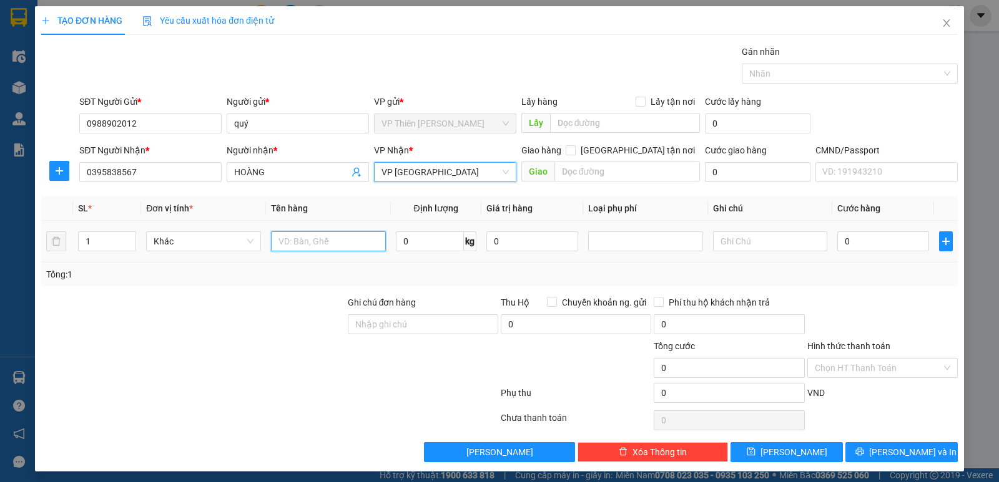
click at [350, 243] on input "text" at bounding box center [328, 242] width 115 height 20
type input "bọc vàng ĐT"
click at [420, 245] on input "0" at bounding box center [430, 242] width 68 height 20
type input "1"
click at [856, 242] on input "0" at bounding box center [883, 242] width 92 height 20
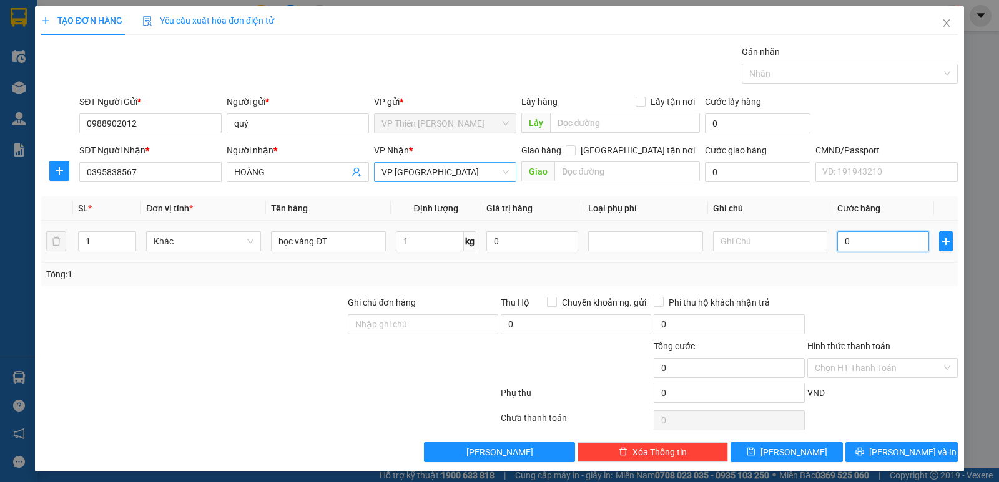
type input "3"
type input "35"
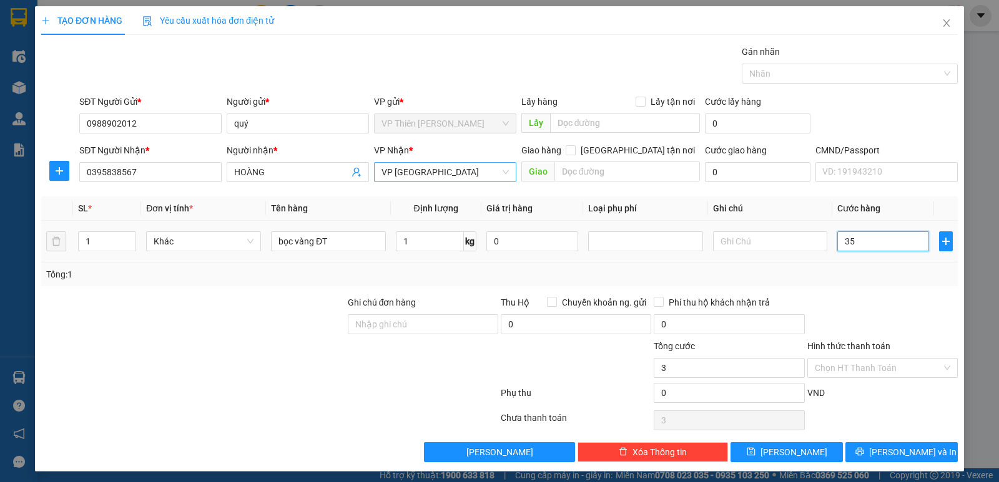
type input "35"
type input "350"
type input "3.500"
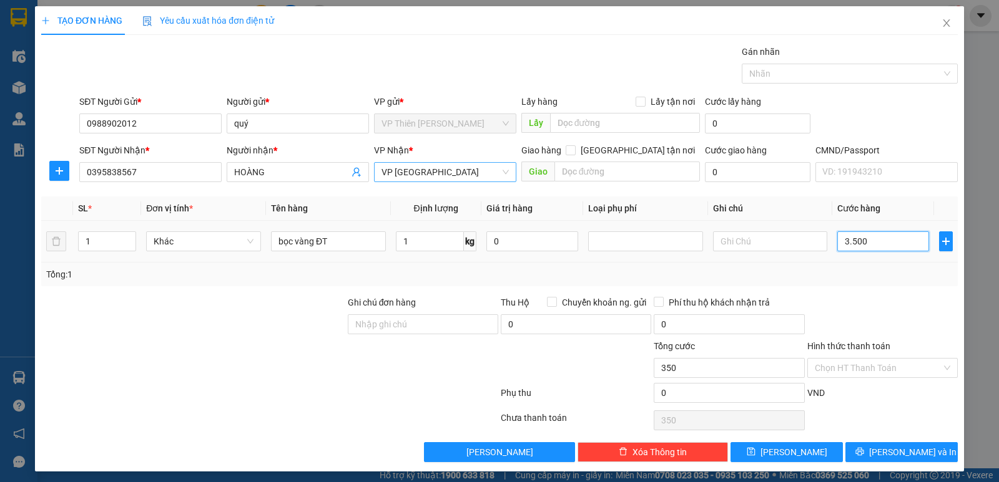
type input "3.500"
click at [902, 453] on span "[PERSON_NAME] và In" at bounding box center [912, 453] width 87 height 14
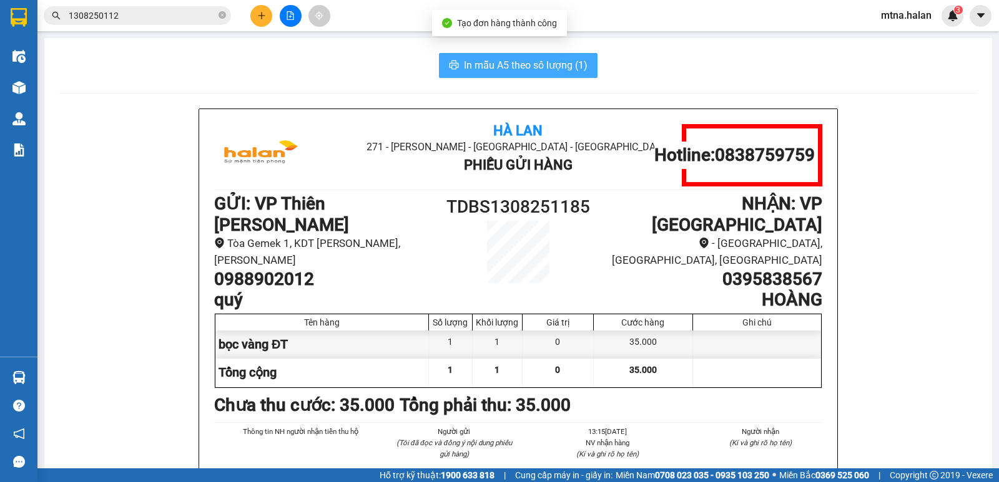
click at [458, 58] on button "In mẫu A5 theo số lượng (1)" at bounding box center [518, 65] width 159 height 25
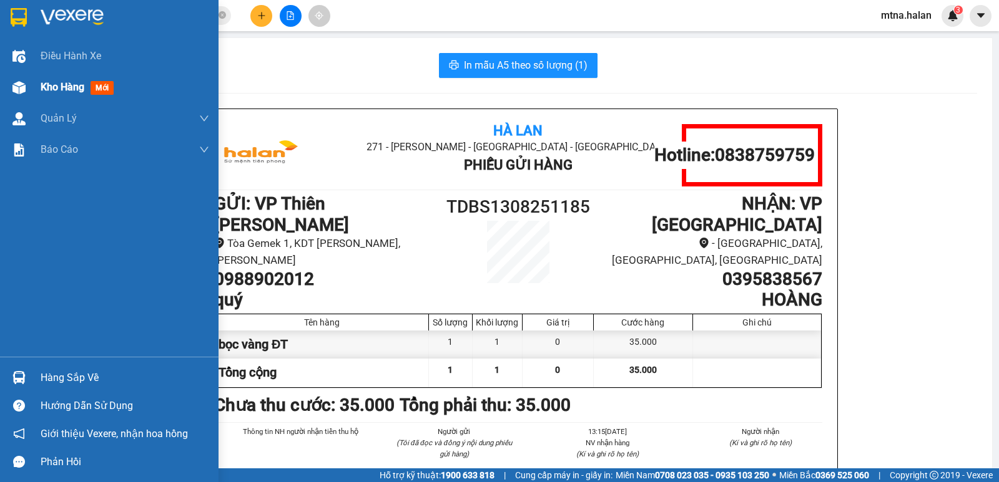
click at [19, 89] on img at bounding box center [18, 87] width 13 height 13
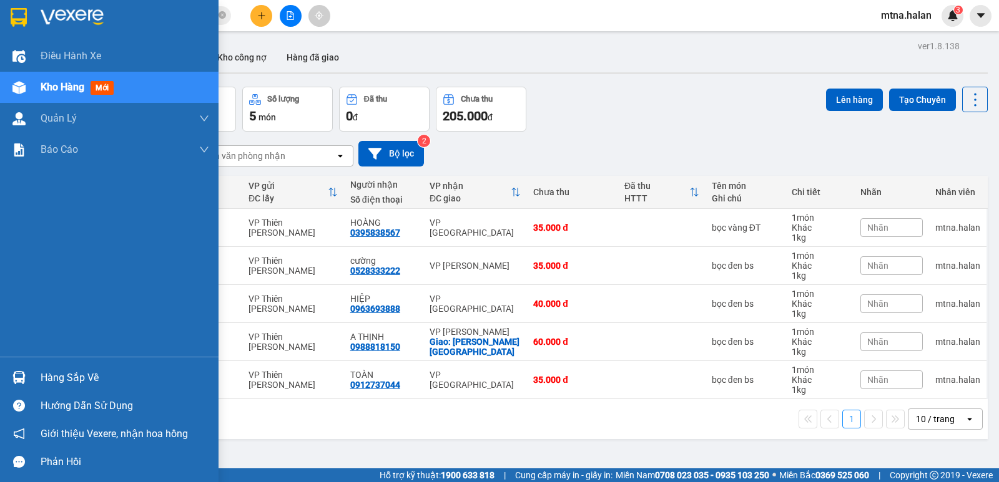
click at [14, 373] on img at bounding box center [18, 377] width 13 height 13
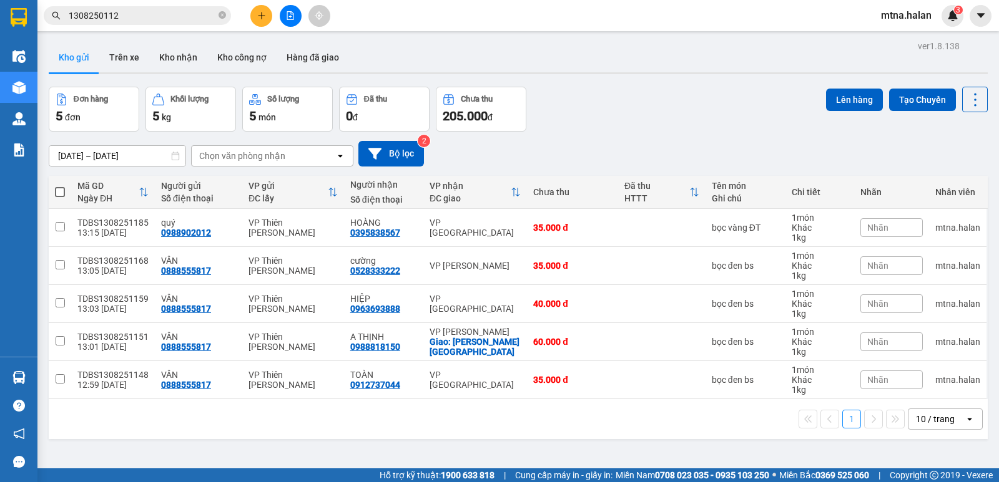
click at [605, 408] on section "Kết quả tìm kiếm ( 1 ) Bộ lọc Mã ĐH Trạng thái Món hàng Thu hộ Tổng cước Chưa c…" at bounding box center [499, 241] width 999 height 482
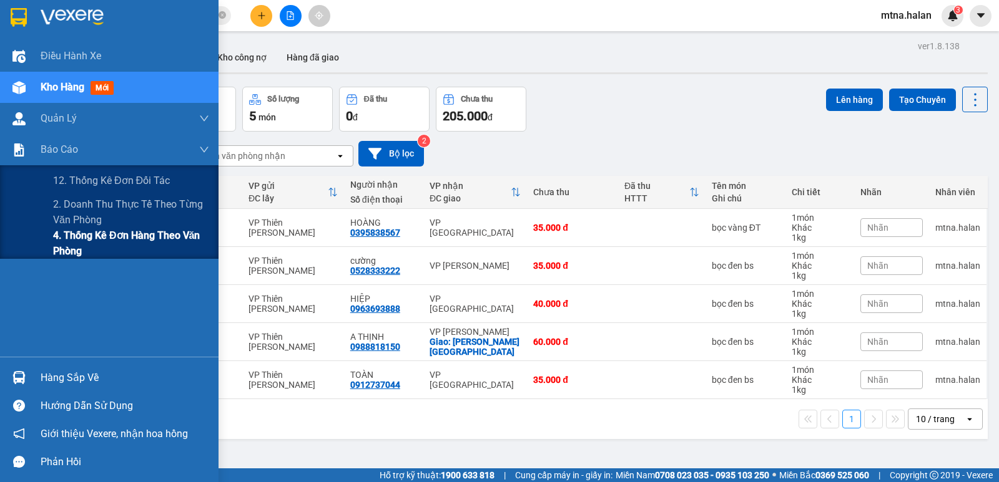
click at [84, 239] on span "4. Thống kê đơn hàng theo văn phòng" at bounding box center [131, 243] width 156 height 31
